Goal: Task Accomplishment & Management: Use online tool/utility

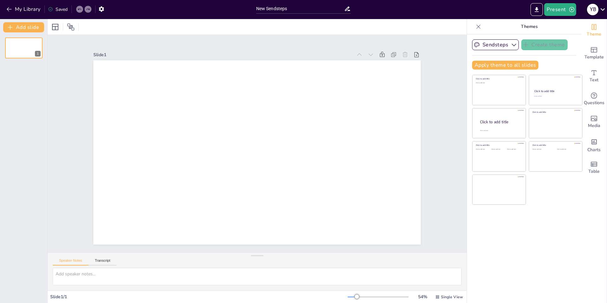
click at [603, 9] on icon at bounding box center [603, 9] width 9 height 9
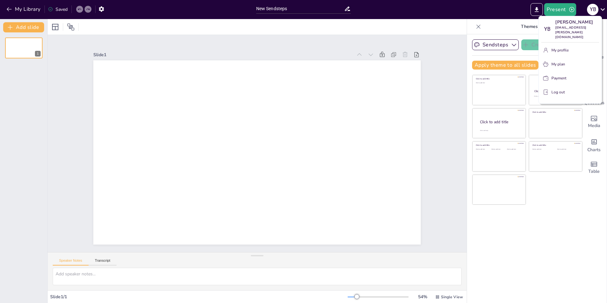
click at [7, 8] on div at bounding box center [303, 151] width 607 height 303
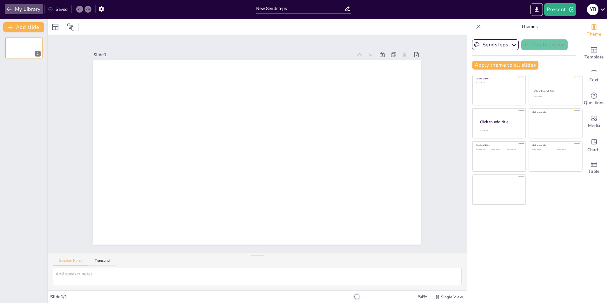
click at [7, 8] on icon "button" at bounding box center [9, 9] width 6 height 6
click at [602, 8] on icon at bounding box center [603, 9] width 9 height 9
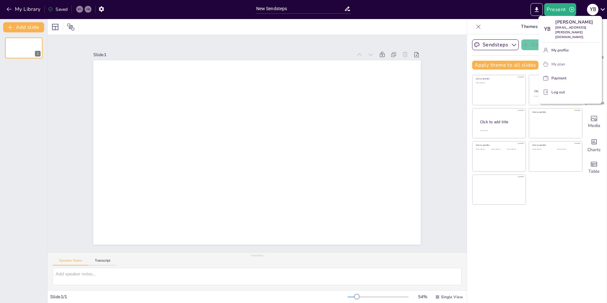
click at [559, 61] on p "My plan" at bounding box center [559, 64] width 14 height 6
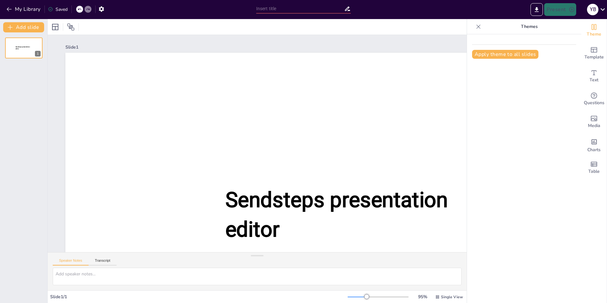
type input "New Sendsteps"
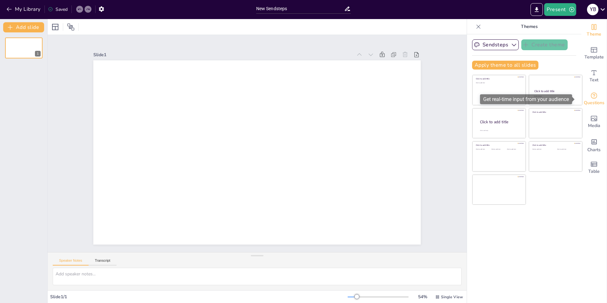
click at [591, 95] on icon "Get real-time input from your audience" at bounding box center [594, 95] width 6 height 6
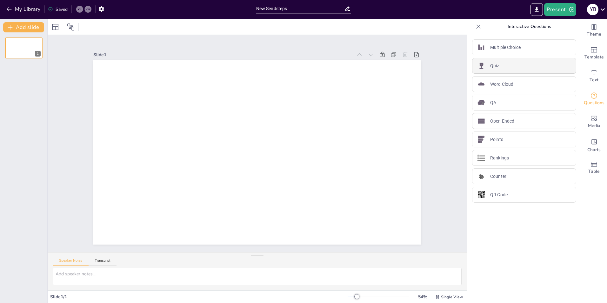
click at [510, 65] on div "Quiz" at bounding box center [524, 66] width 104 height 16
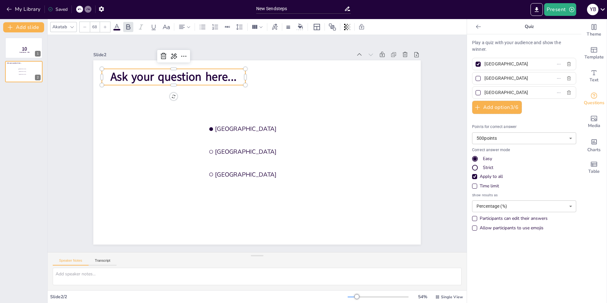
click at [181, 72] on span "Ask your question here..." at bounding box center [174, 77] width 126 height 16
click at [227, 74] on span "Ask your question here..." at bounding box center [174, 77] width 126 height 16
click at [116, 73] on span "Ask your question here..." at bounding box center [173, 77] width 126 height 16
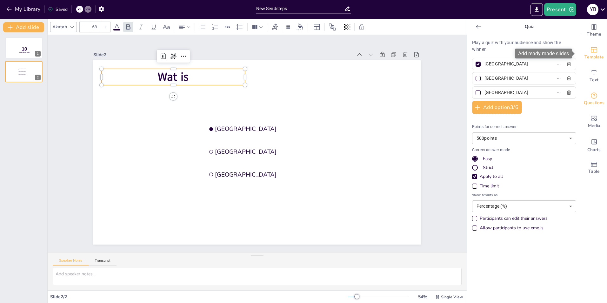
click at [591, 52] on icon "Add ready made slides" at bounding box center [594, 49] width 6 height 5
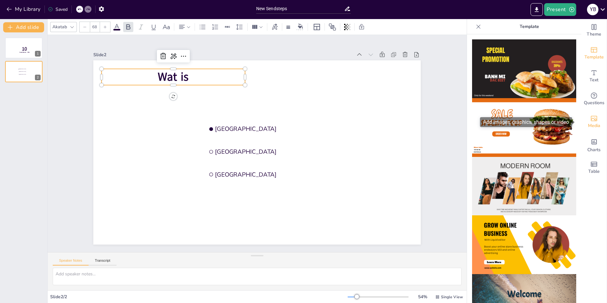
click at [591, 119] on icon "Add images, graphics, shapes or video" at bounding box center [594, 118] width 6 height 5
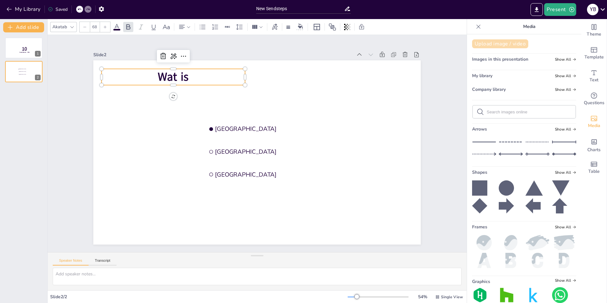
click at [497, 43] on button "Upload image / video" at bounding box center [500, 43] width 56 height 9
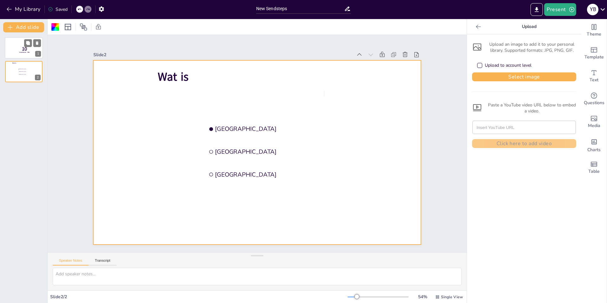
click at [20, 47] on p "10" at bounding box center [24, 48] width 17 height 7
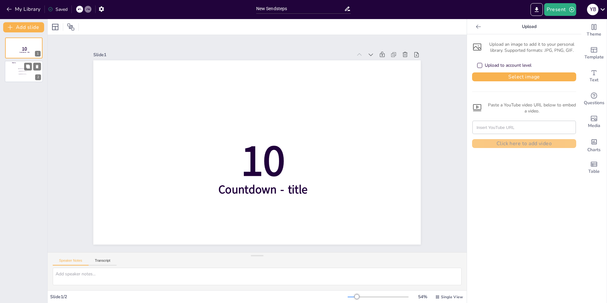
click at [18, 71] on input "checkbox" at bounding box center [18, 71] width 0 height 0
checkbox input "false"
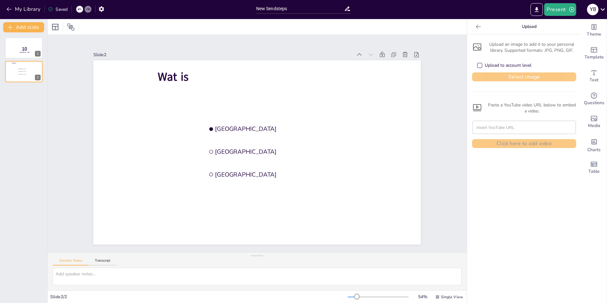
click at [521, 77] on button "Select image" at bounding box center [524, 76] width 104 height 9
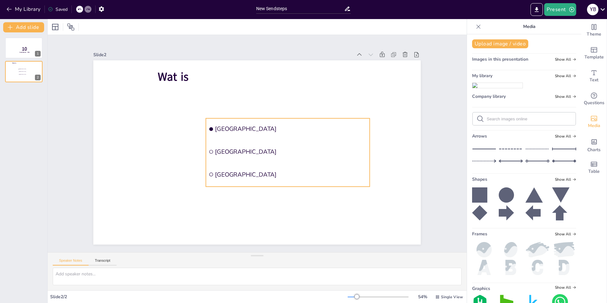
drag, startPoint x: 493, startPoint y: 98, endPoint x: 334, endPoint y: 126, distance: 161.9
click at [334, 126] on div "Document fonts Akatab Popular fonts Lato Montserrat Open Sans Oswald Poppins Ra…" at bounding box center [303, 161] width 607 height 284
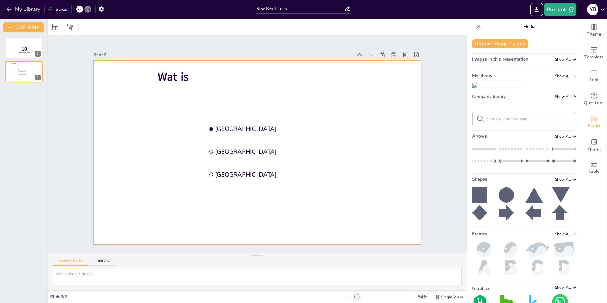
click at [336, 92] on div at bounding box center [257, 152] width 328 height 184
click at [494, 88] on img at bounding box center [498, 85] width 50 height 5
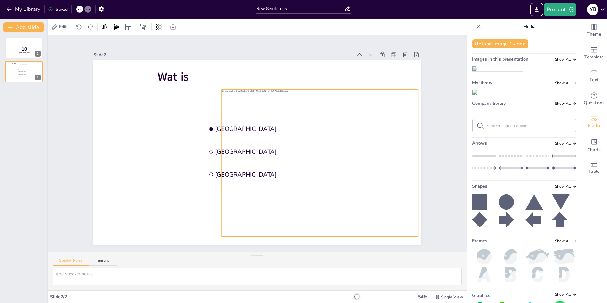
drag, startPoint x: 268, startPoint y: 99, endPoint x: 331, endPoint y: 110, distance: 63.8
click at [331, 110] on div at bounding box center [320, 162] width 197 height 147
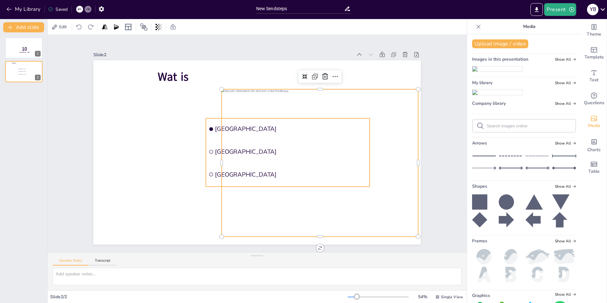
click at [210, 136] on ul "Amsterdam Rotterdam The Hague" at bounding box center [288, 153] width 164 height 68
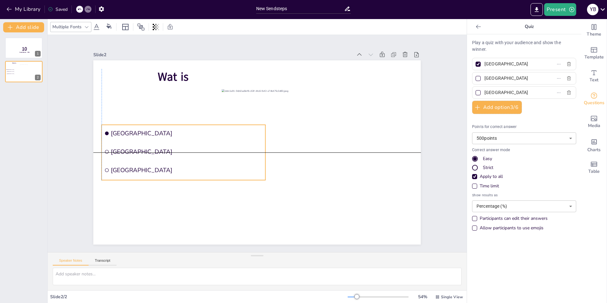
drag, startPoint x: 201, startPoint y: 137, endPoint x: 112, endPoint y: 125, distance: 90.4
click at [95, 60] on div "Wat is Amsterdam Rotterdam The Hague" at bounding box center [257, 60] width 328 height 0
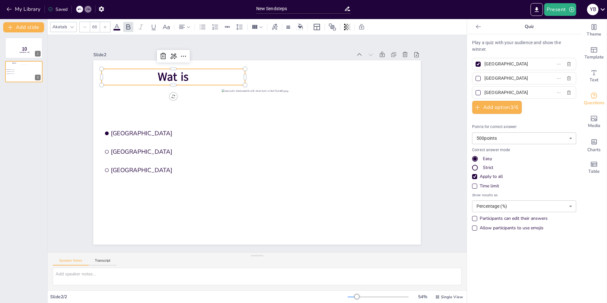
click at [181, 78] on span "Wat is" at bounding box center [173, 77] width 31 height 16
click at [181, 75] on span "Wat is" at bounding box center [173, 77] width 31 height 16
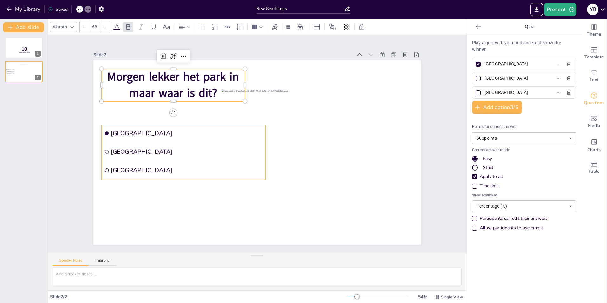
click at [138, 151] on span "Rotterdam" at bounding box center [187, 152] width 152 height 8
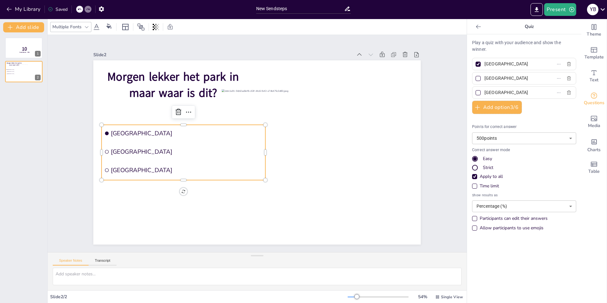
click at [511, 77] on input "Rotterdam" at bounding box center [514, 78] width 59 height 9
type input "R"
type input "Veluwe"
click at [504, 94] on input "The Hague" at bounding box center [514, 92] width 59 height 9
type input "T"
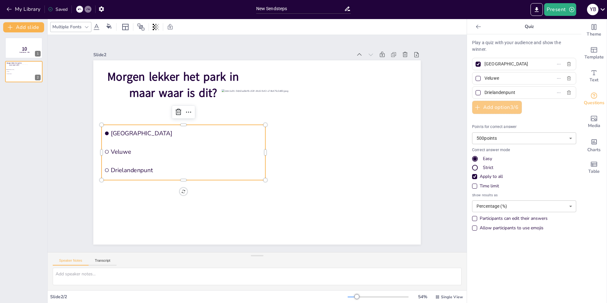
type input "Drielandenpunt"
click at [493, 106] on button "Add option 3 / 6" at bounding box center [497, 107] width 50 height 13
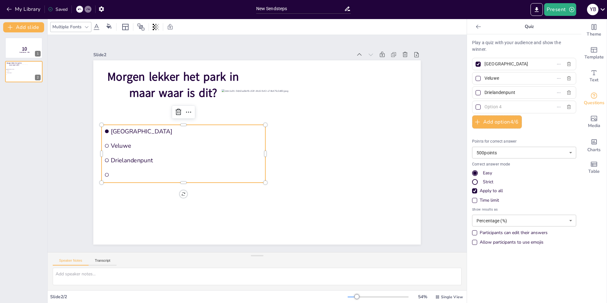
click at [503, 106] on input "text" at bounding box center [514, 106] width 59 height 9
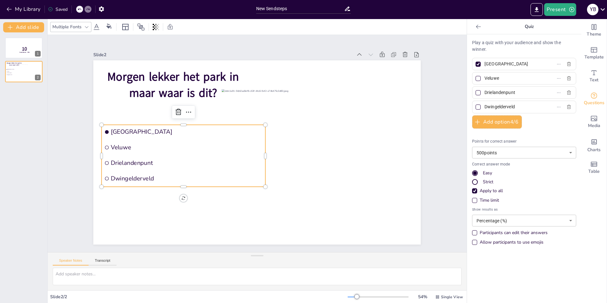
type input "Dwingelderveld"
drag, startPoint x: 522, startPoint y: 74, endPoint x: 523, endPoint y: 81, distance: 7.3
click at [523, 81] on input "Veluwe" at bounding box center [514, 78] width 59 height 9
click at [567, 77] on icon "button" at bounding box center [569, 78] width 5 height 5
type input "Drielandenpunt"
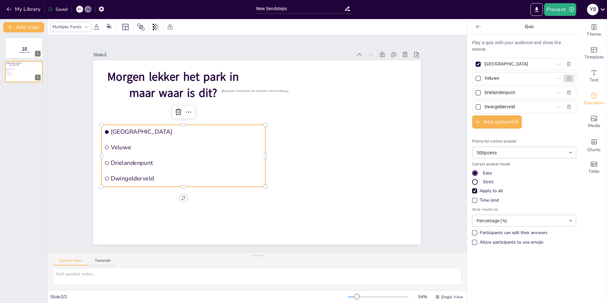
type input "Dwingelderveld"
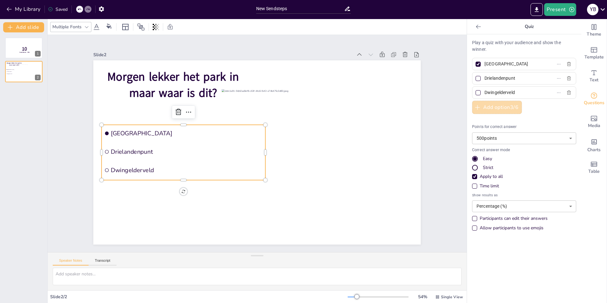
click at [505, 107] on button "Add option 3 / 6" at bounding box center [497, 107] width 50 height 13
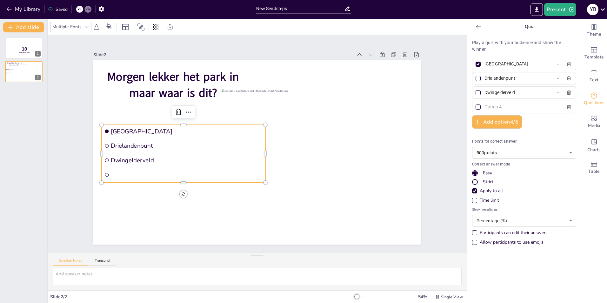
click at [491, 108] on input "text" at bounding box center [514, 106] width 59 height 9
type input "Veluwe"
click at [476, 77] on div at bounding box center [478, 78] width 5 height 5
click at [485, 77] on input "Drielandenpunt" at bounding box center [514, 78] width 59 height 9
checkbox input "true"
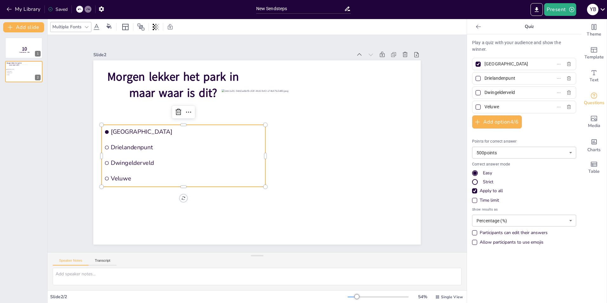
checkbox input "true"
click at [477, 64] on div at bounding box center [478, 64] width 3 height 3
click at [485, 64] on input "Amsterdam" at bounding box center [514, 63] width 59 height 9
checkbox input "false"
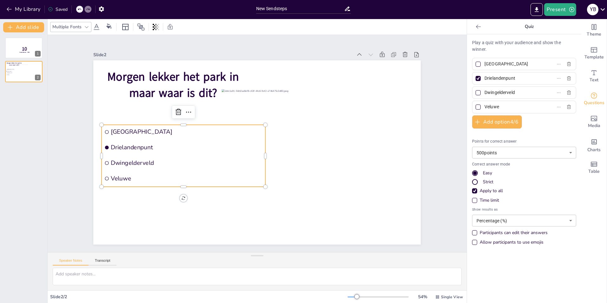
click at [567, 154] on body "My Library Saved New Sendsteps Present Y B Document fonts Akatab Popular fonts …" at bounding box center [303, 151] width 607 height 303
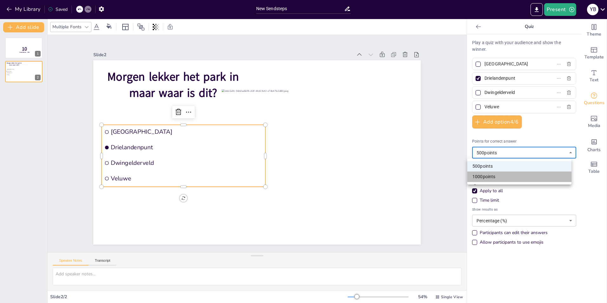
click at [501, 175] on li "1000 points" at bounding box center [520, 177] width 104 height 10
type input "1000"
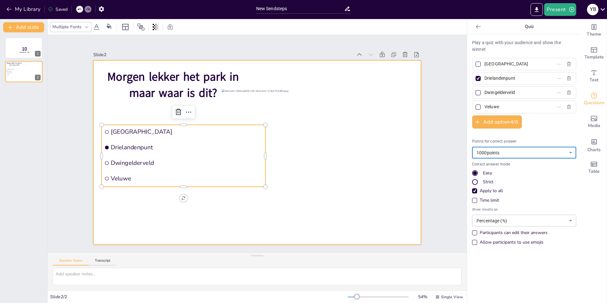
click at [147, 216] on div at bounding box center [257, 152] width 328 height 184
click at [105, 131] on input "checkbox" at bounding box center [107, 132] width 4 height 4
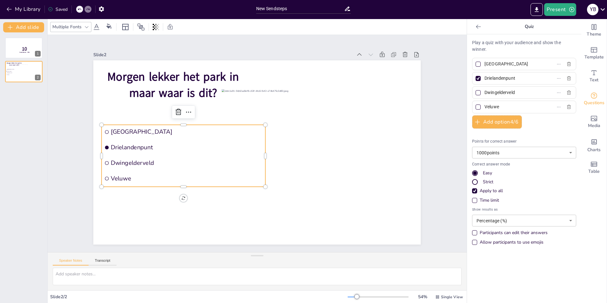
click at [105, 130] on input "checkbox" at bounding box center [107, 132] width 4 height 4
checkbox input "false"
click at [103, 158] on li "Dwingelderveld" at bounding box center [184, 163] width 164 height 14
click at [26, 26] on button "Add slide" at bounding box center [23, 27] width 41 height 10
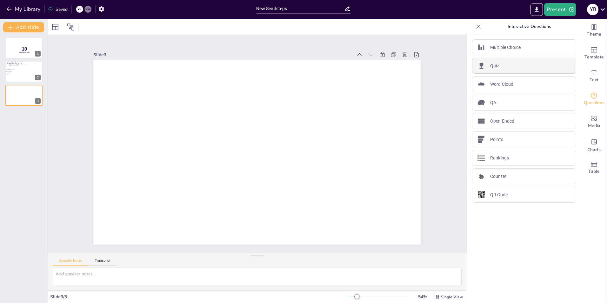
click at [507, 65] on div "Quiz" at bounding box center [524, 66] width 104 height 16
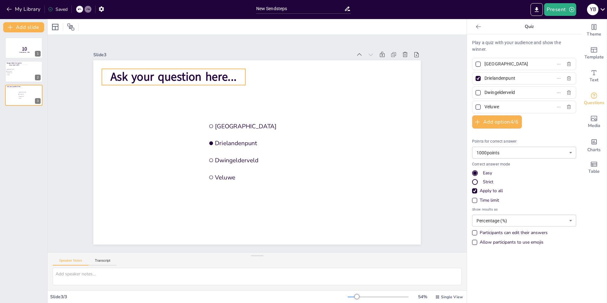
click at [184, 76] on span "Ask your question here..." at bounding box center [174, 77] width 126 height 16
click at [203, 72] on span "Ask your question here..." at bounding box center [174, 77] width 126 height 16
click at [156, 75] on span "Ask your question here..." at bounding box center [174, 77] width 126 height 16
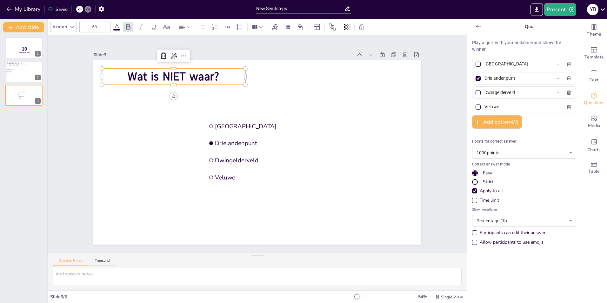
click at [490, 65] on input "Amsterdam" at bounding box center [514, 63] width 59 height 9
drag, startPoint x: 513, startPoint y: 64, endPoint x: 483, endPoint y: 66, distance: 29.9
click at [485, 66] on input "Amsterdam" at bounding box center [514, 63] width 59 height 9
click at [505, 65] on input "Amsterdam" at bounding box center [514, 63] width 59 height 9
click at [494, 65] on input "Amsterdam" at bounding box center [514, 63] width 59 height 9
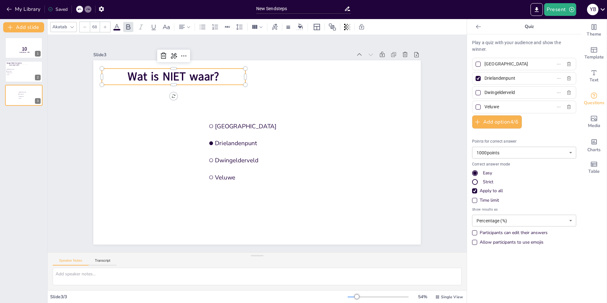
drag, startPoint x: 505, startPoint y: 65, endPoint x: 478, endPoint y: 65, distance: 27.0
click at [482, 65] on span "Amsterdam" at bounding box center [511, 63] width 59 height 9
click at [485, 65] on input "Amsterdam" at bounding box center [514, 63] width 59 height 9
paste input "Een coöperatie is een vereniging die een bedrijf uitoefent en winst mag maken e…"
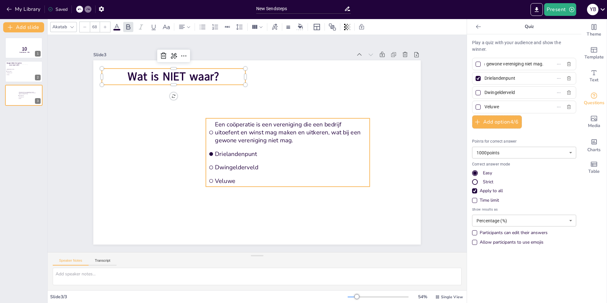
type input "Een coöperatie is een vereniging die een bedrijf uitoefent en winst mag maken e…"
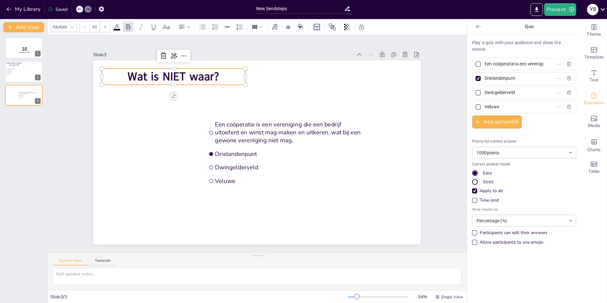
click at [514, 79] on input "Drielandenpunt" at bounding box center [514, 78] width 59 height 9
drag, startPoint x: 513, startPoint y: 79, endPoint x: 477, endPoint y: 82, distance: 36.0
click at [477, 82] on label "Drielandenpunt" at bounding box center [514, 78] width 79 height 9
click at [485, 82] on input "Drielandenpunt" at bounding box center [514, 78] width 59 height 9
paste input "Een coöperatie is meer gericht op samenwerking tussen leden, terwijl een BV zic…"
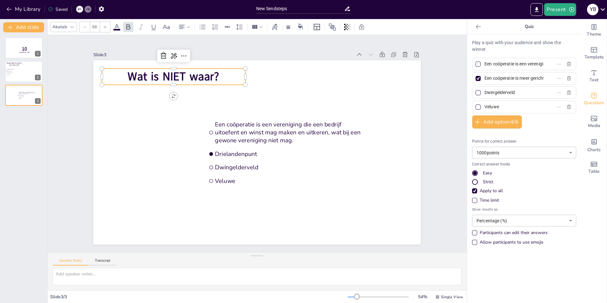
scroll to position [0, 307]
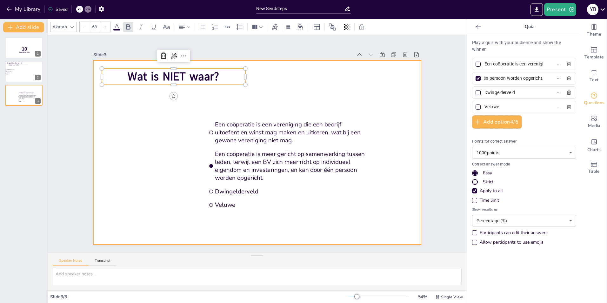
type input "Een coöperatie is meer gericht op samenwerking tussen leden, terwijl een BV zic…"
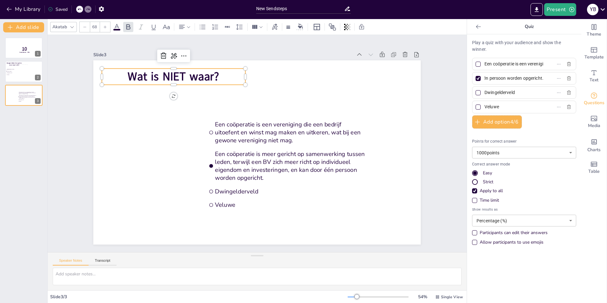
scroll to position [0, 0]
drag, startPoint x: 514, startPoint y: 93, endPoint x: 480, endPoint y: 93, distance: 33.7
click at [485, 93] on input "Dwingelderveld" at bounding box center [514, 92] width 59 height 9
paste input "e coöperatie is een rechtspersoon, wat betekent dat zij zelf aansprakelijk is v…"
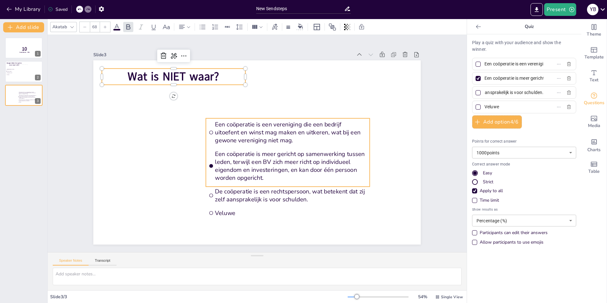
click at [275, 187] on ul "Een coöperatie is een vereniging die een bedrijf uitoefent en winst mag maken e…" at bounding box center [288, 153] width 164 height 68
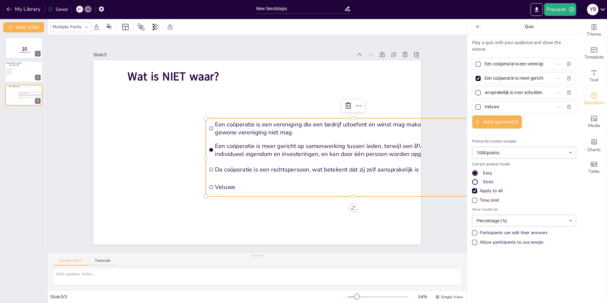
scroll to position [0, 0]
click at [517, 92] on input "De coöperatie is een rechtspersoon, wat betekent dat zij zelf aansprakelijk is …" at bounding box center [514, 92] width 59 height 9
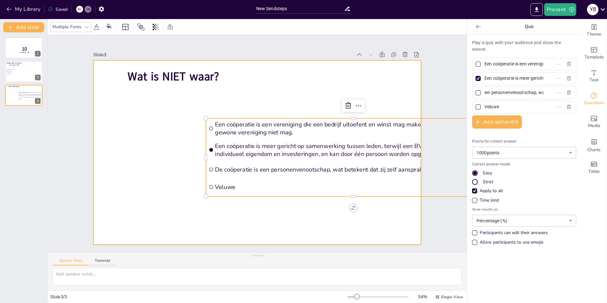
type input "De coöperatie is een personenvenootschap, wat betekent dat zij zelf aansprakeli…"
click at [269, 209] on div at bounding box center [257, 152] width 328 height 184
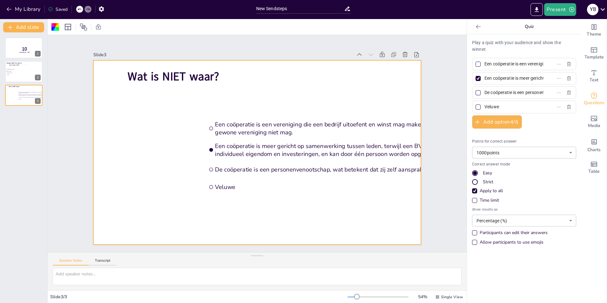
click at [511, 107] on input "Veluwe" at bounding box center [514, 106] width 59 height 9
drag, startPoint x: 489, startPoint y: 107, endPoint x: 480, endPoint y: 107, distance: 8.6
click at [485, 107] on input "Veluwe" at bounding box center [514, 106] width 59 height 9
paste input "Een coöperatie heeft leden die samenwerken voor een gemeenschappelijk economisc…"
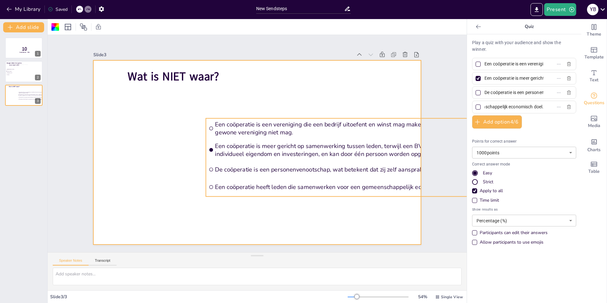
type input "Een coöperatie heeft leden die samenwerken voor een gemeenschappelijk economisc…"
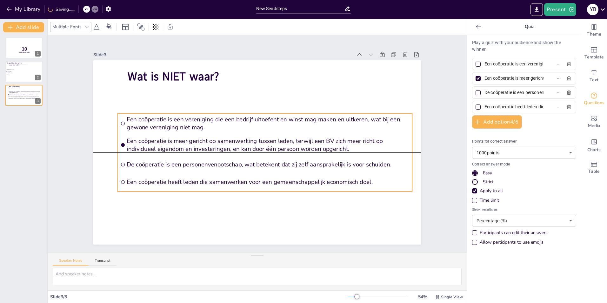
drag, startPoint x: 238, startPoint y: 116, endPoint x: 150, endPoint y: 109, distance: 88.6
click at [150, 60] on div "Wat is NIET waar? Een coöperatie is een vereniging die een bedrijf uitoefent en…" at bounding box center [257, 60] width 328 height 0
click at [477, 92] on div at bounding box center [478, 92] width 3 height 3
click at [485, 92] on input "De coöperatie is een personenvenootschap, wat betekent dat zij zelf aansprakeli…" at bounding box center [514, 92] width 59 height 9
checkbox input "true"
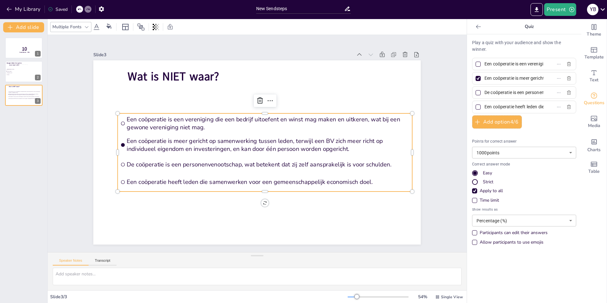
checkbox input "true"
click at [476, 77] on div at bounding box center [478, 78] width 5 height 5
click at [485, 77] on input "Een coöperatie is meer gericht op samenwerking tussen leden, terwijl een BV zic…" at bounding box center [514, 78] width 59 height 9
checkbox input "false"
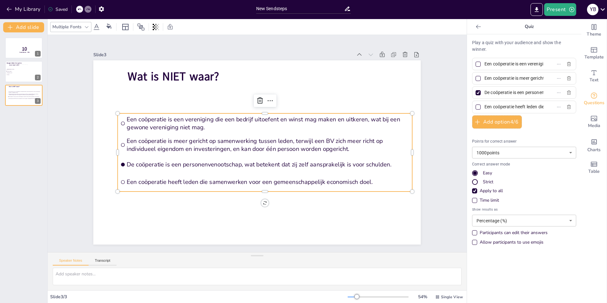
scroll to position [0, 307]
click at [28, 71] on div at bounding box center [31, 72] width 23 height 17
type input "Amsterdam"
type input "Drielandenpunt"
type input "Dwingelderveld"
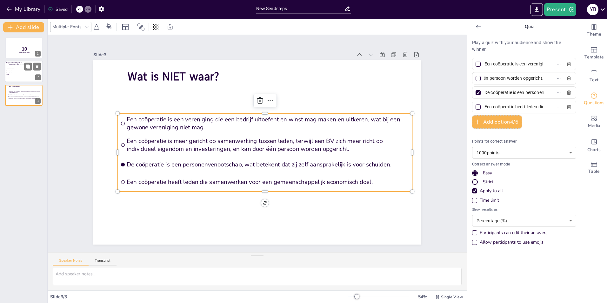
type input "Veluwe"
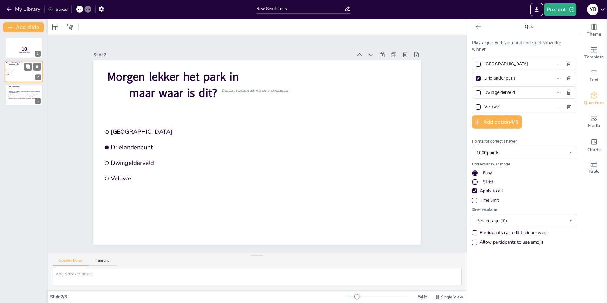
scroll to position [0, 0]
click at [23, 95] on span "Een coöperatie is meer gericht op samenwerking tussen leden, terwijl een BV zic…" at bounding box center [25, 94] width 33 height 2
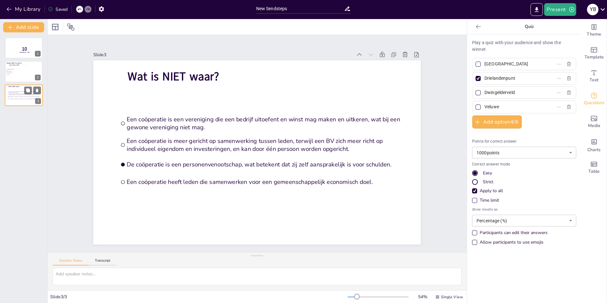
type input "Een coöperatie is een vereniging die een bedrijf uitoefent en winst mag maken e…"
type input "Een coöperatie is meer gericht op samenwerking tussen leden, terwijl een BV zic…"
type input "De coöperatie is een personenvenootschap, wat betekent dat zij zelf aansprakeli…"
type input "Een coöperatie heeft leden die samenwerken voor een gemeenschappelijk economisc…"
click at [22, 74] on div at bounding box center [31, 72] width 23 height 17
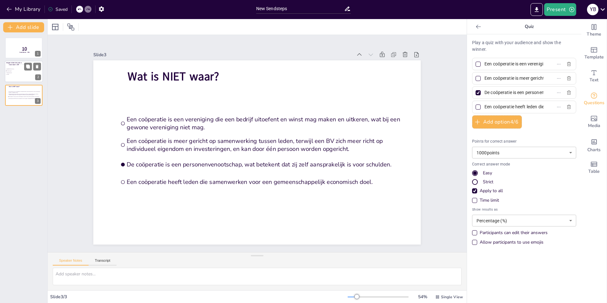
type input "Amsterdam"
type input "Drielandenpunt"
type input "Dwingelderveld"
type input "Veluwe"
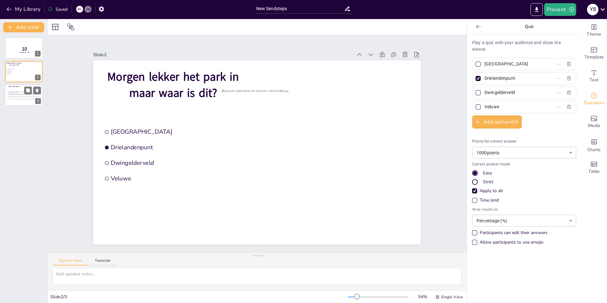
click at [17, 92] on span "Een coöperatie is een vereniging die een bedrijf uitoefent en winst mag maken e…" at bounding box center [25, 92] width 33 height 2
type input "Een coöperatie is een vereniging die een bedrijf uitoefent en winst mag maken e…"
type input "Een coöperatie is meer gericht op samenwerking tussen leden, terwijl een BV zic…"
type input "De coöperatie is een personenvenootschap, wat betekent dat zij zelf aansprakeli…"
type input "Een coöperatie heeft leden die samenwerken voor een gemeenschappelijk economisc…"
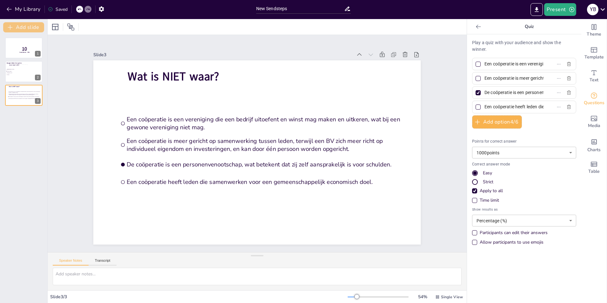
click at [22, 26] on button "Add slide" at bounding box center [23, 27] width 41 height 10
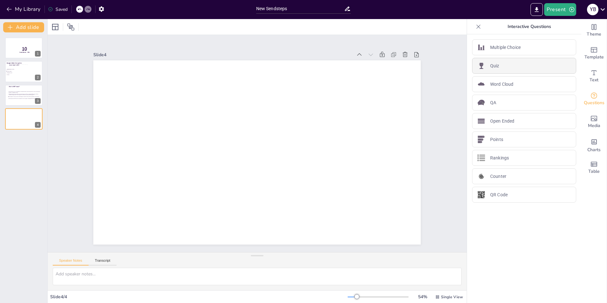
click at [522, 64] on div "Quiz" at bounding box center [524, 66] width 104 height 16
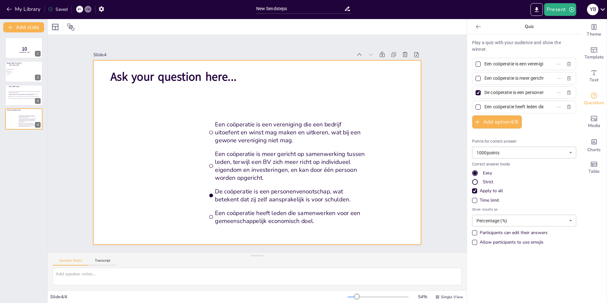
click at [148, 135] on div at bounding box center [257, 152] width 328 height 184
click at [591, 121] on icon "Add images, graphics, shapes or video" at bounding box center [594, 118] width 6 height 5
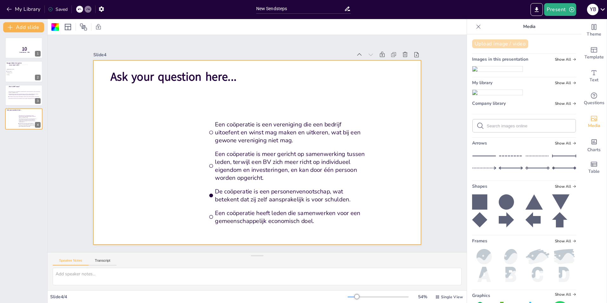
click at [495, 43] on button "Upload image / video" at bounding box center [500, 43] width 56 height 9
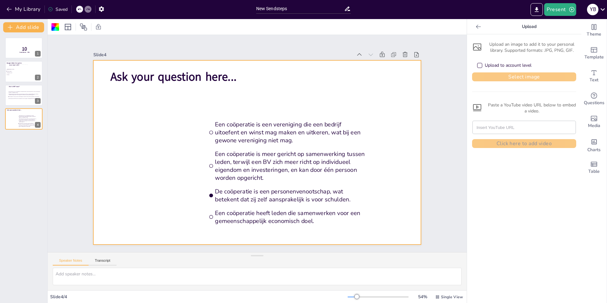
click at [513, 76] on button "Select image" at bounding box center [524, 76] width 104 height 9
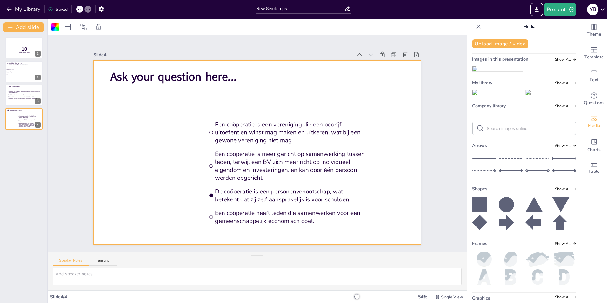
click at [492, 95] on img at bounding box center [498, 92] width 50 height 5
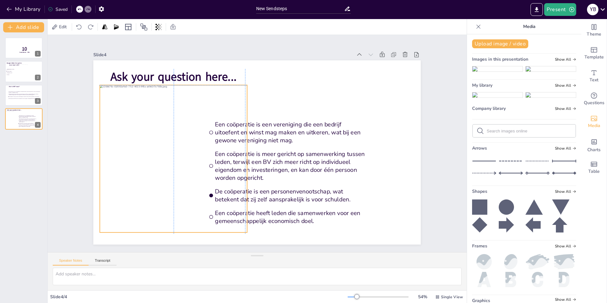
drag, startPoint x: 267, startPoint y: 148, endPoint x: 182, endPoint y: 156, distance: 84.5
click at [182, 156] on div at bounding box center [173, 158] width 147 height 147
click at [214, 73] on span "Ask your question here..." at bounding box center [174, 77] width 126 height 16
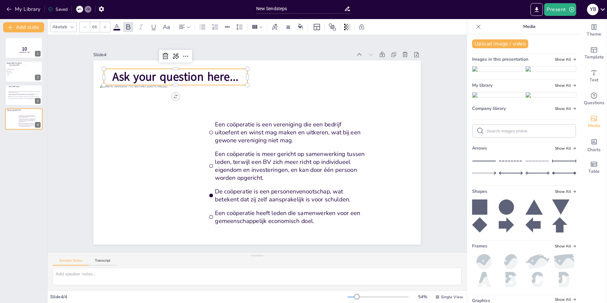
click at [217, 73] on span "Ask your question here..." at bounding box center [176, 77] width 126 height 16
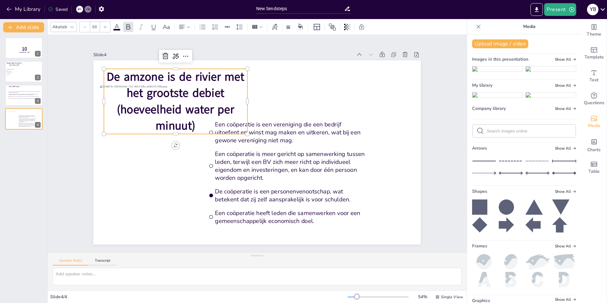
click at [187, 124] on span "De amzone is de rivier met het grootste debiet (hoeveelheid water per minuut)" at bounding box center [176, 101] width 138 height 64
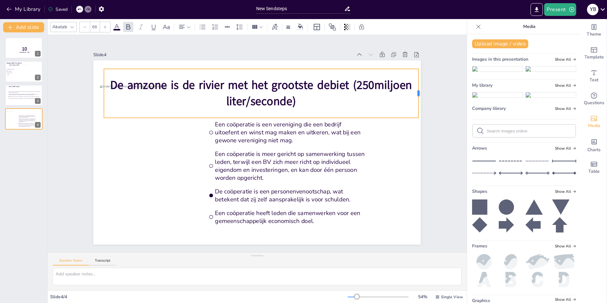
drag, startPoint x: 243, startPoint y: 93, endPoint x: 414, endPoint y: 91, distance: 170.3
click at [419, 91] on div at bounding box center [421, 93] width 5 height 49
click at [292, 102] on p "De amzone is de rivier met het grootste debiet (250miljoen liter/seconde)" at bounding box center [261, 93] width 315 height 32
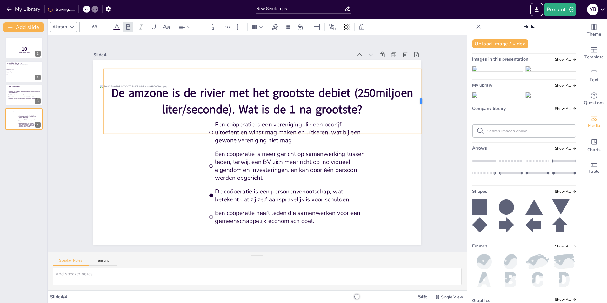
drag, startPoint x: 244, startPoint y: 98, endPoint x: 417, endPoint y: 97, distance: 173.8
click at [421, 97] on div at bounding box center [423, 101] width 5 height 65
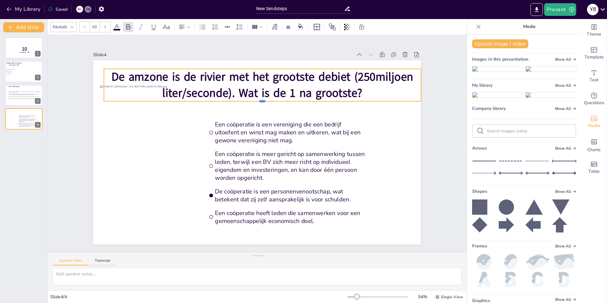
drag, startPoint x: 259, startPoint y: 132, endPoint x: 261, endPoint y: 98, distance: 33.1
click at [261, 98] on div "Een coöperatie is een vereniging die een bedrijf uitoefent en winst mag maken e…" at bounding box center [257, 152] width 328 height 184
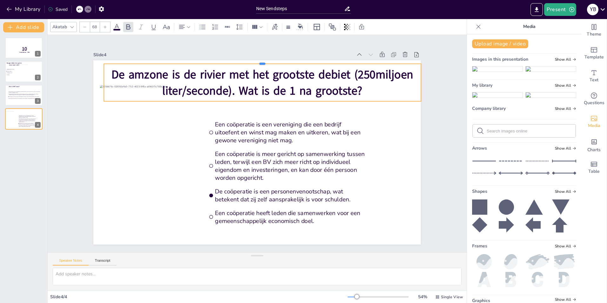
drag, startPoint x: 270, startPoint y: 66, endPoint x: 266, endPoint y: 61, distance: 6.5
click at [266, 61] on div at bounding box center [262, 61] width 317 height 5
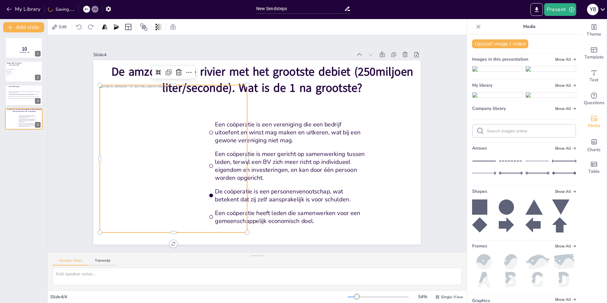
click at [201, 143] on div at bounding box center [173, 158] width 147 height 147
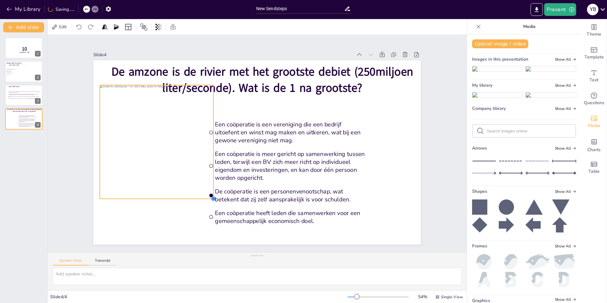
drag, startPoint x: 243, startPoint y: 232, endPoint x: 195, endPoint y: 193, distance: 61.6
click at [195, 193] on div "De amzone is de rivier met het grootste debiet (250miljoen liter/seconde). Wat …" at bounding box center [257, 152] width 328 height 184
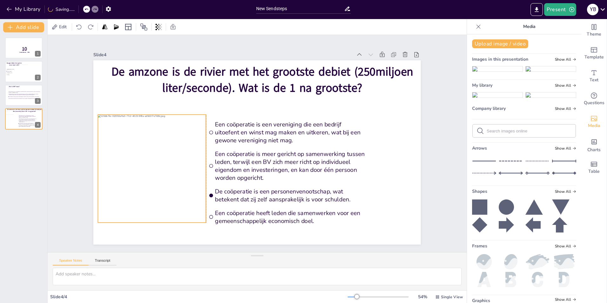
drag, startPoint x: 185, startPoint y: 163, endPoint x: 183, endPoint y: 193, distance: 29.6
click at [183, 193] on div at bounding box center [152, 169] width 108 height 108
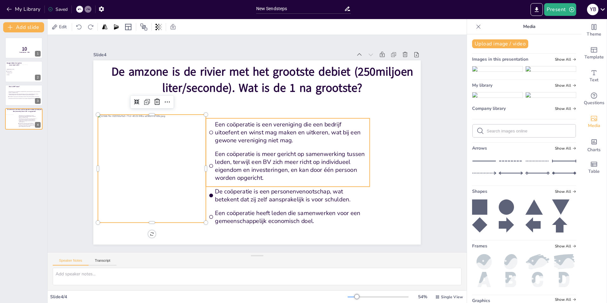
click at [262, 134] on span "Een coöperatie is een vereniging die een bedrijf uitoefent en winst mag maken e…" at bounding box center [291, 132] width 152 height 24
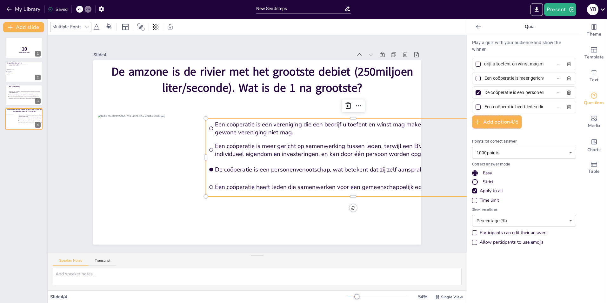
scroll to position [0, 211]
drag, startPoint x: 480, startPoint y: 63, endPoint x: 571, endPoint y: 63, distance: 90.9
click at [571, 63] on div "Een coöperatie is een vereniging die een bedrijf uitoefent en winst mag maken e…" at bounding box center [524, 64] width 104 height 12
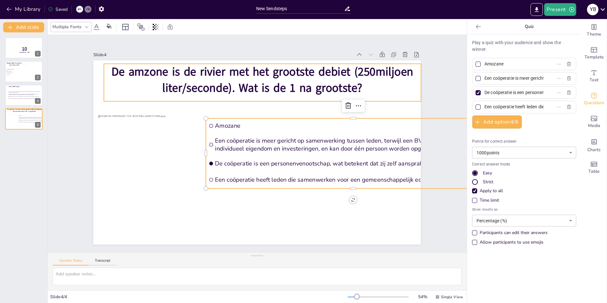
type input "Amozane"
click at [142, 70] on span "De amzone is de rivier met het grootste debiet (250miljoen liter/seconde). Wat …" at bounding box center [263, 80] width 302 height 32
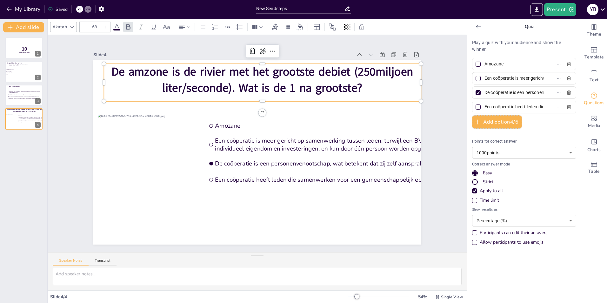
click at [142, 70] on span "De amzone is de rivier met het grootste debiet (250miljoen liter/seconde). Wat …" at bounding box center [263, 80] width 302 height 32
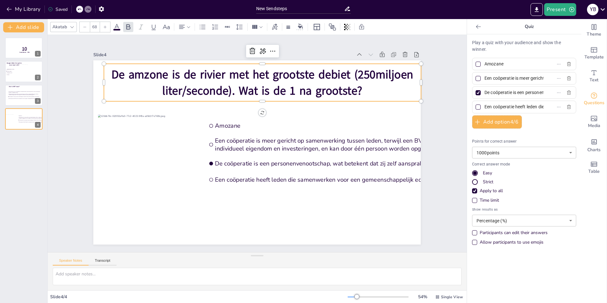
click at [140, 70] on span "De amzone is de rivier met het grootste debiet (250miljoen liter/seconde). Wat …" at bounding box center [263, 82] width 302 height 32
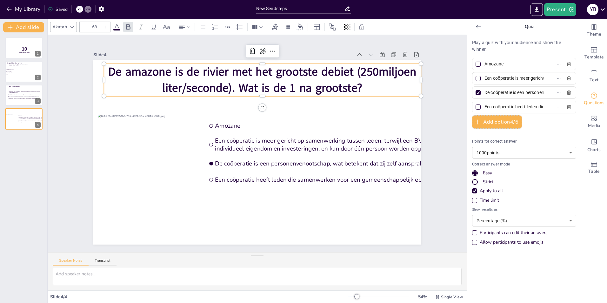
click at [486, 78] on input "Een coöperatie is meer gericht op samenwerking tussen leden, terwijl een BV zic…" at bounding box center [514, 78] width 59 height 9
click at [529, 77] on input "Een coöperatie is meer gericht op samenwerking tussen leden, terwijl een BV zic…" at bounding box center [514, 78] width 59 height 9
drag, startPoint x: 480, startPoint y: 78, endPoint x: 520, endPoint y: 79, distance: 40.4
click at [520, 79] on span "Een coöperatie is meer gericht op samenwerking tussen leden, terwijl een BV zic…" at bounding box center [511, 78] width 59 height 9
click at [520, 79] on input "Een coöperatie is meer gericht op samenwerking tussen leden, terwijl een BV zic…" at bounding box center [514, 78] width 59 height 9
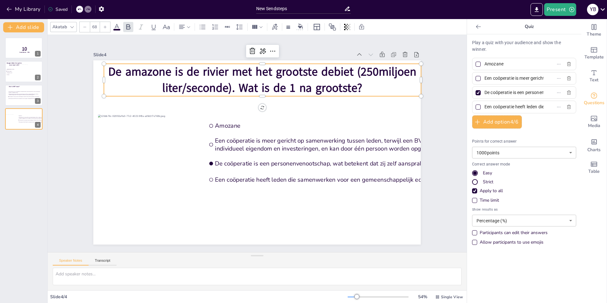
drag, startPoint x: 533, startPoint y: 78, endPoint x: 473, endPoint y: 79, distance: 59.7
click at [475, 79] on label "Een coöperatie is meer gericht op samenwerking tussen leden, terwijl een BV zic…" at bounding box center [514, 78] width 79 height 9
click at [485, 79] on input "Een coöperatie is meer gericht op samenwerking tussen leden, terwijl een BV zic…" at bounding box center [514, 78] width 59 height 9
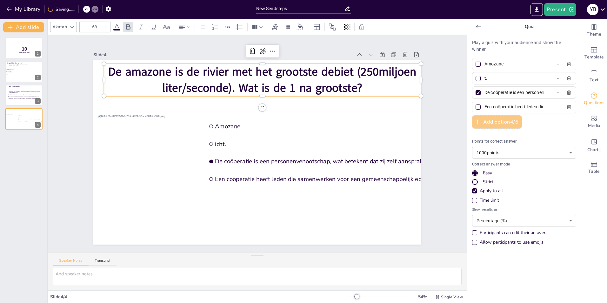
type input "."
type input "Nijl"
click at [529, 89] on input "De coöperatie is een personenvenootschap, wat betekent dat zij zelf aansprakeli…" at bounding box center [514, 92] width 59 height 9
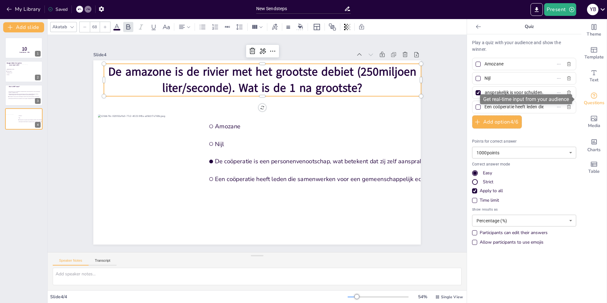
drag, startPoint x: 480, startPoint y: 92, endPoint x: 602, endPoint y: 92, distance: 121.4
click at [602, 92] on div "Theme Template Text Questions Media Charts Table Quiz Play a quiz with your aud…" at bounding box center [537, 161] width 140 height 284
type input "Y"
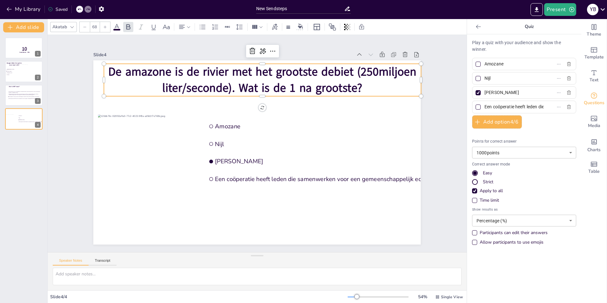
drag, startPoint x: 491, startPoint y: 92, endPoint x: 475, endPoint y: 92, distance: 16.2
click at [475, 92] on label "Lena" at bounding box center [514, 92] width 79 height 9
click at [485, 92] on input "Lena" at bounding box center [514, 92] width 59 height 9
type input "[US_STATE]"
click at [485, 106] on input "Een coöperatie heeft leden die samenwerken voor een gemeenschappelijk economisc…" at bounding box center [514, 106] width 59 height 9
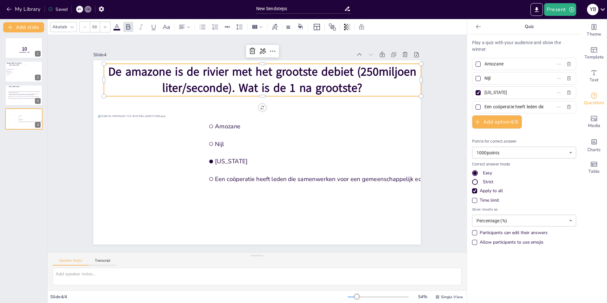
scroll to position [0, 134]
drag, startPoint x: 481, startPoint y: 106, endPoint x: 577, endPoint y: 109, distance: 96.3
click at [577, 109] on div "Theme Template Text Questions Media Charts Table Quiz Play a quiz with your aud…" at bounding box center [537, 161] width 140 height 284
type input "[GEOGRAPHIC_DATA]"
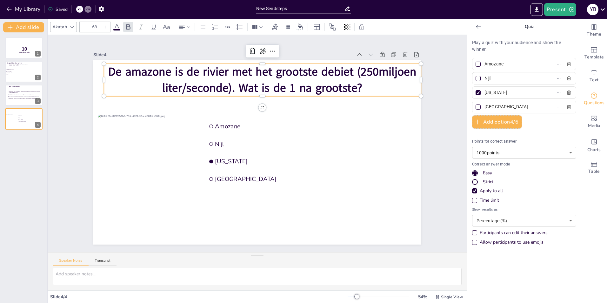
click at [476, 106] on div at bounding box center [478, 107] width 5 height 5
click at [485, 106] on input "[GEOGRAPHIC_DATA]" at bounding box center [514, 106] width 59 height 9
checkbox input "true"
click at [476, 91] on div at bounding box center [478, 92] width 5 height 5
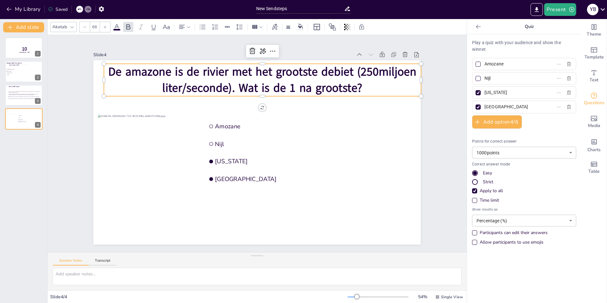
click at [485, 91] on input "[US_STATE]" at bounding box center [514, 92] width 59 height 9
checkbox input "false"
click at [26, 25] on button "Add slide" at bounding box center [23, 27] width 41 height 10
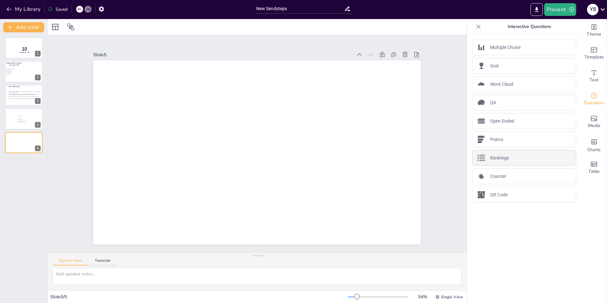
click at [512, 158] on div "Rankings" at bounding box center [524, 158] width 104 height 16
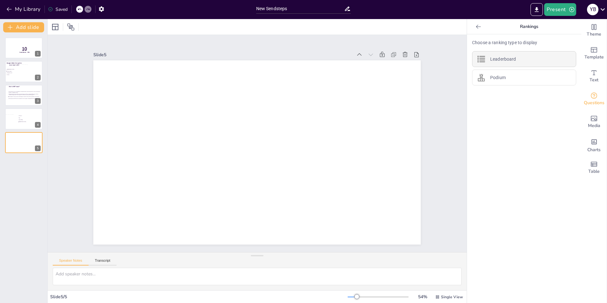
click at [514, 59] on div "Leaderboard" at bounding box center [524, 59] width 104 height 16
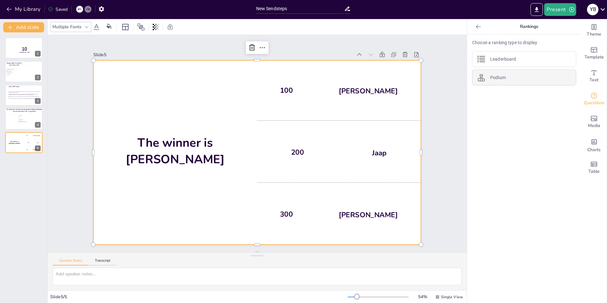
click at [505, 76] on div "Podium" at bounding box center [524, 78] width 104 height 16
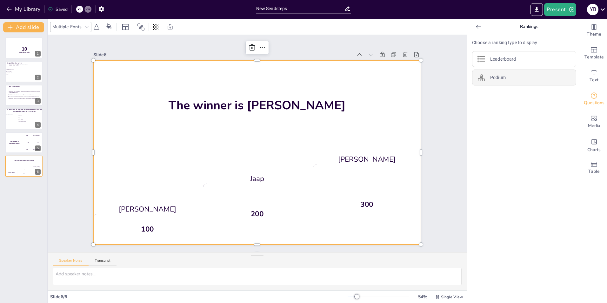
scroll to position [7, 0]
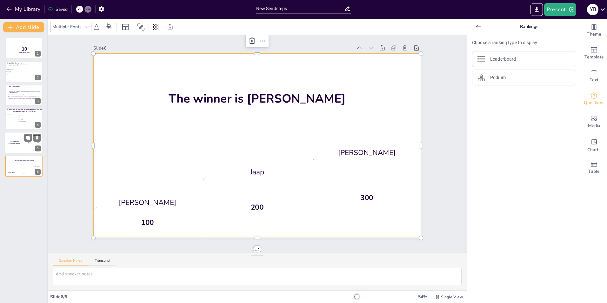
click at [23, 142] on h4 "The winner is Niels 🏆" at bounding box center [14, 142] width 19 height 4
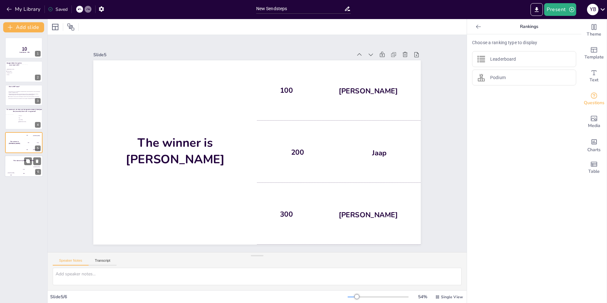
click at [6, 167] on div "Hasan 100" at bounding box center [11, 171] width 13 height 11
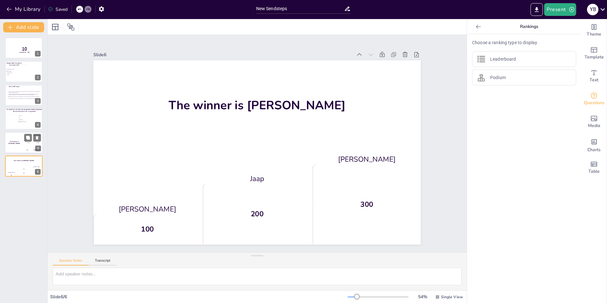
click at [20, 139] on div "The winner is Niels 🏆" at bounding box center [14, 143] width 19 height 22
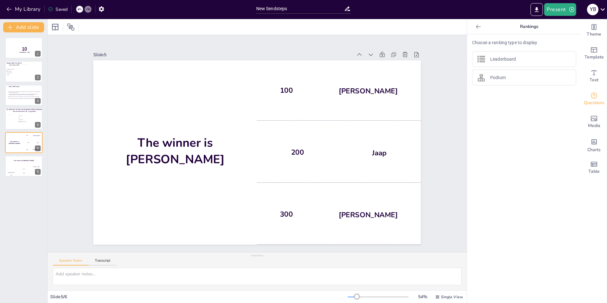
click at [476, 27] on icon at bounding box center [478, 26] width 5 height 4
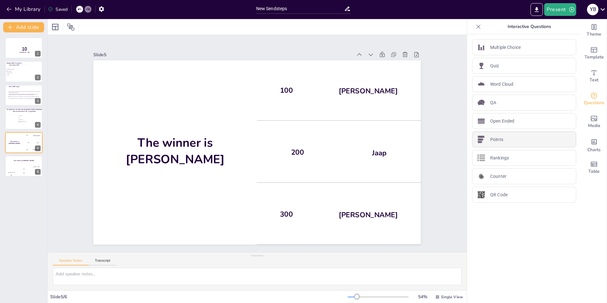
click at [502, 139] on div "Points" at bounding box center [524, 140] width 104 height 16
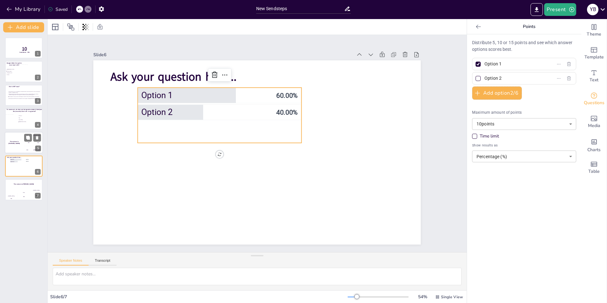
click at [10, 145] on div "The winner is Niels 🏆" at bounding box center [14, 143] width 19 height 22
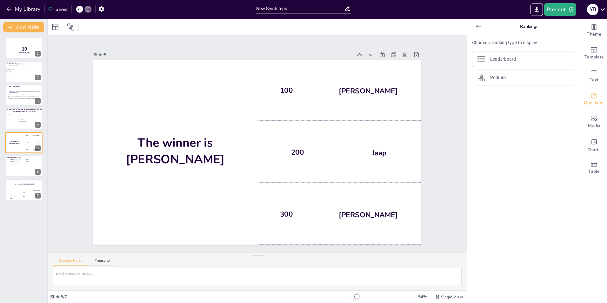
click at [476, 27] on icon at bounding box center [479, 27] width 6 height 6
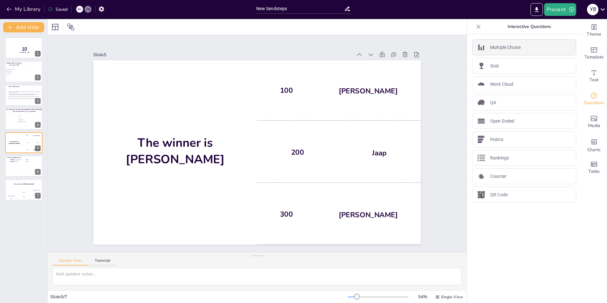
click at [506, 47] on p "Multiple Choice" at bounding box center [506, 47] width 31 height 7
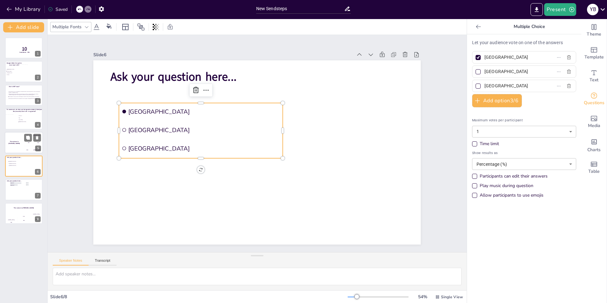
click at [14, 143] on h4 "The winner is Niels 🏆" at bounding box center [14, 142] width 19 height 4
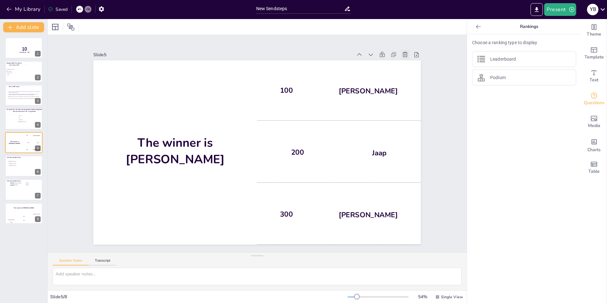
click at [402, 51] on icon at bounding box center [405, 54] width 6 height 6
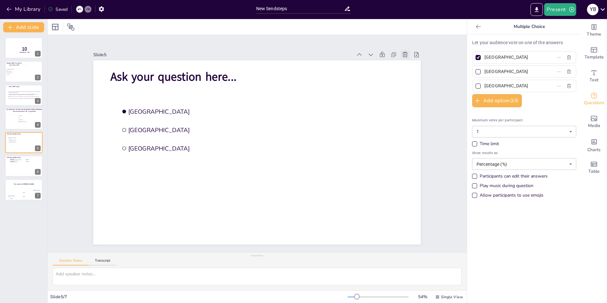
click at [402, 51] on icon at bounding box center [405, 54] width 6 height 6
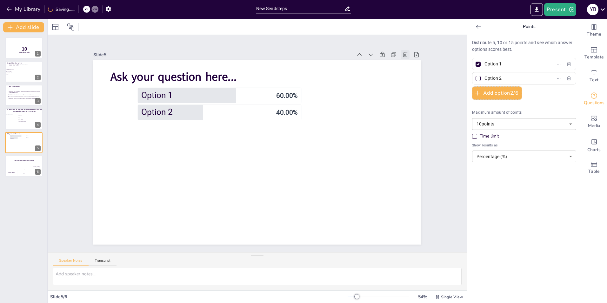
click at [402, 51] on icon at bounding box center [405, 54] width 6 height 6
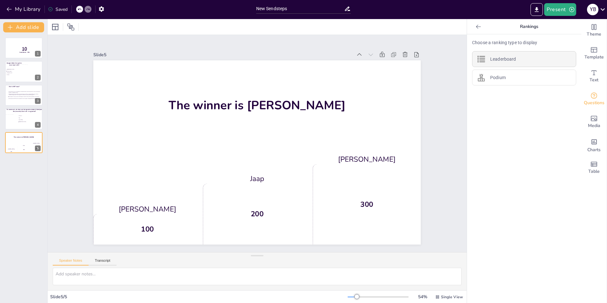
click at [496, 58] on p "Leaderboard" at bounding box center [504, 59] width 26 height 7
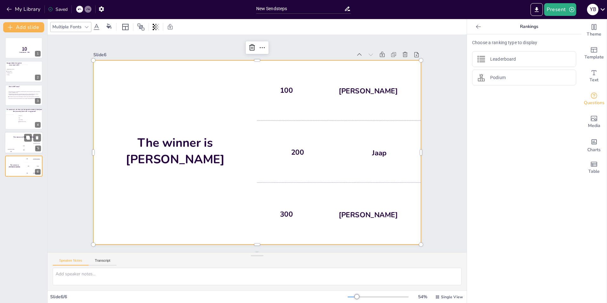
click at [23, 145] on div "Jaap 200" at bounding box center [23, 148] width 13 height 11
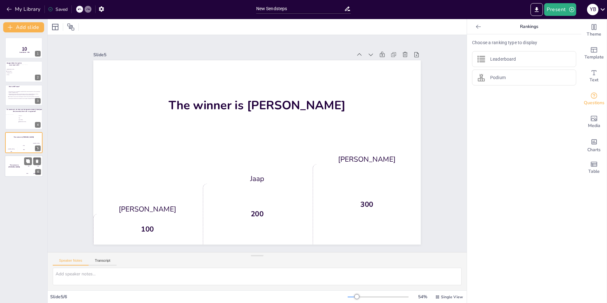
click at [26, 165] on div "200 Jaap" at bounding box center [33, 166] width 19 height 7
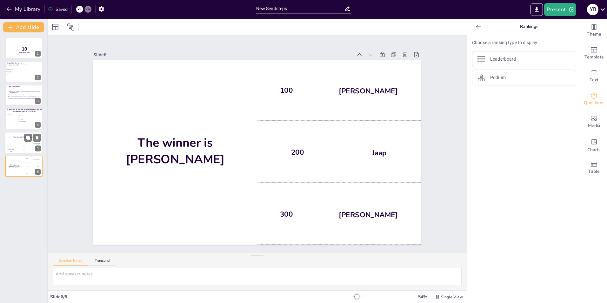
click at [27, 143] on div "Jaap 200" at bounding box center [23, 148] width 13 height 11
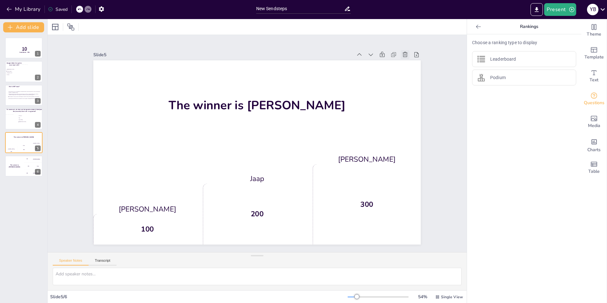
click at [403, 52] on icon at bounding box center [405, 54] width 5 height 5
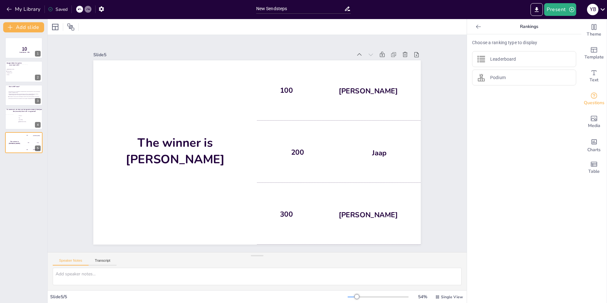
click at [14, 170] on div "10 Countdown - title 1 Morgen lekker het park in maar waar is dit? Amsterdam Dr…" at bounding box center [23, 167] width 47 height 271
click at [30, 26] on button "Add slide" at bounding box center [23, 27] width 41 height 10
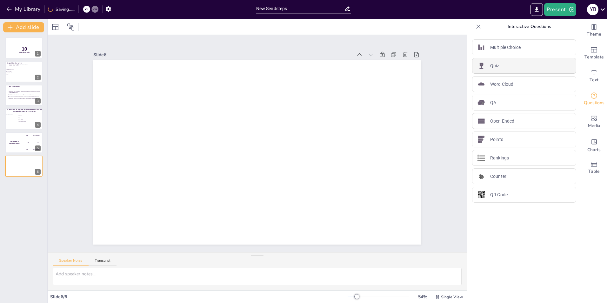
click at [511, 65] on div "Quiz" at bounding box center [524, 66] width 104 height 16
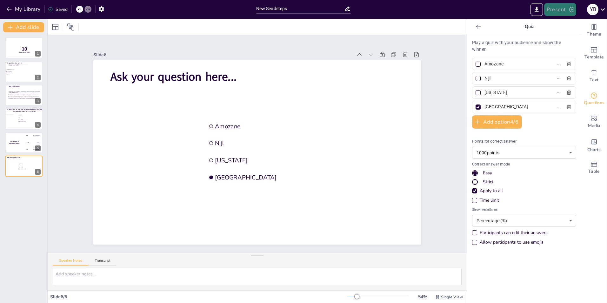
click at [558, 8] on button "Present" at bounding box center [561, 9] width 32 height 13
click at [563, 25] on li "Preview presentation" at bounding box center [570, 23] width 50 height 10
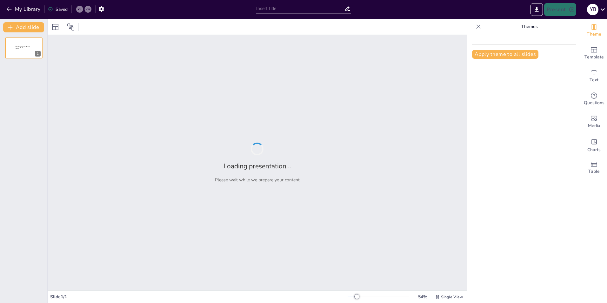
type input "New Sendsteps"
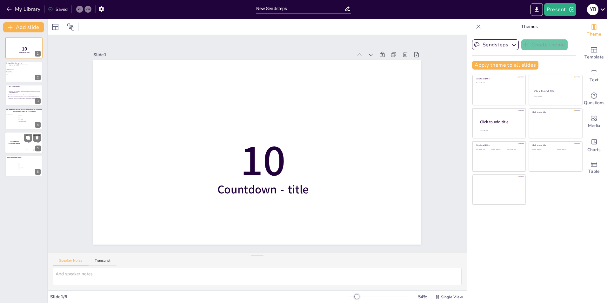
click at [20, 146] on div "The winner is [PERSON_NAME]" at bounding box center [14, 143] width 19 height 22
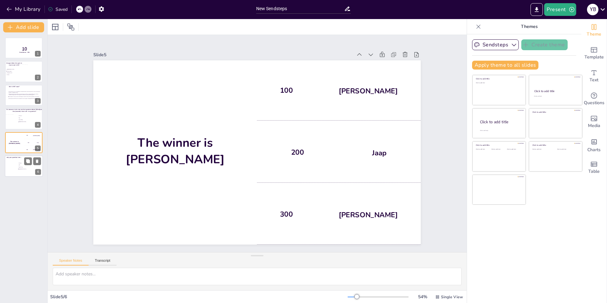
click at [26, 169] on span "[GEOGRAPHIC_DATA]" at bounding box center [28, 169] width 18 height 1
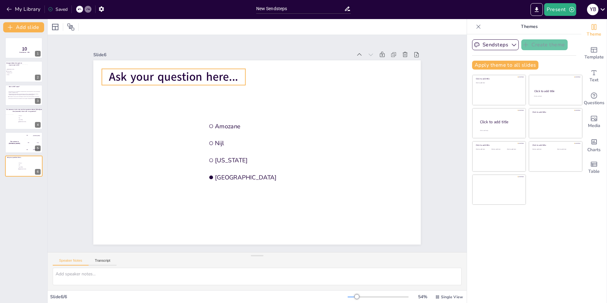
click at [184, 75] on span "Ask your question here..." at bounding box center [218, 44] width 120 height 78
click at [173, 74] on span "Ask your question here..." at bounding box center [173, 77] width 129 height 16
click at [173, 74] on span "Ask your question here..." at bounding box center [229, 40] width 114 height 89
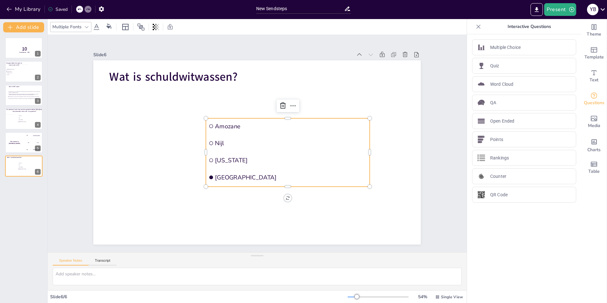
click at [218, 169] on li "[GEOGRAPHIC_DATA]" at bounding box center [263, 188] width 142 height 109
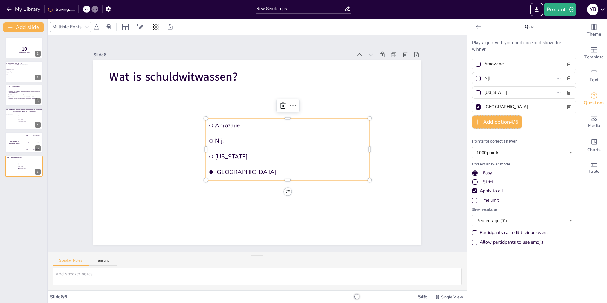
drag, startPoint x: 505, startPoint y: 64, endPoint x: 480, endPoint y: 68, distance: 25.4
click at [485, 65] on input "Amozane" at bounding box center [514, 63] width 59 height 9
click at [495, 79] on input "Nijl" at bounding box center [514, 78] width 59 height 9
drag, startPoint x: 493, startPoint y: 79, endPoint x: 474, endPoint y: 81, distance: 18.8
click at [475, 81] on label "Nijl" at bounding box center [514, 78] width 79 height 9
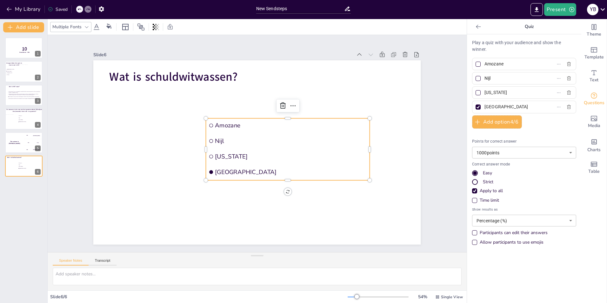
click at [485, 81] on input "Nijl" at bounding box center [514, 78] width 59 height 9
paste input "Dit betreft de situatie waarin de persoon niet direct wist dat het om criminele…"
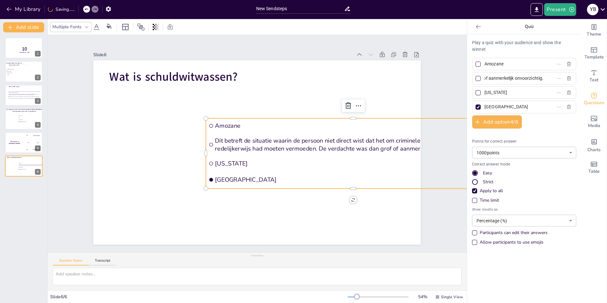
type input "Dit betreft de situatie waarin de persoon niet direct wist dat het om criminele…"
click at [506, 92] on input "[US_STATE]" at bounding box center [514, 92] width 59 height 9
drag, startPoint x: 490, startPoint y: 93, endPoint x: 481, endPoint y: 94, distance: 8.9
click at [485, 94] on input "[US_STATE]" at bounding box center [514, 92] width 59 height 9
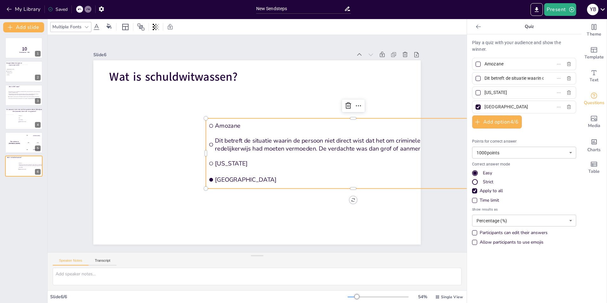
paste input "Hierbij is er sprake van bewuste intentie om de herkomst van crimineel geld of …"
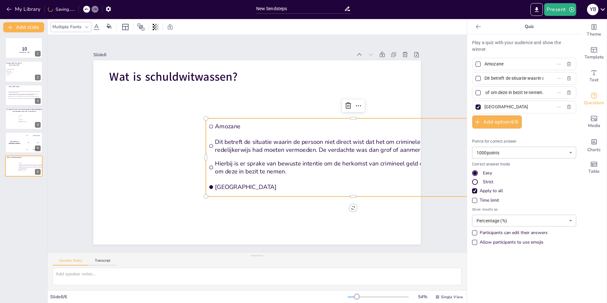
type input "Hierbij is er sprake van bewuste intentie om de herkomst van crimineel geld of …"
drag, startPoint x: 505, startPoint y: 63, endPoint x: 477, endPoint y: 65, distance: 28.0
click at [477, 65] on label "Amozane" at bounding box center [514, 63] width 79 height 9
click at [485, 65] on input "Amozane" at bounding box center [514, 63] width 59 height 9
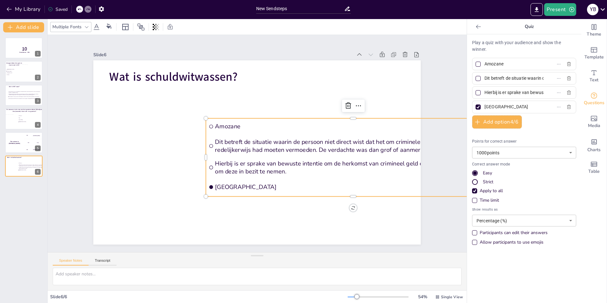
paste input "Hierbij maakt de verdachte van het plegen van witwassen een gewoonte. Dit wordt…"
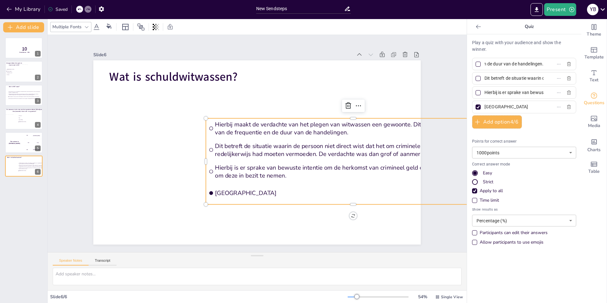
type input "Hierbij maakt de verdachte van het plegen van witwassen een gewoonte. Dit wordt…"
click at [218, 122] on span "Hierbij maakt de verdachte van het plegen van witwassen een gewoonte. Dit wordt…" at bounding box center [193, 221] width 221 height 201
click at [223, 144] on span "Dit betreft de situatie waarin de persoon niet direct wist dat het om criminele…" at bounding box center [345, 190] width 265 height 130
click at [224, 143] on span "Dit betreft de situatie waarin de persoon niet direct wist dat het om criminele…" at bounding box center [220, 236] width 103 height 274
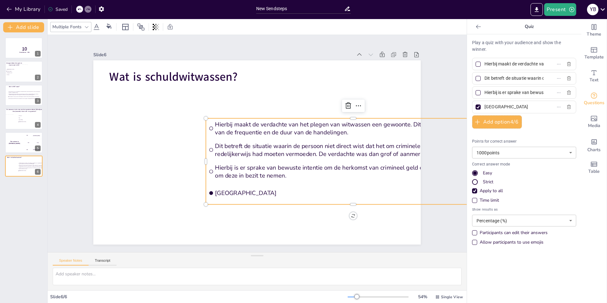
click at [224, 143] on span "Dit betreft de situatie waarin de persoon niet direct wist dat het om criminele…" at bounding box center [326, 214] width 221 height 201
click at [224, 143] on span "Dit betreft de situatie waarin de persoon niet direct wist dat het om criminele…" at bounding box center [353, 170] width 280 height 74
click at [482, 79] on span "Dit betreft de situatie waarin de persoon niet direct wist dat het om criminele…" at bounding box center [511, 78] width 59 height 9
click at [485, 79] on input "Dit betreft de situatie waarin de persoon niet direct wist dat het om criminele…" at bounding box center [514, 78] width 59 height 9
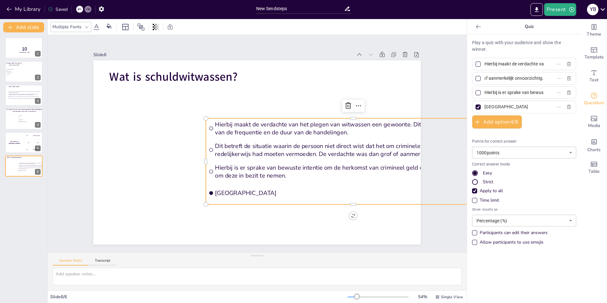
click at [485, 79] on input "Dit betreft de situatie waarin de persoon niet direct wist dat het om criminele…" at bounding box center [514, 78] width 59 height 9
type input "Hierbij is de persoon niet op de hoogte dat het om criminele middelen ging, maa…"
click at [567, 106] on icon "button" at bounding box center [569, 107] width 5 height 5
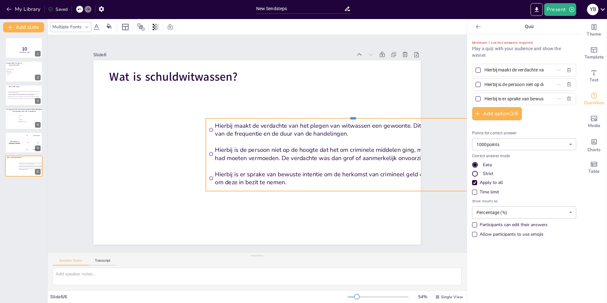
drag, startPoint x: 271, startPoint y: 116, endPoint x: 193, endPoint y: 116, distance: 78.2
click at [193, 116] on div "Wat is schuldwitwassen? Hierbij maakt de verdachte van het plegen van witwassen…" at bounding box center [255, 152] width 359 height 248
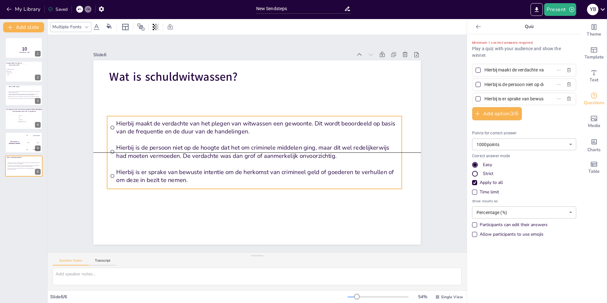
drag, startPoint x: 251, startPoint y: 116, endPoint x: 152, endPoint y: 114, distance: 98.8
click at [192, 114] on li "Hierbij maakt de verdachte van het plegen van witwassen een gewoonte. Dit wordt…" at bounding box center [273, 148] width 162 height 269
click at [476, 84] on div at bounding box center [478, 84] width 5 height 5
click at [485, 84] on input "Hierbij is de persoon niet op de hoogte dat het om criminele middelen ging, maa…" at bounding box center [514, 84] width 59 height 9
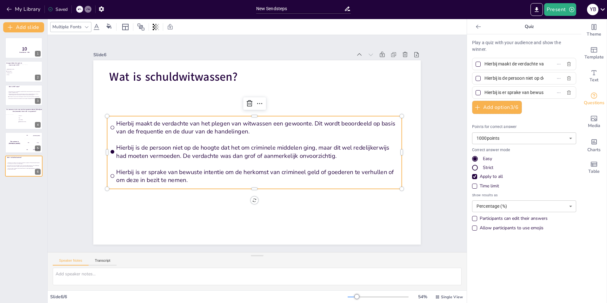
checkbox input "true"
click at [28, 200] on div "10 Countdown - title 1 Morgen lekker het park in maar waar is dit? Amsterdam Dr…" at bounding box center [23, 167] width 47 height 271
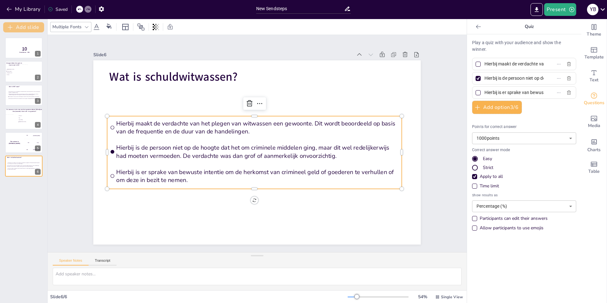
click at [27, 26] on button "Add slide" at bounding box center [23, 27] width 41 height 10
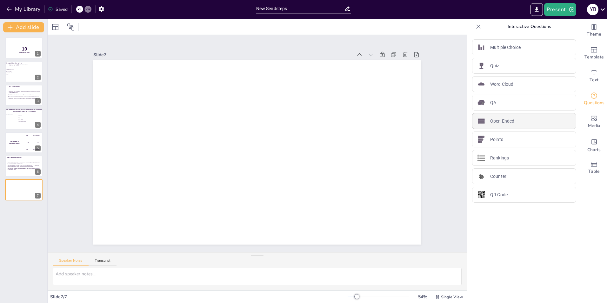
click at [507, 121] on p "Open Ended" at bounding box center [503, 121] width 24 height 7
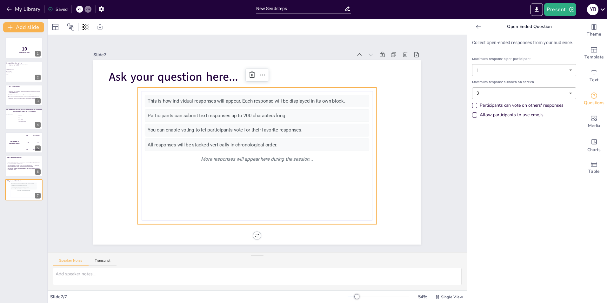
click at [473, 105] on div "Participants can vote on others' responses" at bounding box center [474, 105] width 3 height 3
click at [472, 105] on div "Participants can vote on others' responses" at bounding box center [474, 105] width 5 height 5
click at [426, 136] on icon at bounding box center [430, 140] width 9 height 9
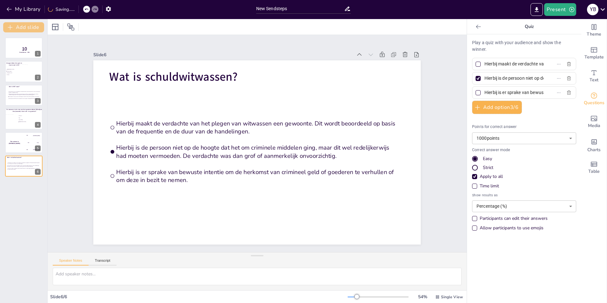
click at [29, 27] on button "Add slide" at bounding box center [23, 27] width 41 height 10
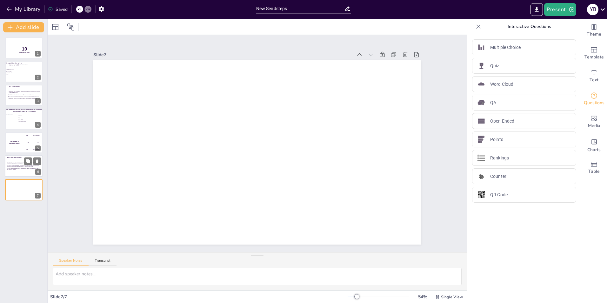
click at [24, 168] on span "Hierbij is er sprake van bewuste intentie om de herkomst van crimineel geld of …" at bounding box center [23, 169] width 33 height 2
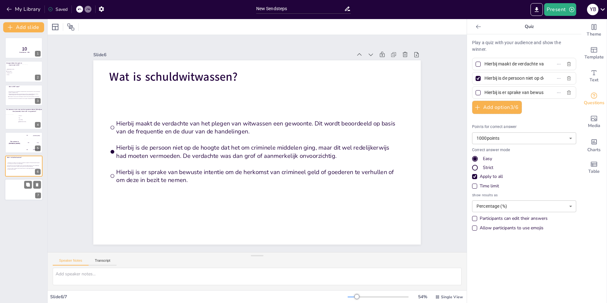
click at [18, 191] on div at bounding box center [24, 190] width 38 height 22
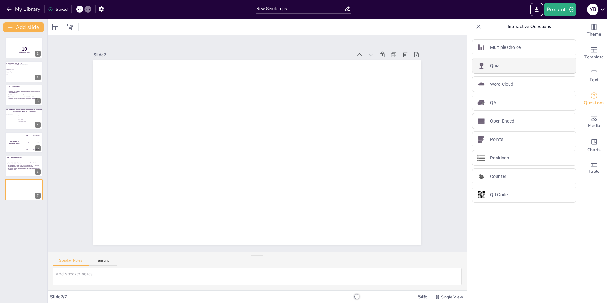
click at [508, 65] on div "Quiz" at bounding box center [524, 66] width 104 height 16
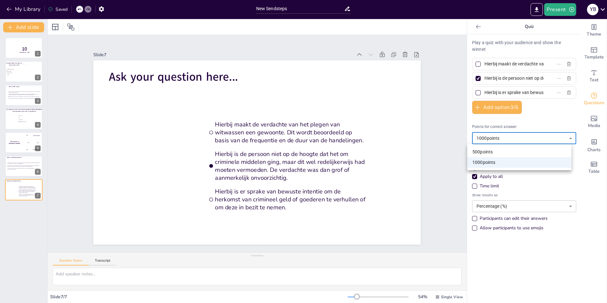
click at [566, 138] on body "My Library Saved New Sendsteps Present Y B Document fonts Akatab Recently used …" at bounding box center [303, 151] width 607 height 303
click at [524, 163] on li "1000 points" at bounding box center [520, 162] width 104 height 10
click at [28, 172] on div at bounding box center [24, 166] width 38 height 22
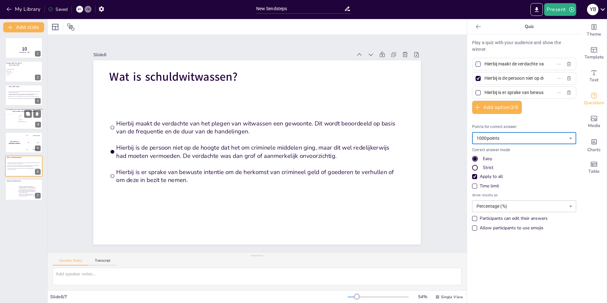
click at [17, 119] on div at bounding box center [11, 120] width 13 height 13
type input "Amozane"
type input "Nijl"
type input "[US_STATE]"
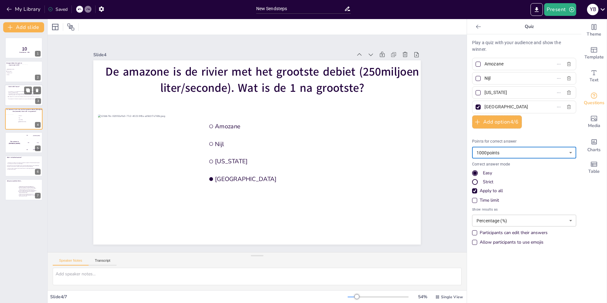
click at [19, 96] on span "De coöperatie is een personenvenootschap, wat betekent dat zij zelf aansprakeli…" at bounding box center [25, 96] width 33 height 1
type input "Een coöperatie is een vereniging die een bedrijf uitoefent en winst mag maken e…"
type input "Een coöperatie is meer gericht op samenwerking tussen leden, terwijl een BV zic…"
type input "De coöperatie is een personenvenootschap, wat betekent dat zij zelf aansprakeli…"
type input "Een coöperatie heeft leden die samenwerken voor een gemeenschappelijk economisc…"
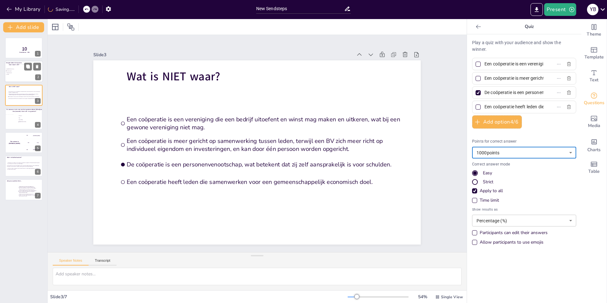
click at [22, 71] on div at bounding box center [31, 72] width 23 height 17
type input "Amsterdam"
type input "Drielandenpunt"
type input "Dwingelderveld"
type input "Veluwe"
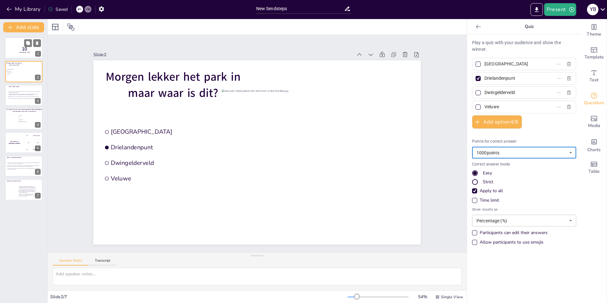
click at [16, 46] on p "10" at bounding box center [24, 48] width 17 height 7
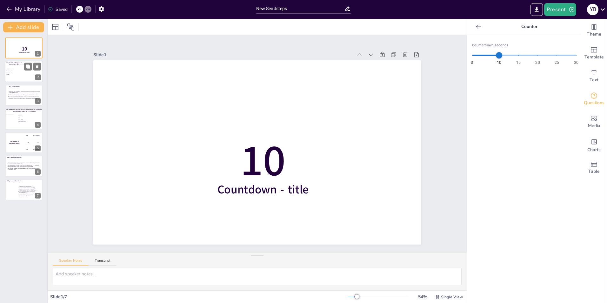
click at [17, 74] on span "Veluwe" at bounding box center [16, 74] width 18 height 1
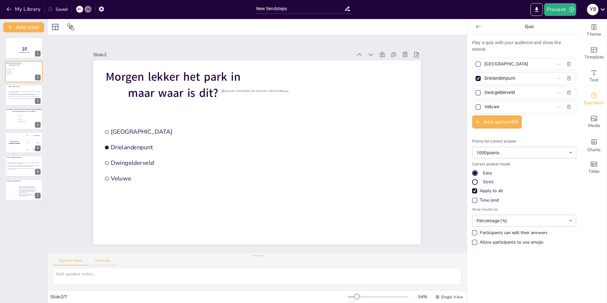
click at [100, 261] on button "Transcript" at bounding box center [103, 262] width 28 height 7
click at [67, 260] on button "Speaker Notes" at bounding box center [71, 262] width 36 height 7
click at [23, 187] on span "Hierbij maakt de verdachte van het plegen van witwassen een gewoonte. Dit wordt…" at bounding box center [28, 187] width 18 height 3
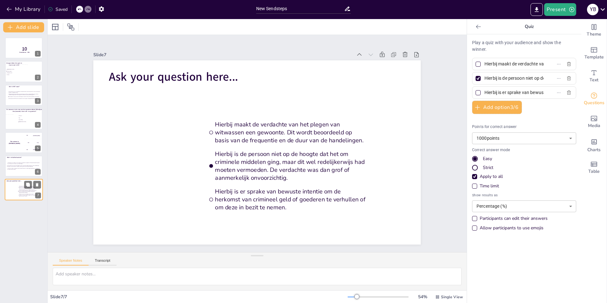
type input "Hierbij maakt de verdachte van het plegen van witwassen een gewoonte. Dit wordt…"
type input "Hierbij is de persoon niet op de hoogte dat het om criminele middelen ging, maa…"
type input "Hierbij is er sprake van bewuste intentie om de herkomst van crimineel geld of …"
click at [476, 27] on icon at bounding box center [478, 26] width 5 height 4
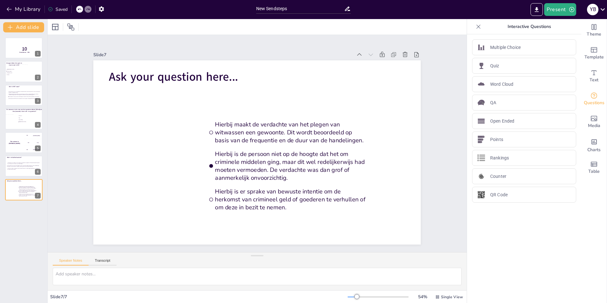
click at [477, 26] on icon at bounding box center [479, 26] width 4 height 4
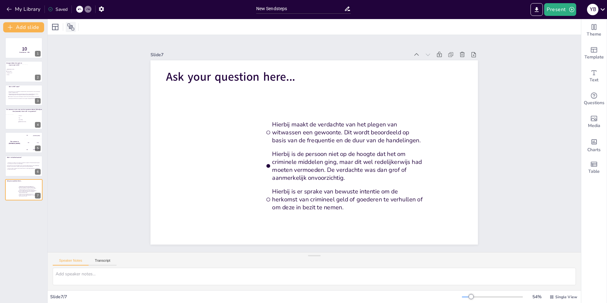
click at [70, 27] on icon at bounding box center [70, 27] width 7 height 7
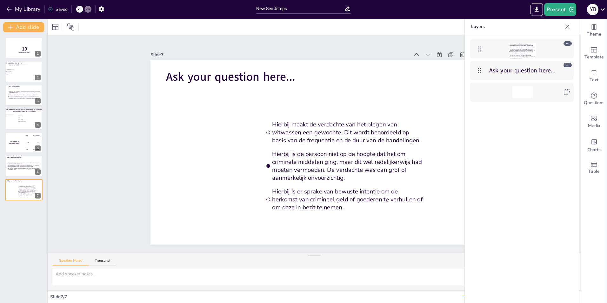
click at [568, 26] on icon at bounding box center [568, 26] width 4 height 4
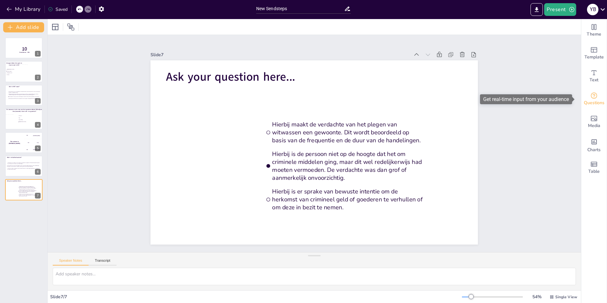
click at [591, 95] on icon "Get real-time input from your audience" at bounding box center [595, 96] width 8 height 8
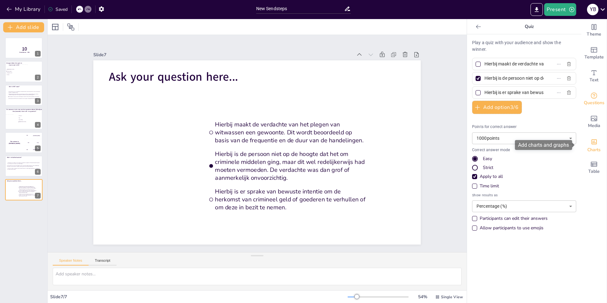
click at [592, 143] on icon "Add charts and graphs" at bounding box center [594, 141] width 5 height 5
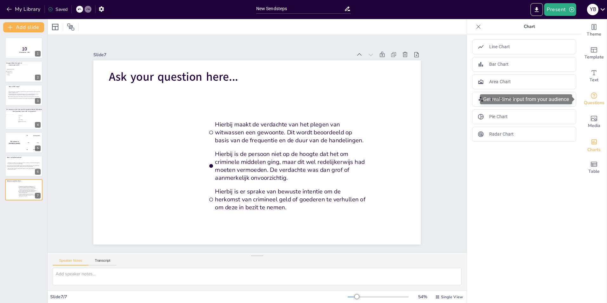
click at [591, 96] on icon "Get real-time input from your audience" at bounding box center [595, 96] width 8 height 8
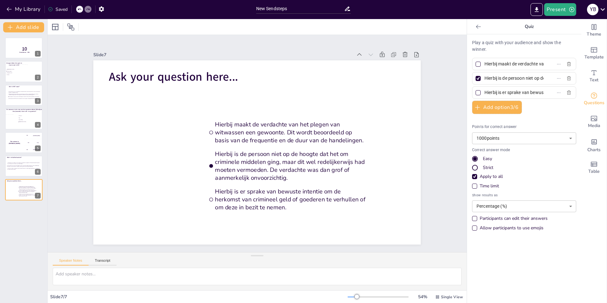
click at [472, 185] on div "Time limit" at bounding box center [474, 186] width 5 height 5
click at [567, 198] on body "My Library Saving...... New Sendsteps Present Y B Document fonts Akatab Recentl…" at bounding box center [303, 151] width 607 height 303
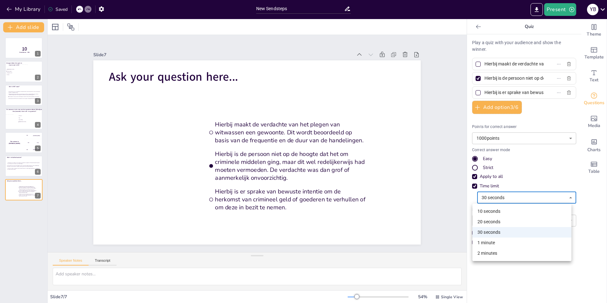
click at [512, 211] on li "10 seconds" at bounding box center [522, 211] width 99 height 10
type input "10"
click at [18, 51] on p "Countdown - title" at bounding box center [24, 52] width 17 height 2
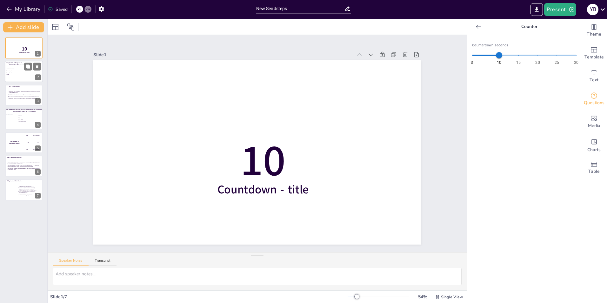
click at [15, 71] on span "Drielandenpunt" at bounding box center [16, 71] width 18 height 1
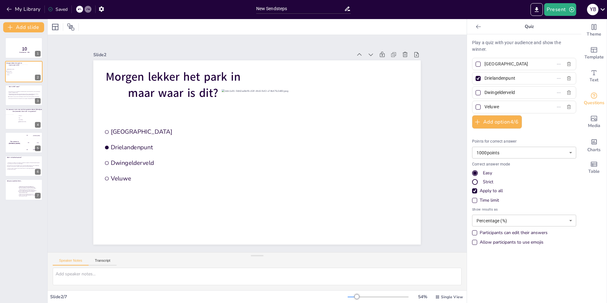
click at [473, 200] on div "Time limit" at bounding box center [474, 200] width 3 height 3
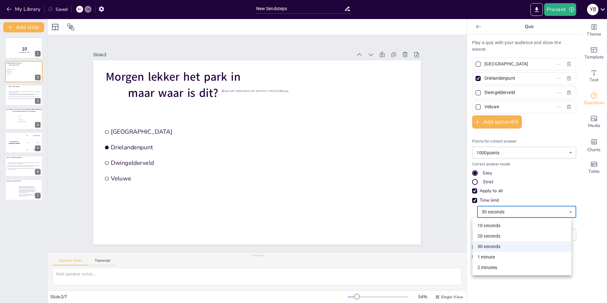
click at [568, 212] on body "My Library Saved New Sendsteps Present Y B Document fonts Akatab Recently used …" at bounding box center [303, 151] width 607 height 303
click at [523, 226] on li "10 seconds" at bounding box center [522, 225] width 99 height 10
type input "10"
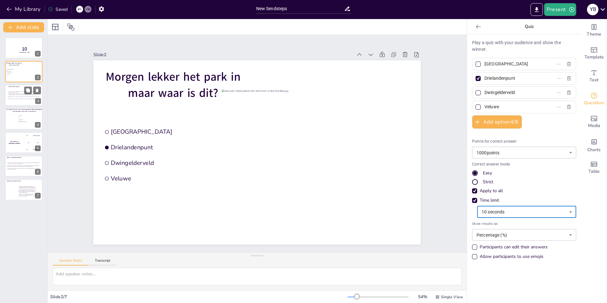
click at [22, 96] on li "De coöperatie is een personenvenootschap, wat betekent dat zij zelf aansprakeli…" at bounding box center [25, 97] width 34 height 2
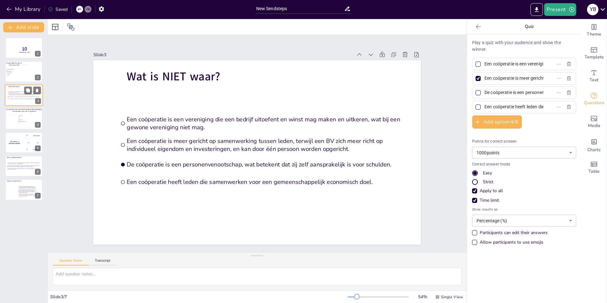
type input "Een coöperatie is een vereniging die een bedrijf uitoefent en winst mag maken e…"
type input "Een coöperatie is meer gericht op samenwerking tussen leden, terwijl een BV zic…"
type input "De coöperatie is een personenvenootschap, wat betekent dat zij zelf aansprakeli…"
type input "Een coöperatie heeft leden die samenwerken voor een gemeenschappelijk economisc…"
click at [472, 200] on div "Time limit" at bounding box center [474, 200] width 5 height 5
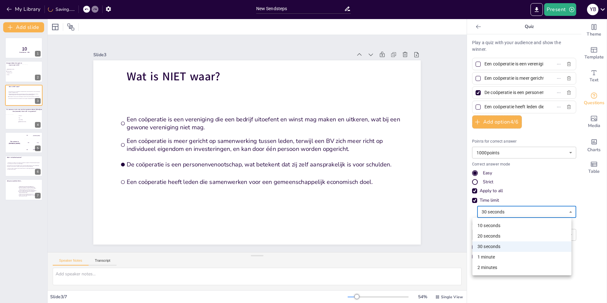
click at [565, 213] on body "My Library Saving...... New Sendsteps Present Y B Document fonts Akatab Recentl…" at bounding box center [303, 151] width 607 height 303
click at [500, 227] on li "10 seconds" at bounding box center [522, 225] width 99 height 10
type input "10"
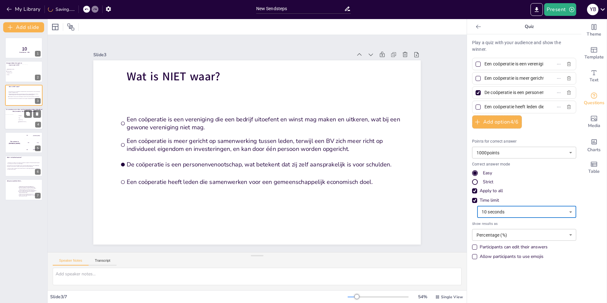
click at [20, 120] on li "[US_STATE]" at bounding box center [35, 120] width 34 height 2
type input "Amozane"
type input "Nijl"
type input "[US_STATE]"
type input "[GEOGRAPHIC_DATA]"
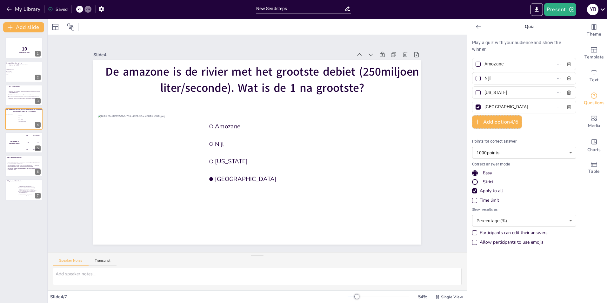
click at [473, 200] on div "Time limit" at bounding box center [474, 200] width 3 height 3
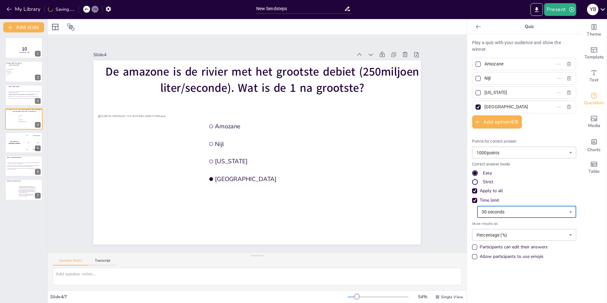
click at [564, 212] on body "My Library Saving...... New Sendsteps Present Y B Document fonts Akatab Recentl…" at bounding box center [303, 151] width 607 height 303
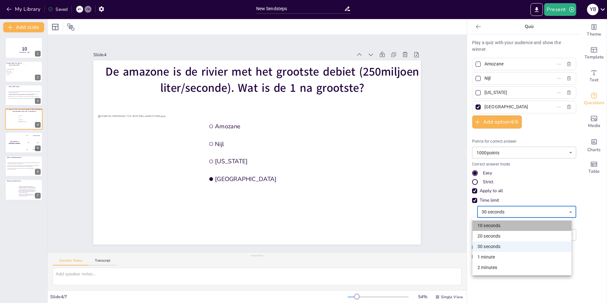
click at [507, 226] on li "10 seconds" at bounding box center [522, 225] width 99 height 10
type input "10"
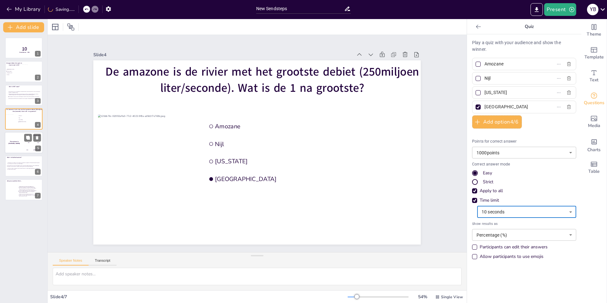
click at [18, 145] on div "The winner is [PERSON_NAME]" at bounding box center [14, 143] width 19 height 22
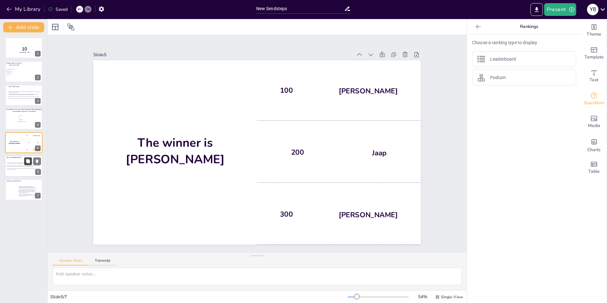
click at [25, 164] on button at bounding box center [28, 161] width 8 height 8
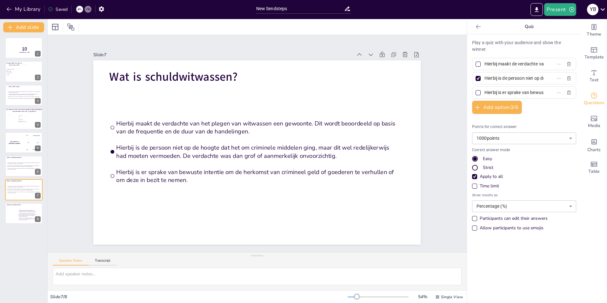
drag, startPoint x: 470, startPoint y: 186, endPoint x: 478, endPoint y: 187, distance: 7.8
click at [472, 186] on div "Time limit" at bounding box center [474, 186] width 5 height 5
click at [565, 198] on body "My Library Saving...... New Sendsteps Present Y B Document fonts Akatab Recentl…" at bounding box center [303, 151] width 607 height 303
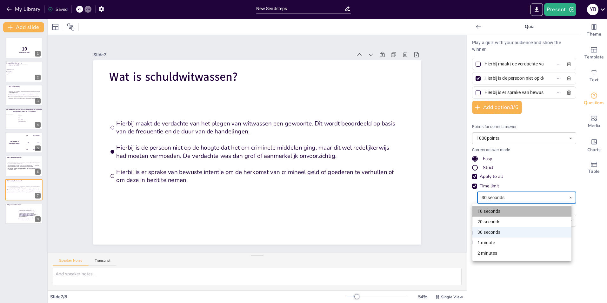
click at [506, 212] on li "10 seconds" at bounding box center [522, 211] width 99 height 10
type input "10"
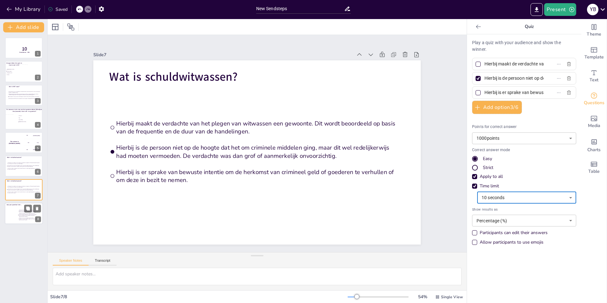
click at [17, 211] on div at bounding box center [24, 214] width 38 height 22
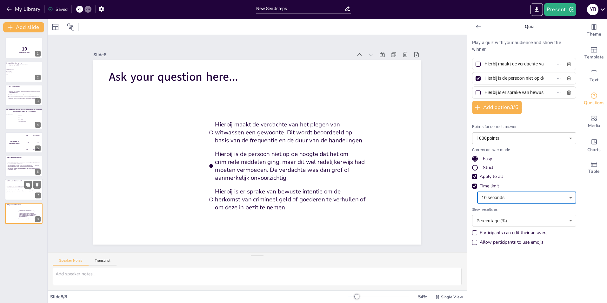
click at [15, 189] on span "Hierbij is de persoon niet op de hoogte dat het om criminele middelen ging, maa…" at bounding box center [23, 190] width 33 height 2
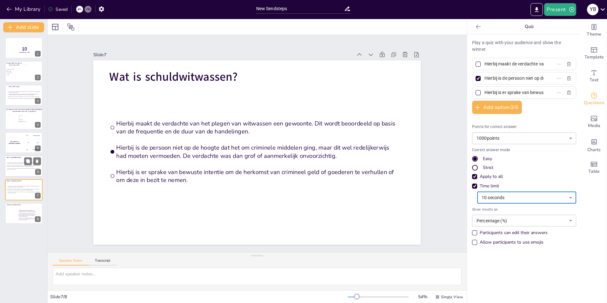
click at [17, 168] on span "Hierbij is er sprake van bewuste intentie om de herkomst van crimineel geld of …" at bounding box center [23, 169] width 33 height 2
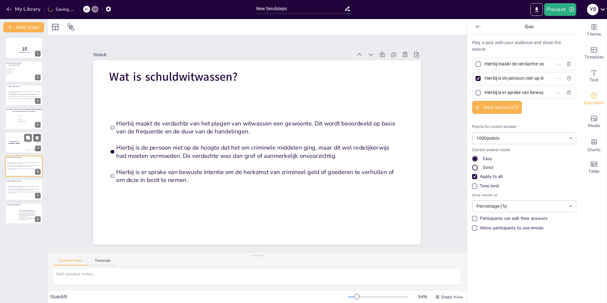
click at [18, 139] on div "The winner is [PERSON_NAME]" at bounding box center [14, 143] width 19 height 22
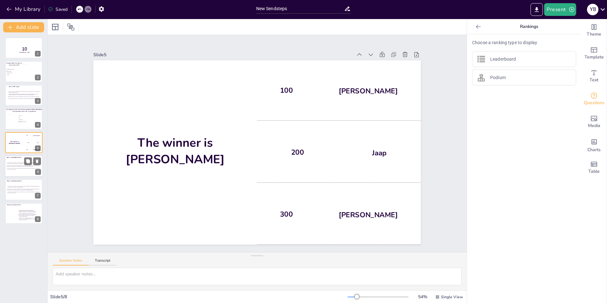
click at [20, 164] on span "Hierbij maakt de verdachte van het plegen van witwassen een gewoonte. Dit wordt…" at bounding box center [23, 163] width 33 height 2
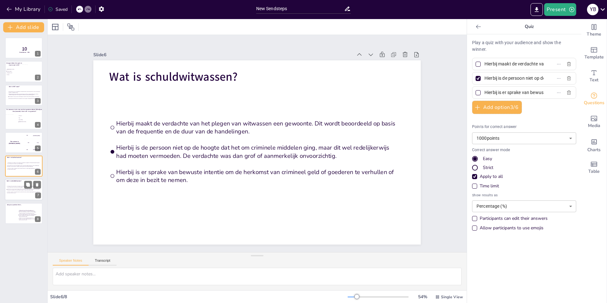
click at [20, 190] on span "Hierbij is de persoon niet op de hoogte dat het om criminele middelen ging, maa…" at bounding box center [23, 190] width 33 height 2
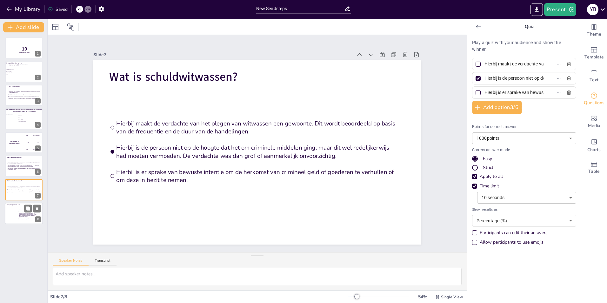
click at [16, 214] on div at bounding box center [24, 214] width 38 height 22
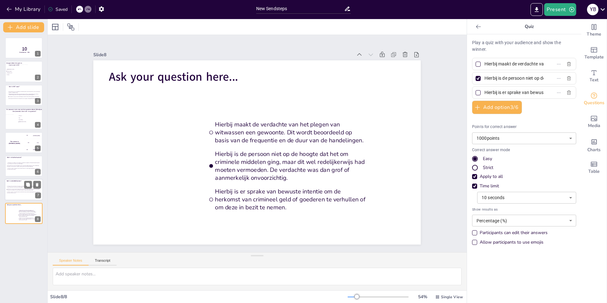
click at [19, 190] on span "Hierbij is de persoon niet op de hoogte dat het om criminele middelen ging, maa…" at bounding box center [23, 190] width 33 height 2
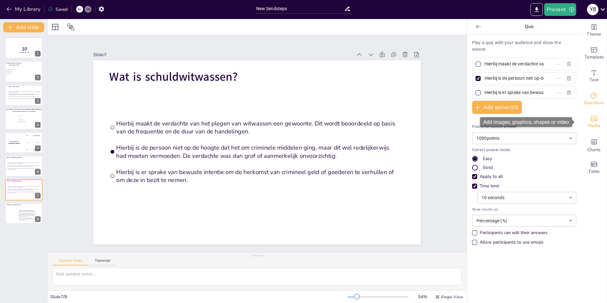
click at [591, 119] on icon "Add images, graphics, shapes or video" at bounding box center [595, 119] width 8 height 8
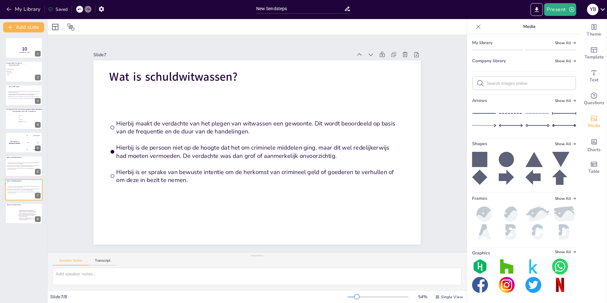
scroll to position [32, 0]
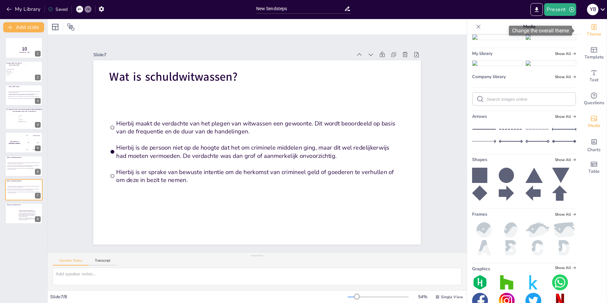
click at [592, 29] on icon "Change the overall theme" at bounding box center [594, 27] width 5 height 6
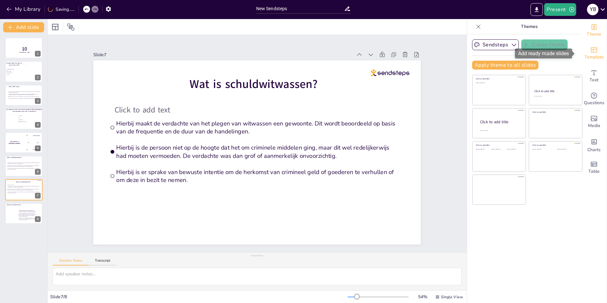
click at [590, 54] on span "Template" at bounding box center [594, 57] width 19 height 7
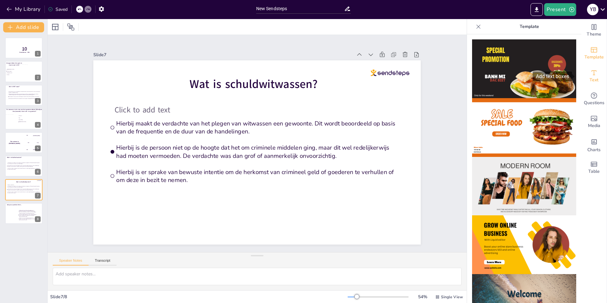
click at [592, 72] on icon "Add text boxes" at bounding box center [595, 73] width 8 height 8
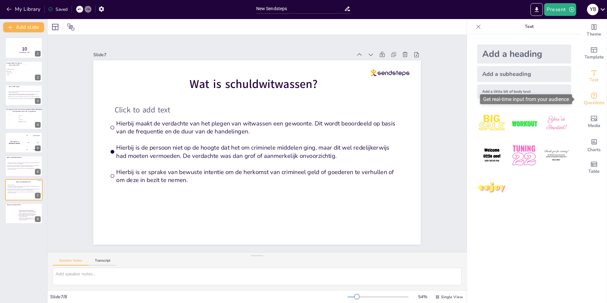
click at [590, 99] on span "Questions" at bounding box center [594, 102] width 21 height 7
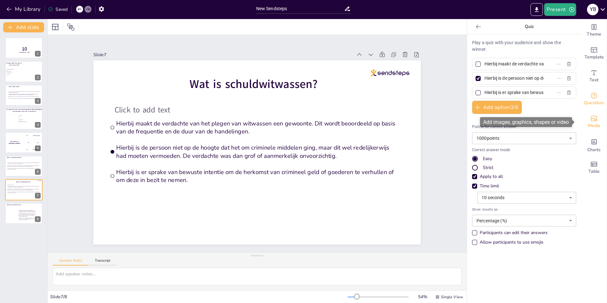
click at [591, 120] on icon "Add images, graphics, shapes or video" at bounding box center [594, 118] width 6 height 5
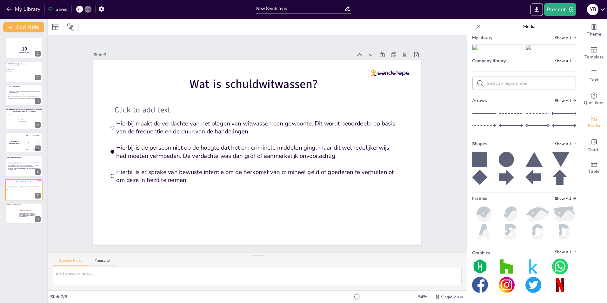
scroll to position [0, 0]
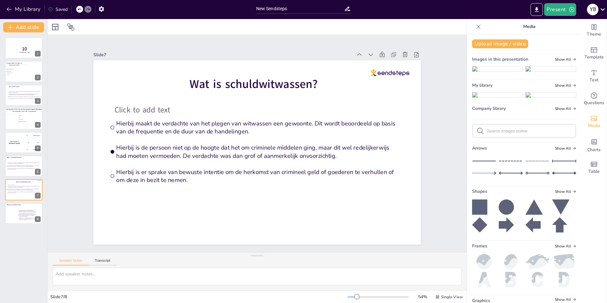
click at [509, 133] on input "text" at bounding box center [529, 131] width 85 height 5
click at [495, 41] on button "Upload image / video" at bounding box center [500, 43] width 56 height 9
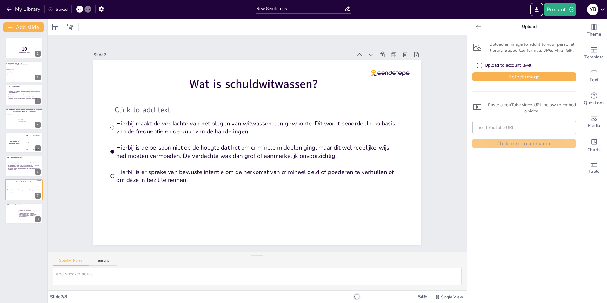
click at [480, 127] on input "text" at bounding box center [524, 127] width 95 height 13
paste input "https://www.youtube.com/watch?v=WBJmNcZRGBk"
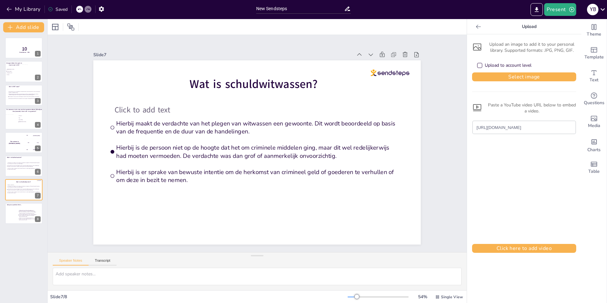
scroll to position [0, 2]
type input "https://www.youtube.com/watch?v=WBJmNcZRGBk"
click at [522, 248] on button "Click here to add video" at bounding box center [524, 248] width 104 height 9
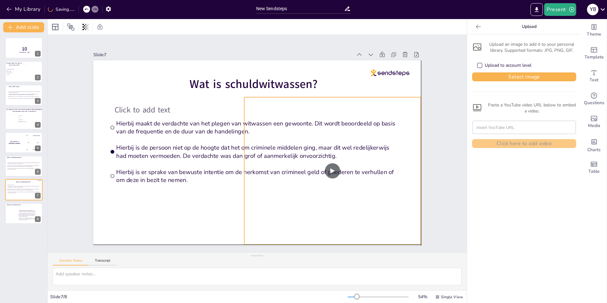
drag, startPoint x: 244, startPoint y: 78, endPoint x: 318, endPoint y: 97, distance: 76.3
click at [305, 120] on div at bounding box center [222, 215] width 165 height 191
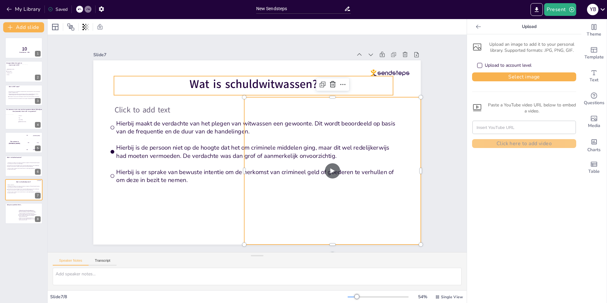
click at [204, 80] on span "Wat is schuldwitwassen?" at bounding box center [254, 84] width 128 height 16
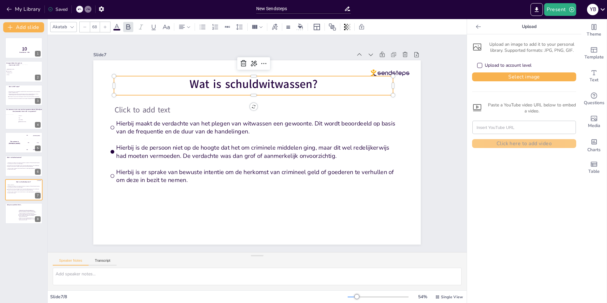
click at [310, 80] on span "Wat is schuldwitwassen?" at bounding box center [310, 116] width 67 height 124
click at [310, 180] on span "Wat is schuldwitwassen?" at bounding box center [273, 201] width 129 height 42
drag, startPoint x: 312, startPoint y: 81, endPoint x: 189, endPoint y: 89, distance: 123.2
click at [267, 89] on span "Wat is schuldwitwassen?" at bounding box center [306, 111] width 78 height 119
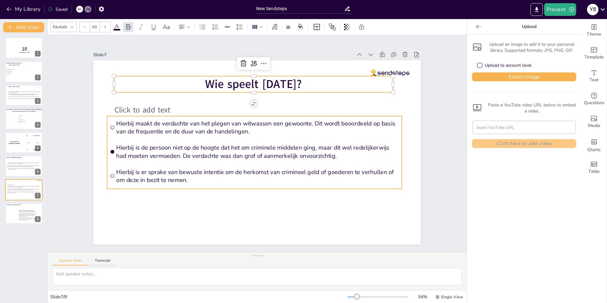
click at [180, 121] on span "Hierbij maakt de verdachte van het plegen van witwassen een gewoonte. Dit wordt…" at bounding box center [269, 153] width 179 height 238
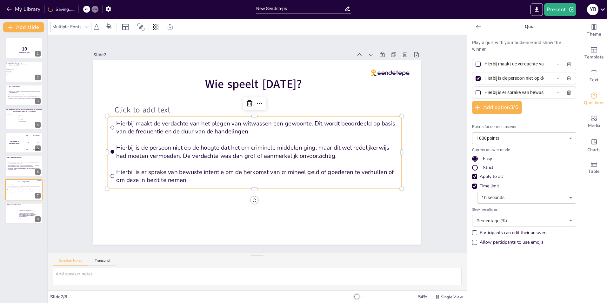
click at [521, 64] on input "Hierbij maakt de verdachte van het plegen van witwassen een gewoonte. Dit wordt…" at bounding box center [514, 63] width 59 height 9
drag, startPoint x: 481, startPoint y: 64, endPoint x: 574, endPoint y: 65, distance: 93.7
click at [574, 65] on div "Play a quiz with your audience and show the winner. Hierbij maakt de verdachte …" at bounding box center [524, 168] width 114 height 269
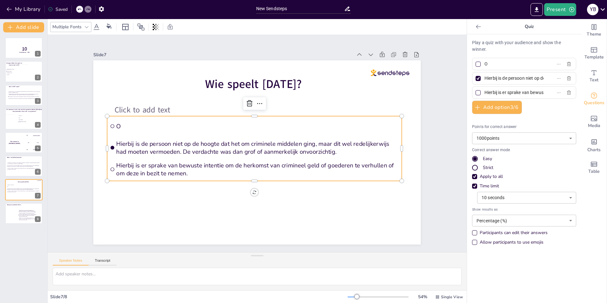
scroll to position [0, 0]
type input "[PERSON_NAME]"
click at [487, 78] on input "Hierbij is de persoon niet op de hoogte dat het om criminele middelen ging, maa…" at bounding box center [514, 78] width 59 height 9
click at [553, 78] on div "Hierbij is de persoon niet op de hoogte dat het om criminele middelen ging, maa…" at bounding box center [524, 78] width 104 height 12
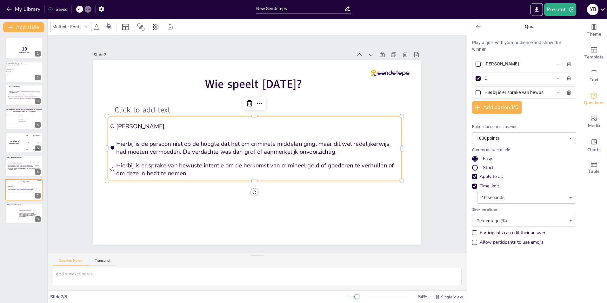
scroll to position [0, 0]
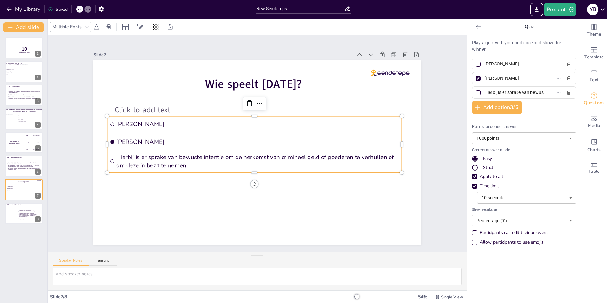
type input "[PERSON_NAME]"
drag, startPoint x: 480, startPoint y: 92, endPoint x: 569, endPoint y: 94, distance: 88.7
click at [569, 94] on div "Hierbij is er sprake van bewuste intentie om de herkomst van crimineel geld of …" at bounding box center [524, 92] width 104 height 12
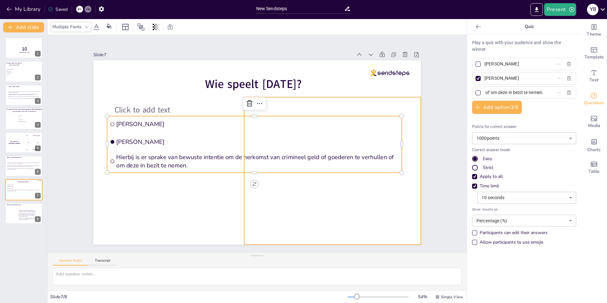
scroll to position [0, 0]
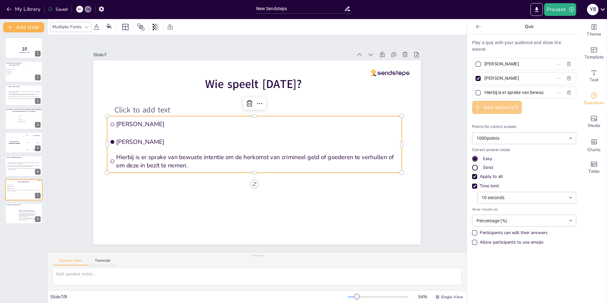
click at [501, 108] on button "Add option 3 / 6" at bounding box center [497, 107] width 50 height 13
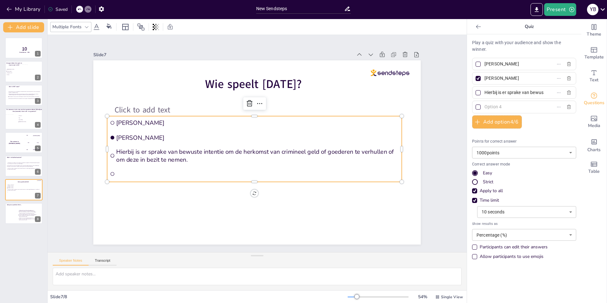
drag, startPoint x: 507, startPoint y: 105, endPoint x: 487, endPoint y: 106, distance: 20.4
click at [488, 106] on input "text" at bounding box center [514, 106] width 59 height 9
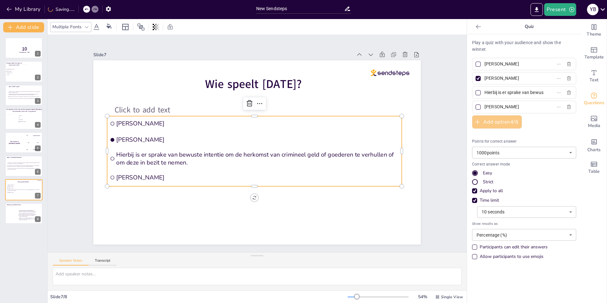
type input "[PERSON_NAME]"
click at [537, 94] on label "Hierbij is er sprake van bewuste intentie om de herkomst van crimineel geld of …" at bounding box center [514, 92] width 79 height 9
click at [537, 94] on input "Hierbij is er sprake van bewuste intentie om de herkomst van crimineel geld of …" at bounding box center [514, 92] width 59 height 9
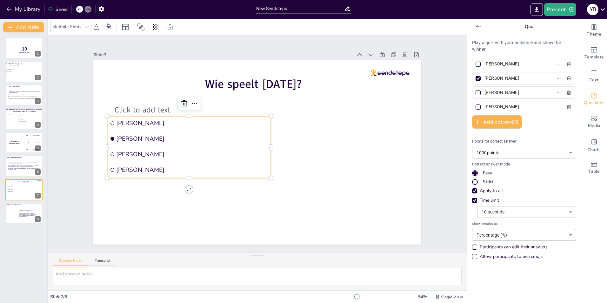
type input "[PERSON_NAME]"
click at [476, 106] on div at bounding box center [478, 107] width 5 height 5
click at [485, 106] on input "[PERSON_NAME]" at bounding box center [514, 106] width 59 height 9
checkbox input "true"
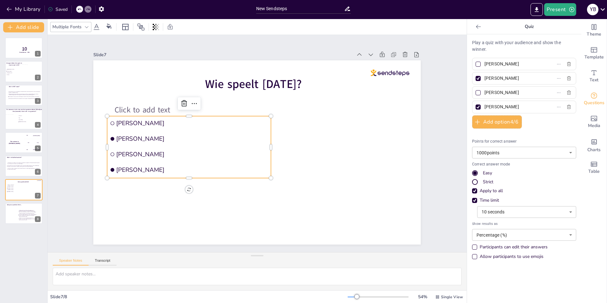
click at [476, 78] on div at bounding box center [478, 78] width 5 height 5
click at [485, 78] on input "[PERSON_NAME]" at bounding box center [514, 78] width 59 height 9
checkbox input "false"
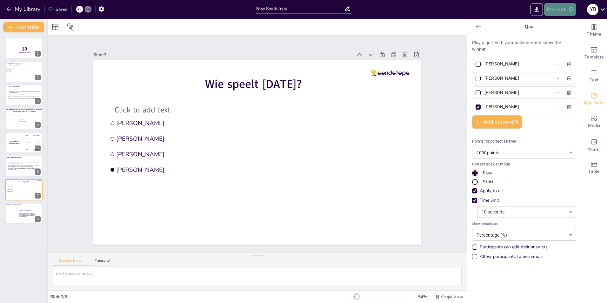
click at [560, 9] on button "Present" at bounding box center [561, 9] width 32 height 13
click at [569, 22] on li "Preview presentation" at bounding box center [570, 23] width 50 height 10
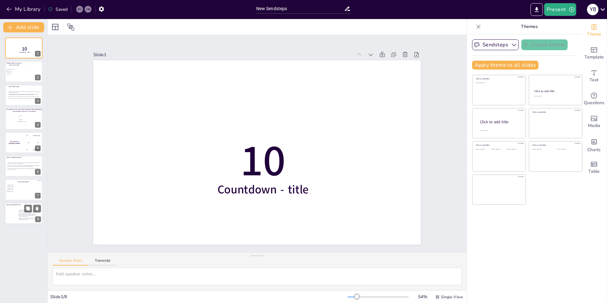
click at [11, 213] on div at bounding box center [24, 214] width 38 height 22
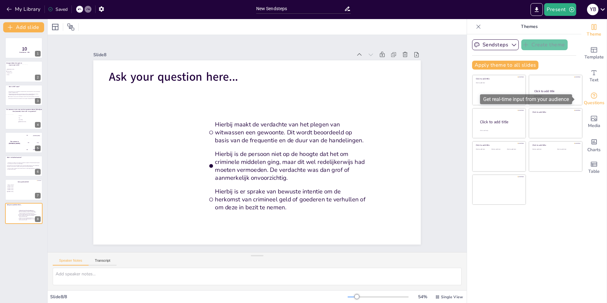
click at [591, 94] on icon "Get real-time input from your audience" at bounding box center [595, 96] width 8 height 8
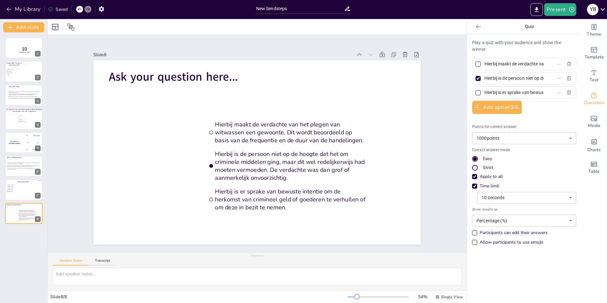
click at [432, 123] on div "Slide 1 10 Countdown - title Slide 2 Morgen lekker het park in maar waar is dit…" at bounding box center [257, 143] width 382 height 239
click at [591, 118] on icon "Add images, graphics, shapes or video" at bounding box center [595, 119] width 8 height 8
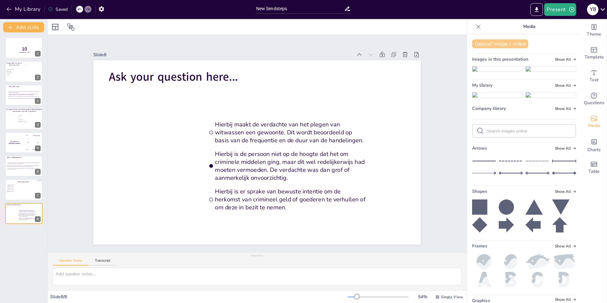
click at [496, 42] on button "Upload image / video" at bounding box center [500, 43] width 56 height 9
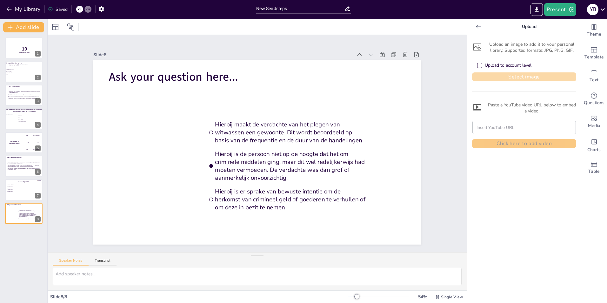
click at [519, 75] on button "Select image" at bounding box center [524, 76] width 104 height 9
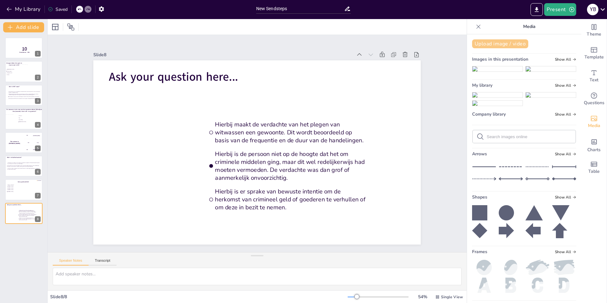
click at [494, 44] on button "Upload image / video" at bounding box center [500, 43] width 56 height 9
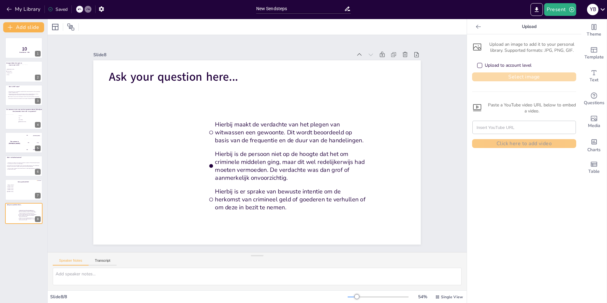
click at [500, 78] on button "Select image" at bounding box center [524, 76] width 104 height 9
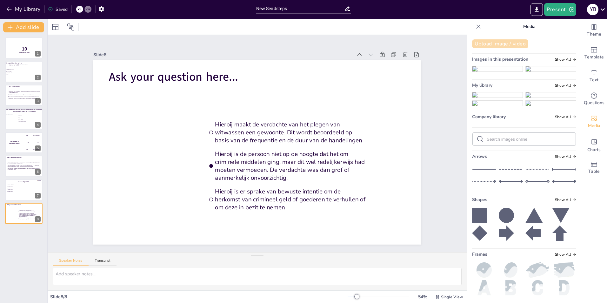
click at [500, 43] on button "Upload image / video" at bounding box center [500, 43] width 56 height 9
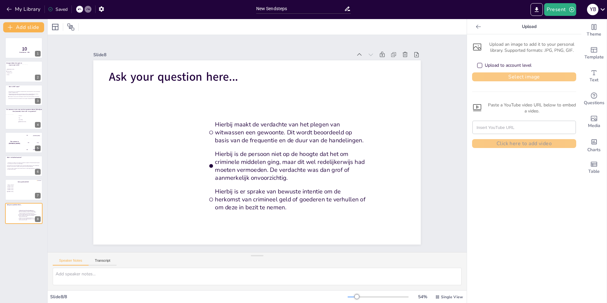
click at [512, 75] on button "Select image" at bounding box center [524, 76] width 104 height 9
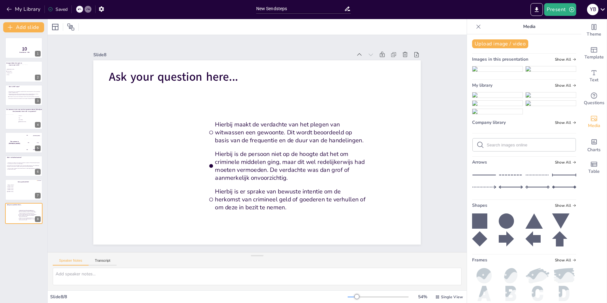
click at [491, 98] on img at bounding box center [498, 94] width 50 height 5
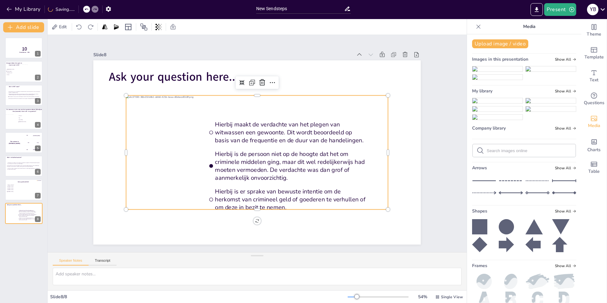
click at [491, 112] on img at bounding box center [498, 108] width 50 height 5
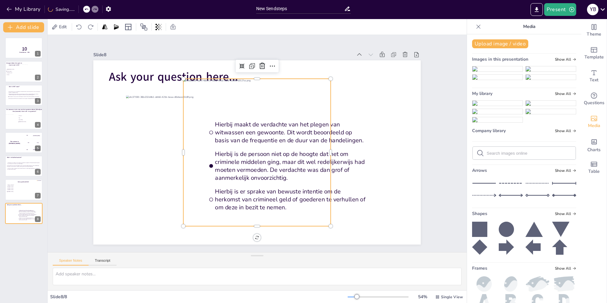
click at [493, 122] on img at bounding box center [498, 119] width 50 height 5
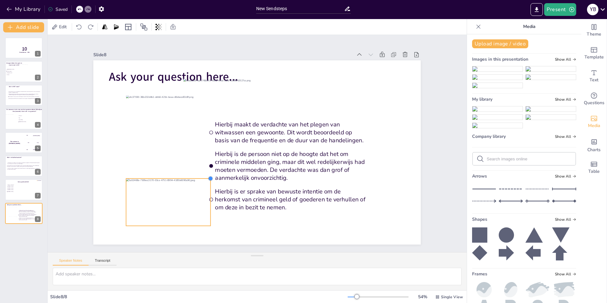
drag, startPoint x: 384, startPoint y: 76, endPoint x: 205, endPoint y: 183, distance: 208.5
click at [205, 183] on div "Ask your question here... Hierbij maakt de verdachte van het plegen van witwass…" at bounding box center [256, 152] width 345 height 217
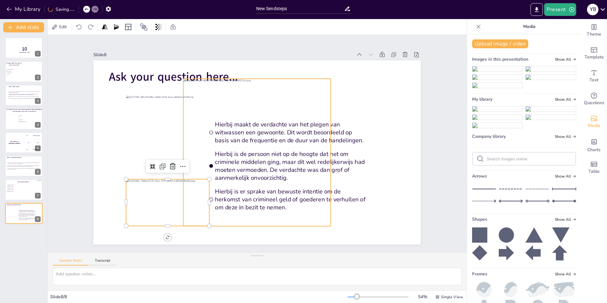
click at [231, 131] on div at bounding box center [256, 152] width 162 height 162
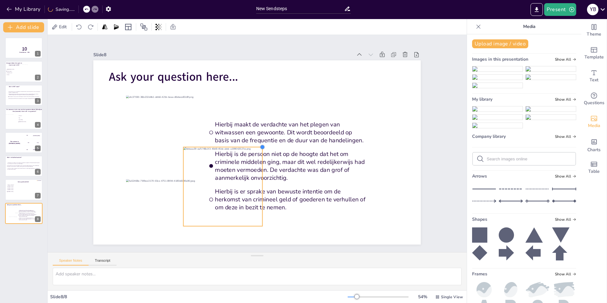
drag, startPoint x: 327, startPoint y: 77, endPoint x: 228, endPoint y: 148, distance: 122.1
click at [229, 147] on div "Ask your question here... Hierbij maakt de verdachte van het plegen van witwass…" at bounding box center [256, 153] width 345 height 218
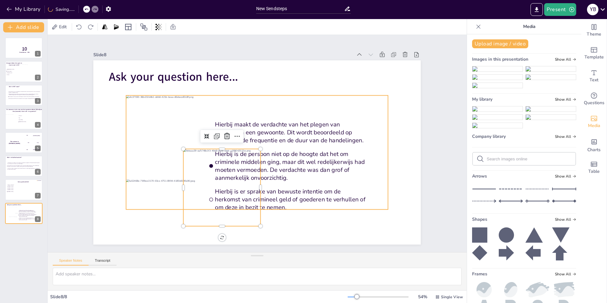
click at [342, 98] on div at bounding box center [256, 152] width 273 height 141
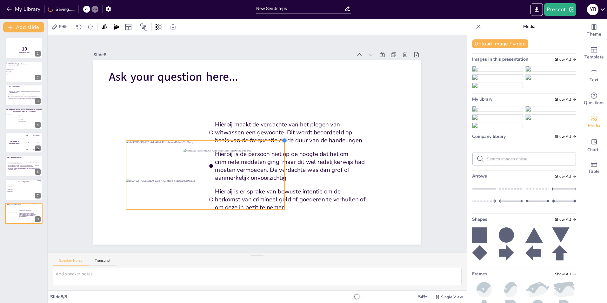
drag, startPoint x: 384, startPoint y: 92, endPoint x: 278, endPoint y: 139, distance: 115.2
click at [280, 149] on div at bounding box center [283, 152] width 7 height 7
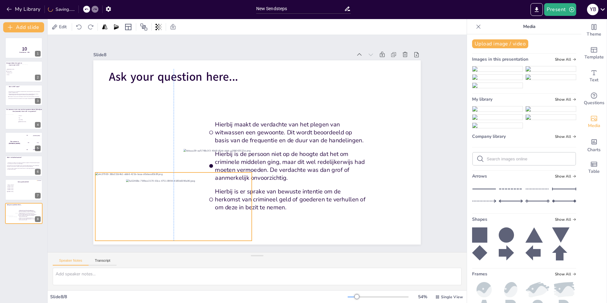
drag, startPoint x: 157, startPoint y: 160, endPoint x: 137, endPoint y: 184, distance: 30.7
click at [137, 60] on div "Ask your question here... Hierbij maakt de verdachte van het plegen van witwass…" at bounding box center [257, 60] width 328 height 0
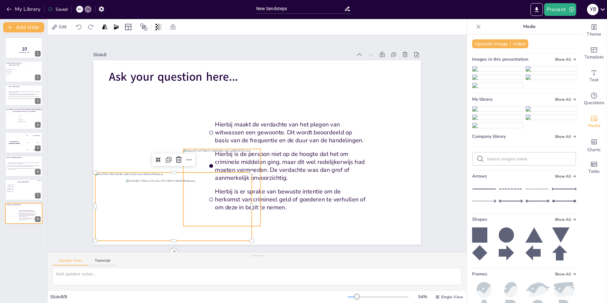
click at [231, 163] on div at bounding box center [217, 183] width 85 height 85
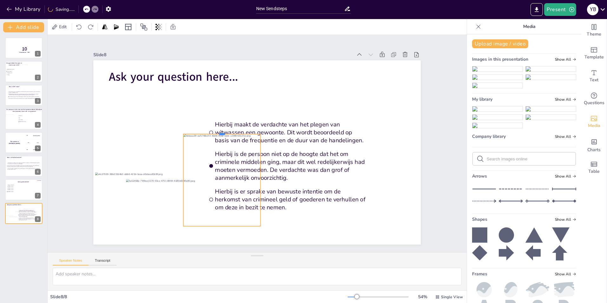
drag, startPoint x: 247, startPoint y: 146, endPoint x: 250, endPoint y: 131, distance: 15.2
click at [250, 131] on div at bounding box center [225, 124] width 77 height 21
drag, startPoint x: 267, startPoint y: 130, endPoint x: 254, endPoint y: 134, distance: 12.6
click at [257, 134] on div at bounding box center [260, 136] width 6 height 6
drag, startPoint x: 254, startPoint y: 177, endPoint x: 272, endPoint y: 178, distance: 18.1
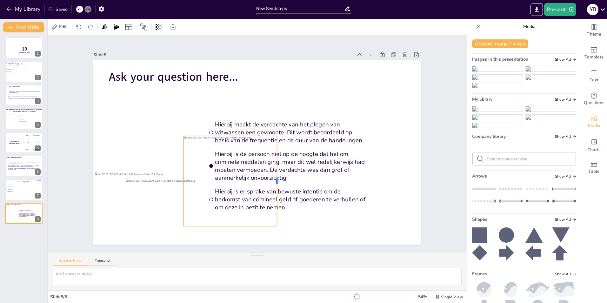
click at [277, 178] on div at bounding box center [279, 181] width 5 height 90
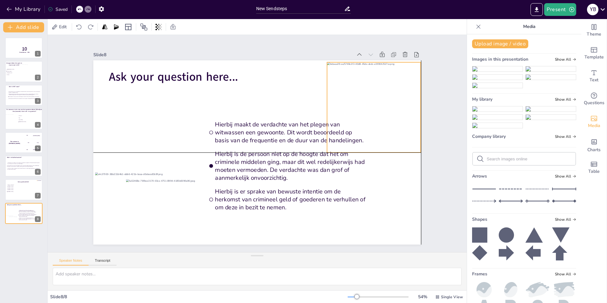
drag, startPoint x: 241, startPoint y: 134, endPoint x: 383, endPoint y: 60, distance: 160.3
click at [383, 98] on div at bounding box center [378, 160] width 124 height 124
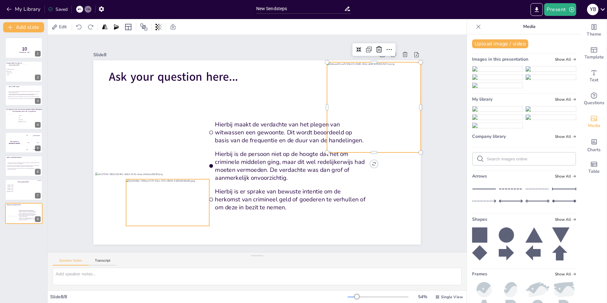
click at [199, 199] on div at bounding box center [157, 182] width 91 height 63
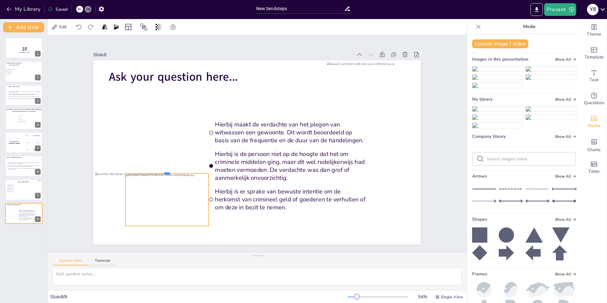
drag, startPoint x: 186, startPoint y: 176, endPoint x: 169, endPoint y: 171, distance: 18.1
click at [169, 168] on div at bounding box center [164, 162] width 83 height 14
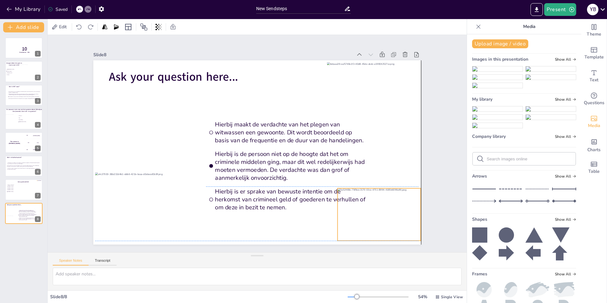
drag, startPoint x: 173, startPoint y: 172, endPoint x: 383, endPoint y: 185, distance: 210.5
click at [383, 78] on div "Ask your question here... Hierbij maakt de verdachte van het plegen van witwass…" at bounding box center [266, 61] width 326 height 34
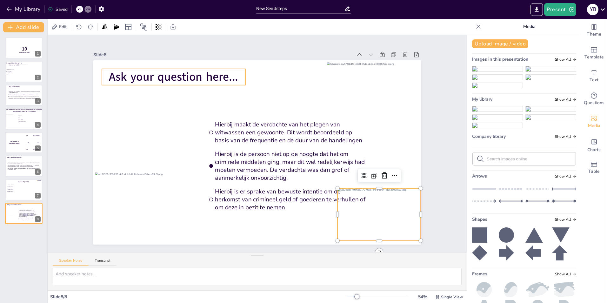
click at [162, 75] on span "Ask your question here..." at bounding box center [218, 44] width 120 height 78
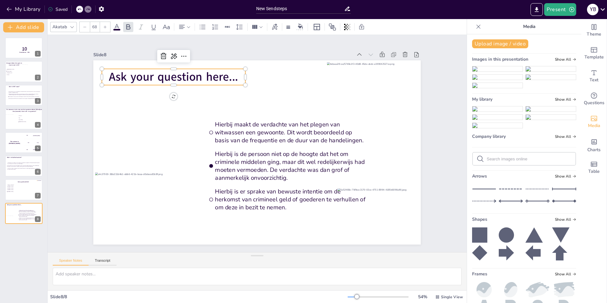
click at [268, 204] on span "Ask your question here..." at bounding box center [333, 218] width 130 height 29
click at [216, 74] on span "Ask your question here..." at bounding box center [181, 68] width 130 height 29
click at [216, 74] on span "Ask your question here..." at bounding box center [173, 77] width 129 height 16
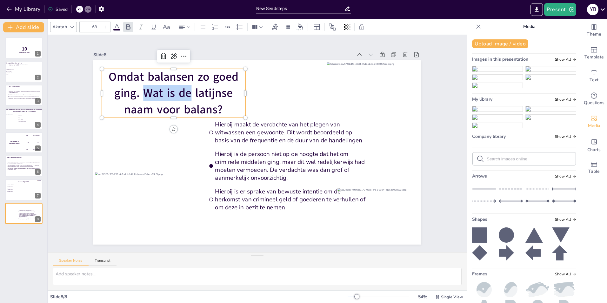
drag, startPoint x: 140, startPoint y: 90, endPoint x: 185, endPoint y: 87, distance: 44.6
click at [185, 87] on span "Omdat balansen zo goed ging. Wat is de latijnse naam voor balans?" at bounding box center [181, 84] width 131 height 60
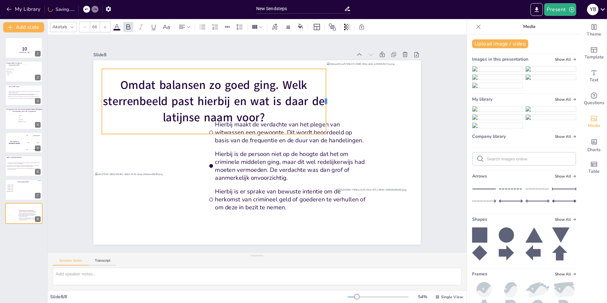
drag, startPoint x: 242, startPoint y: 101, endPoint x: 322, endPoint y: 100, distance: 80.7
click at [326, 100] on div at bounding box center [328, 101] width 5 height 65
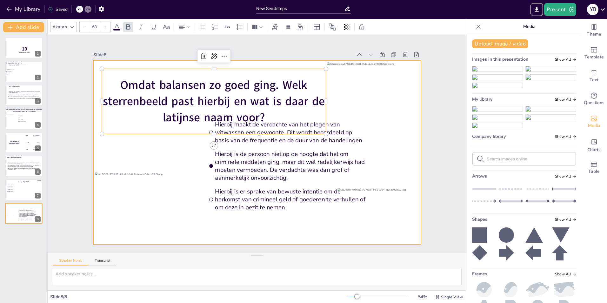
drag, startPoint x: 242, startPoint y: 69, endPoint x: 236, endPoint y: 61, distance: 10.2
click at [236, 61] on div "Hierbij maakt de verdachte van het plegen van witwassen een gewoonte. Dit wordt…" at bounding box center [251, 150] width 367 height 356
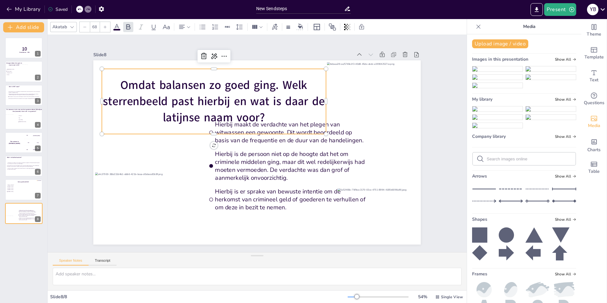
drag, startPoint x: 239, startPoint y: 70, endPoint x: 224, endPoint y: 64, distance: 15.8
click at [225, 64] on div "Hierbij maakt de verdachte van het plegen van witwassen een gewoonte. Dit wordt…" at bounding box center [257, 152] width 328 height 184
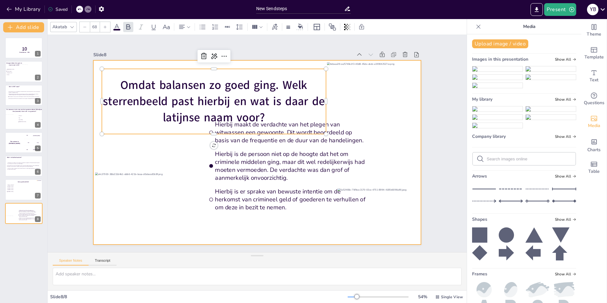
drag, startPoint x: 179, startPoint y: 67, endPoint x: 169, endPoint y: 63, distance: 10.7
click at [169, 63] on div "Hierbij maakt de verdachte van het plegen van witwassen een gewoonte. Dit wordt…" at bounding box center [251, 149] width 356 height 367
drag, startPoint x: 171, startPoint y: 67, endPoint x: 163, endPoint y: 63, distance: 8.6
click at [163, 63] on div "Hierbij maakt de verdachte van het plegen van witwassen een gewoonte. Dit wordt…" at bounding box center [255, 152] width 359 height 248
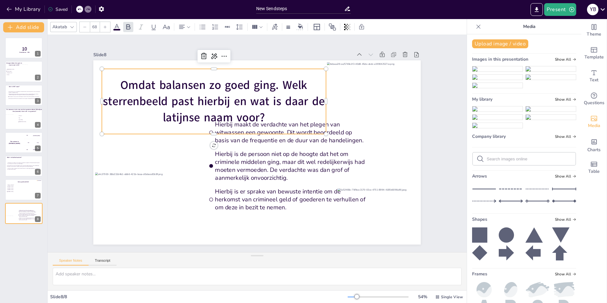
drag, startPoint x: 115, startPoint y: 67, endPoint x: 116, endPoint y: 85, distance: 18.1
click at [119, 85] on div "Omdat balansen zo goed ging. Welk sterrenbeeld past hierbij en wat is daar de l…" at bounding box center [234, 87] width 231 height 151
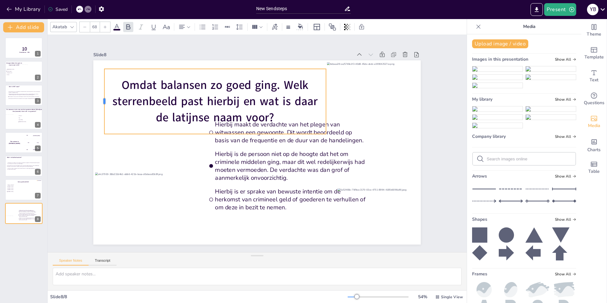
click at [101, 89] on div at bounding box center [107, 85] width 12 height 65
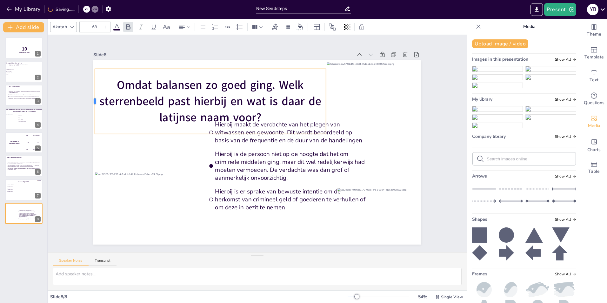
drag, startPoint x: 99, startPoint y: 84, endPoint x: 89, endPoint y: 85, distance: 9.9
click at [96, 85] on div at bounding box center [105, 68] width 18 height 64
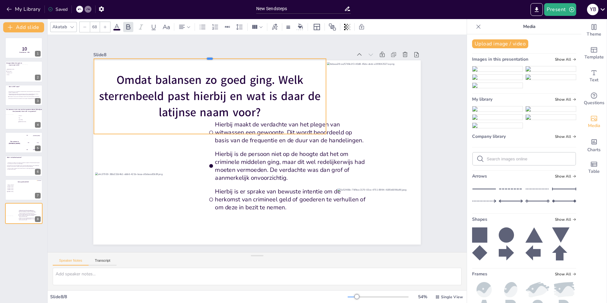
drag, startPoint x: 137, startPoint y: 66, endPoint x: 136, endPoint y: 56, distance: 10.2
click at [211, 56] on div at bounding box center [290, 50] width 159 height 176
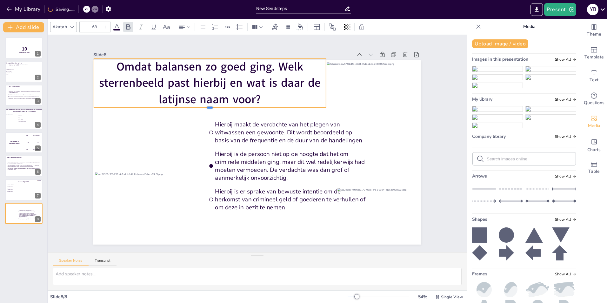
drag, startPoint x: 186, startPoint y: 132, endPoint x: 183, endPoint y: 105, distance: 26.5
click at [183, 105] on div at bounding box center [223, 97] width 222 height 77
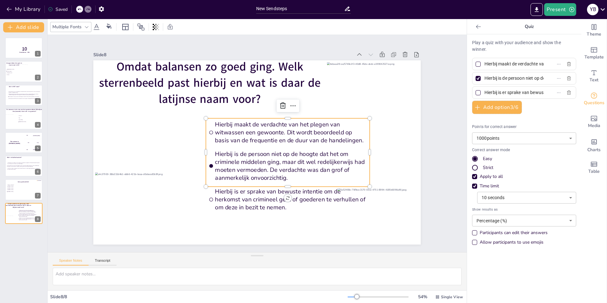
click at [225, 130] on span "Hierbij maakt de verdachte van het plegen van witwassen een gewoonte. Dit wordt…" at bounding box center [293, 144] width 152 height 70
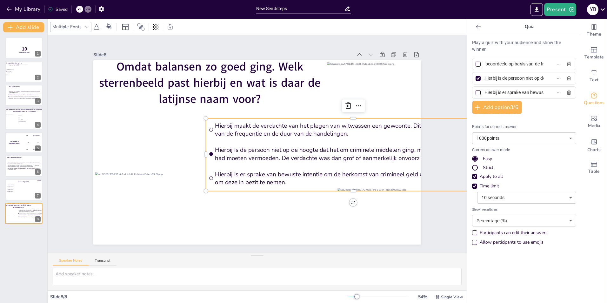
scroll to position [0, 255]
click at [554, 64] on div "Hierbij maakt de verdachte van het plegen van witwassen een gewoonte. Dit wordt…" at bounding box center [524, 64] width 104 height 12
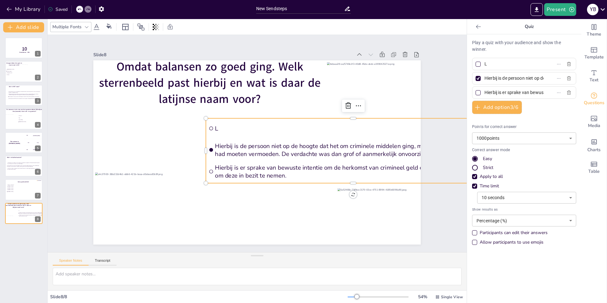
scroll to position [0, 0]
type input "Libra"
click at [520, 81] on input "Hierbij is de persoon niet op de hoogte dat het om criminele middelen ging, maa…" at bounding box center [514, 78] width 59 height 9
drag, startPoint x: 480, startPoint y: 79, endPoint x: 562, endPoint y: 77, distance: 81.7
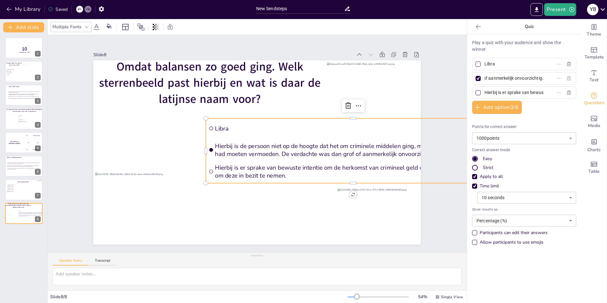
click at [562, 77] on div "Hierbij is de persoon niet op de hoogte dat het om criminele middelen ging, maa…" at bounding box center [524, 78] width 104 height 12
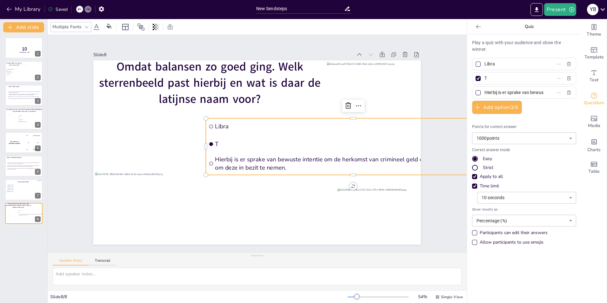
scroll to position [0, 0]
type input "Taurus"
click at [504, 91] on input "Hierbij is er sprake van bewuste intentie om de herkomst van crimineel geld of …" at bounding box center [514, 92] width 59 height 9
drag, startPoint x: 480, startPoint y: 93, endPoint x: 514, endPoint y: 89, distance: 34.3
click at [521, 92] on span "Hierbij is er sprake van bewuste intentie om de herkomst van crimineel geld of …" at bounding box center [511, 92] width 59 height 9
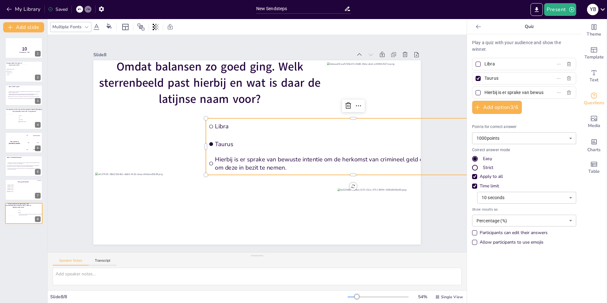
click at [521, 92] on input "Hierbij is er sprake van bewuste intentie om de herkomst van crimineel geld of …" at bounding box center [514, 92] width 59 height 9
drag, startPoint x: 480, startPoint y: 92, endPoint x: 576, endPoint y: 90, distance: 96.0
click at [576, 90] on div "Play a quiz with your audience and show the winner. Libra Taurus Hierbij is er …" at bounding box center [524, 168] width 114 height 269
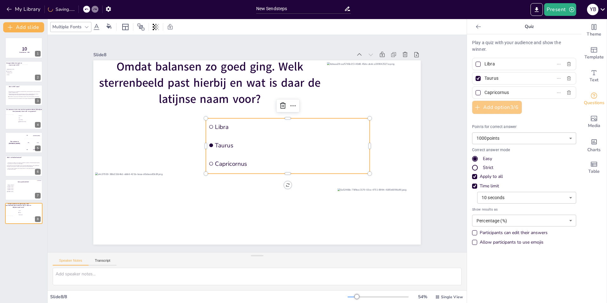
type input "Capricornus"
click at [497, 108] on button "Add option 3 / 6" at bounding box center [497, 107] width 50 height 13
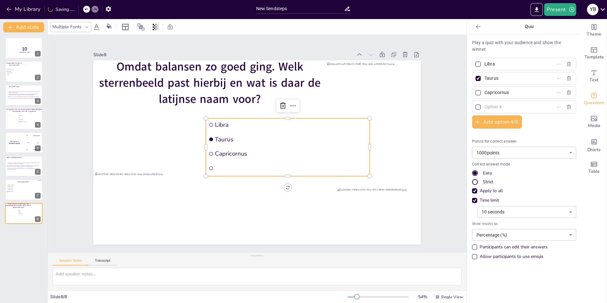
click at [496, 109] on input "text" at bounding box center [514, 106] width 59 height 9
type input "Virgo"
click at [476, 64] on div at bounding box center [478, 64] width 5 height 5
click at [485, 64] on input "Libra" at bounding box center [514, 63] width 59 height 9
checkbox input "true"
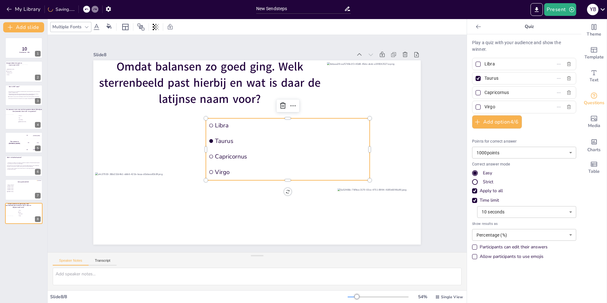
checkbox input "true"
click at [476, 77] on div at bounding box center [478, 78] width 5 height 5
click at [485, 77] on input "Taurus" at bounding box center [514, 78] width 59 height 9
checkbox input "false"
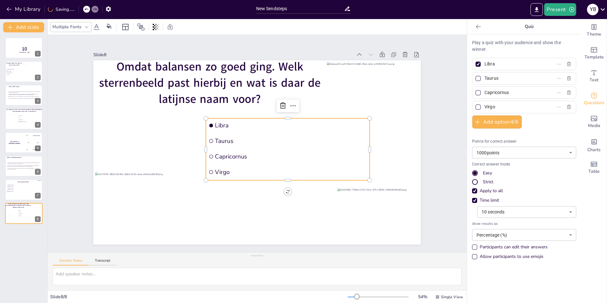
click at [281, 136] on span "Taurus" at bounding box center [291, 144] width 152 height 24
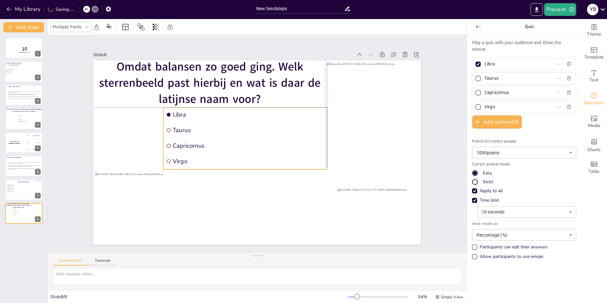
drag, startPoint x: 257, startPoint y: 117, endPoint x: 215, endPoint y: 104, distance: 44.0
click at [215, 78] on div "Omdat balansen zo goed ging. Welk sterrenbeeld past hierbij en wat is daar de l…" at bounding box center [266, 61] width 326 height 34
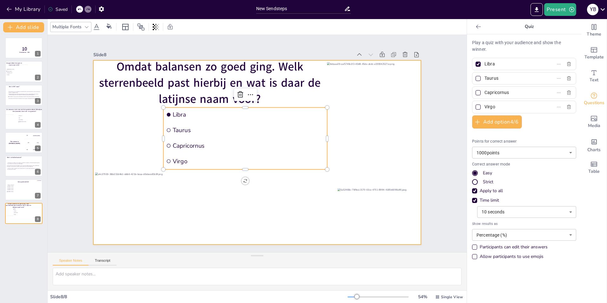
click at [301, 188] on div at bounding box center [256, 153] width 345 height 218
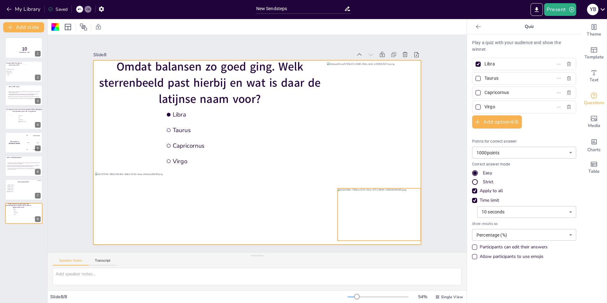
click at [377, 211] on div at bounding box center [353, 249] width 98 height 77
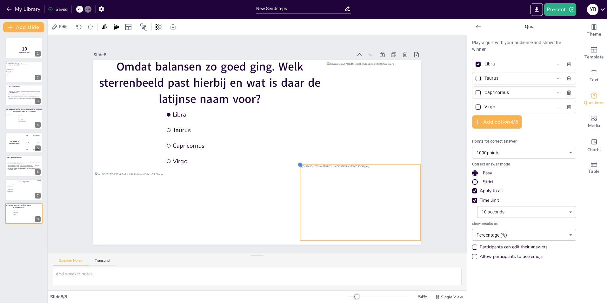
drag, startPoint x: 332, startPoint y: 185, endPoint x: 295, endPoint y: 170, distance: 40.2
click at [295, 170] on div "Omdat balansen zo goed ging. Welk sterrenbeeld past hierbij en wat is daar de l…" at bounding box center [256, 152] width 345 height 217
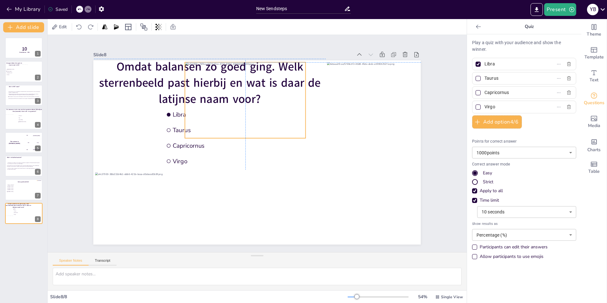
drag, startPoint x: 308, startPoint y: 177, endPoint x: 184, endPoint y: 80, distance: 156.9
click at [192, 71] on div at bounding box center [252, 99] width 132 height 89
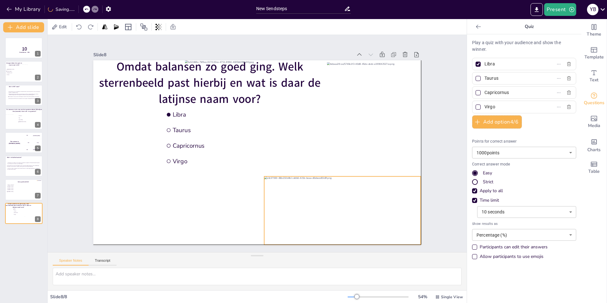
drag, startPoint x: 201, startPoint y: 180, endPoint x: 370, endPoint y: 183, distance: 168.4
click at [370, 183] on div at bounding box center [343, 210] width 157 height 68
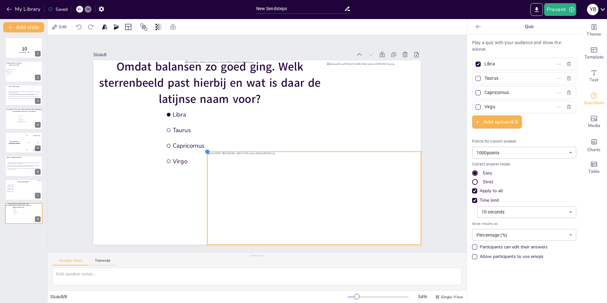
drag, startPoint x: 259, startPoint y: 174, endPoint x: 228, endPoint y: 149, distance: 40.0
click at [228, 149] on div "Omdat balansen zo goed ging. Welk sterrenbeeld past hierbij en wat is daar de l…" at bounding box center [257, 152] width 328 height 184
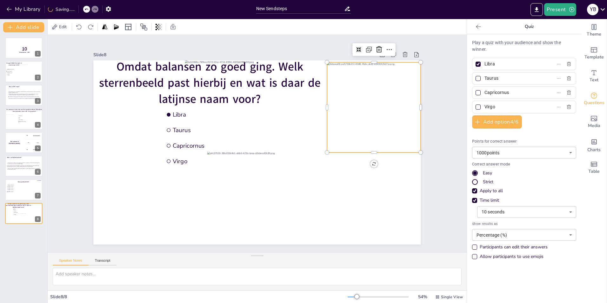
click at [336, 116] on div at bounding box center [377, 121] width 103 height 103
drag, startPoint x: 415, startPoint y: 150, endPoint x: 385, endPoint y: 131, distance: 35.7
click at [385, 131] on div "Omdat balansen zo goed ging. Welk sterrenbeeld past hierbij en wat is daar de l…" at bounding box center [257, 152] width 328 height 184
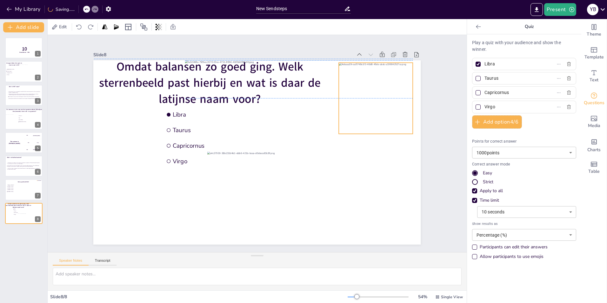
drag, startPoint x: 385, startPoint y: 81, endPoint x: 397, endPoint y: 79, distance: 11.8
click at [397, 79] on div at bounding box center [379, 112] width 81 height 81
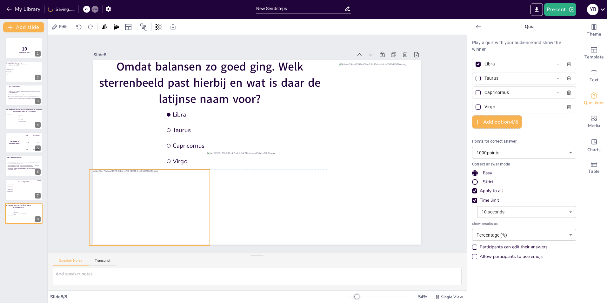
drag, startPoint x: 248, startPoint y: 95, endPoint x: 151, endPoint y: 202, distance: 144.7
click at [151, 202] on div at bounding box center [134, 146] width 146 height 128
drag, startPoint x: 205, startPoint y: 241, endPoint x: 186, endPoint y: 224, distance: 25.7
click at [186, 224] on div "Omdat balansen zo goed ging. Welk sterrenbeeld past hierbij en wat is daar de l…" at bounding box center [255, 152] width 359 height 248
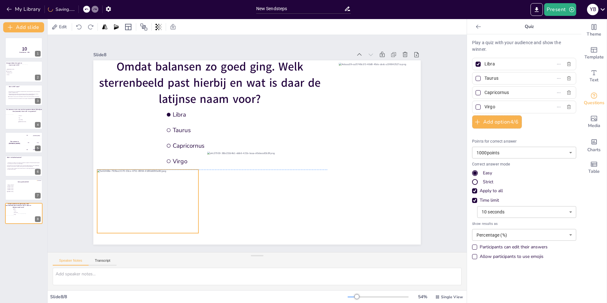
drag, startPoint x: 152, startPoint y: 190, endPoint x: 160, endPoint y: 189, distance: 8.0
click at [160, 189] on div at bounding box center [144, 190] width 111 height 74
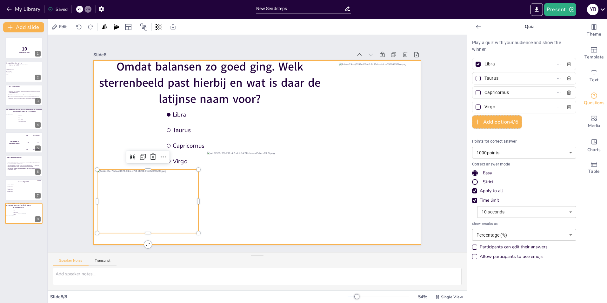
click at [140, 114] on div at bounding box center [256, 153] width 345 height 218
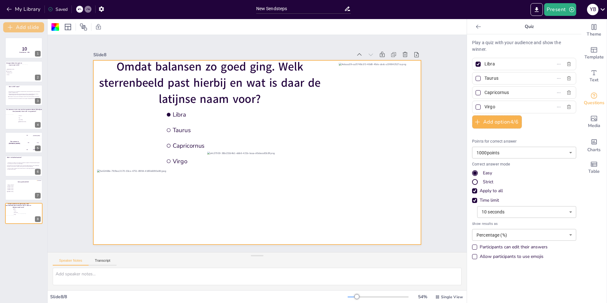
click at [26, 27] on button "Add slide" at bounding box center [23, 27] width 41 height 10
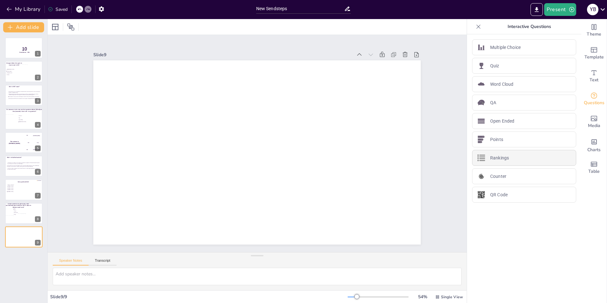
click at [509, 156] on div "Rankings" at bounding box center [524, 158] width 104 height 16
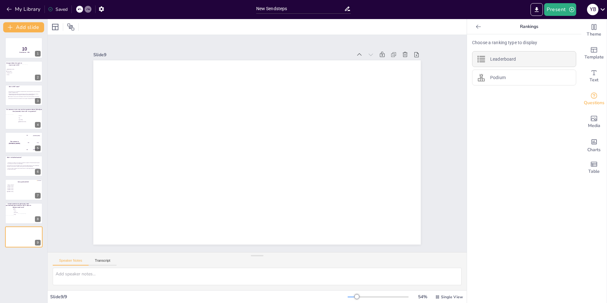
click at [511, 60] on p "Leaderboard" at bounding box center [504, 59] width 26 height 7
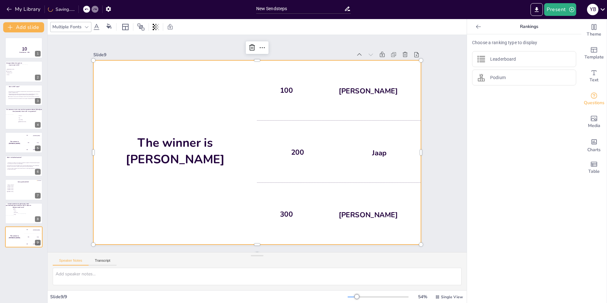
click at [20, 259] on div "10 Countdown - title 1 Morgen lekker het park in maar waar is dit? Amsterdam Dr…" at bounding box center [23, 167] width 47 height 271
click at [20, 26] on button "Add slide" at bounding box center [23, 27] width 41 height 10
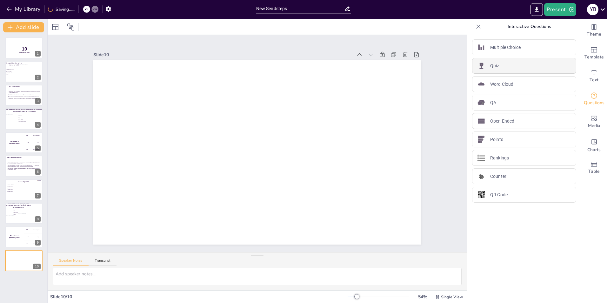
click at [507, 66] on div "Quiz" at bounding box center [524, 66] width 104 height 16
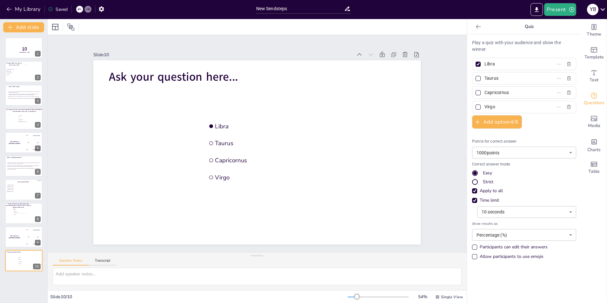
click at [501, 67] on input "Libra" at bounding box center [514, 63] width 59 height 9
drag, startPoint x: 493, startPoint y: 64, endPoint x: 477, endPoint y: 66, distance: 16.4
click at [477, 66] on label "Libra" at bounding box center [514, 63] width 79 height 9
click at [485, 66] on input "Libra" at bounding box center [514, 63] width 59 height 9
paste input "Als je niet ken winnen, moet je zorgen dat je niet verliest."
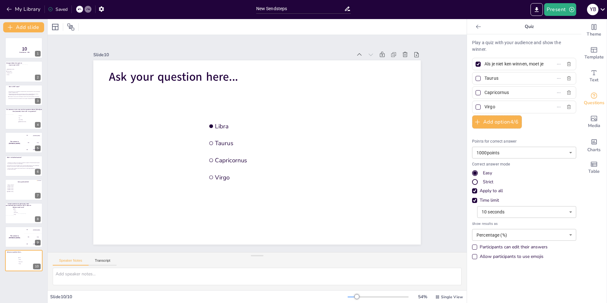
scroll to position [0, 60]
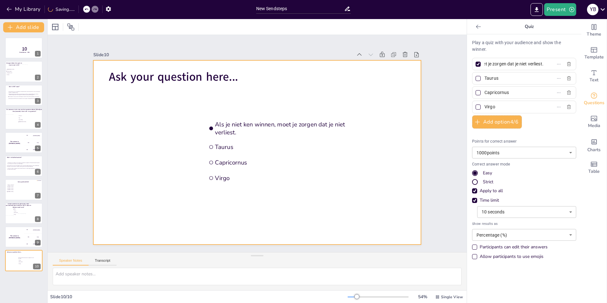
type input "Als je niet ken winnen, moet je zorgen dat je niet verliest."
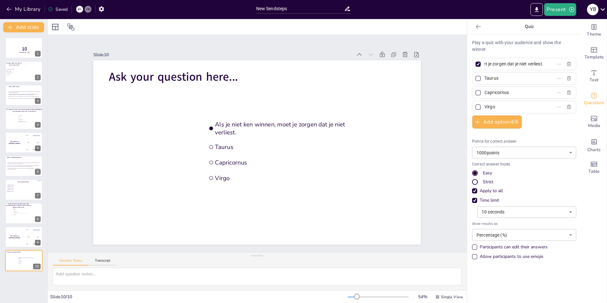
scroll to position [0, 0]
click at [505, 79] on input "Taurus" at bounding box center [514, 78] width 59 height 9
drag, startPoint x: 489, startPoint y: 81, endPoint x: 480, endPoint y: 82, distance: 8.3
click at [485, 82] on input "Taurus" at bounding box center [514, 78] width 59 height 9
drag, startPoint x: 510, startPoint y: 92, endPoint x: 480, endPoint y: 94, distance: 30.0
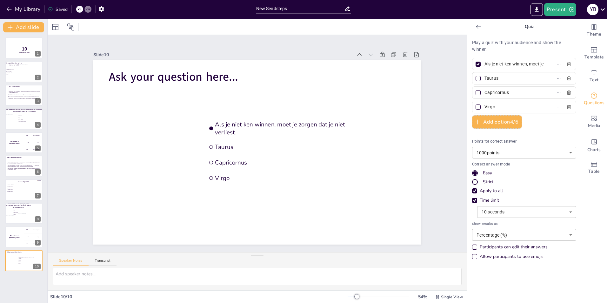
click at [485, 94] on input "Capricornus" at bounding box center [514, 92] width 59 height 9
drag, startPoint x: 501, startPoint y: 76, endPoint x: 479, endPoint y: 79, distance: 21.8
click at [482, 79] on span "Taurus" at bounding box center [511, 78] width 59 height 9
click at [485, 79] on input "Taurus" at bounding box center [514, 78] width 59 height 9
paste input "Als ik zou willen dat je het begreep, zou ik het beter hebben uitgelegd."
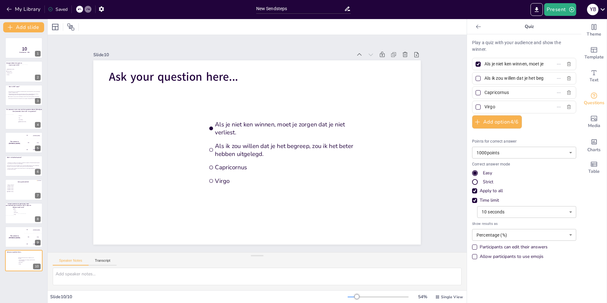
scroll to position [0, 86]
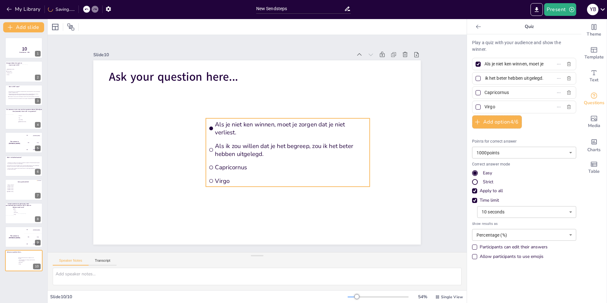
type input "Als ik zou willen dat je het begreep, zou ik het beter hebben uitgelegd."
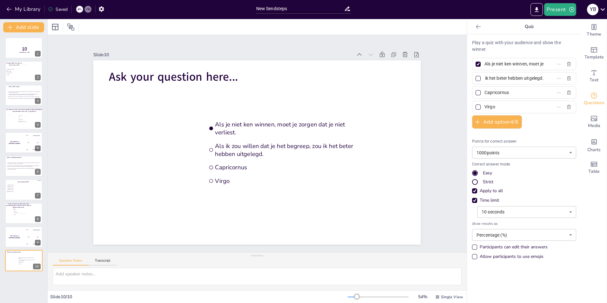
scroll to position [0, 0]
click at [500, 105] on input "Virgo" at bounding box center [514, 106] width 59 height 9
drag, startPoint x: 500, startPoint y: 105, endPoint x: 478, endPoint y: 108, distance: 21.8
click at [482, 108] on span "Virgo" at bounding box center [511, 106] width 59 height 9
click at [485, 108] on input "Virgo" at bounding box center [514, 106] width 59 height 9
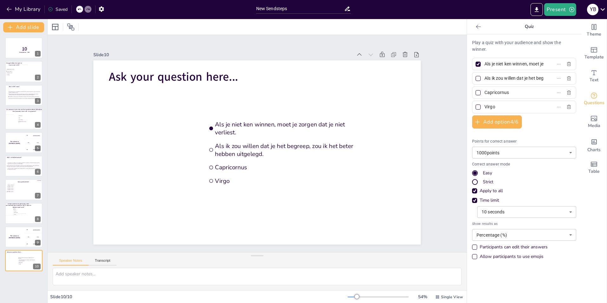
paste input "aak moet er iets gebeuren voordat er iets gebeurt."
type input "Vaak moet er iets gebeuren voordat er iets gebeurt."
click at [18, 74] on li "Veluwe" at bounding box center [15, 75] width 19 height 2
type input "Amsterdam"
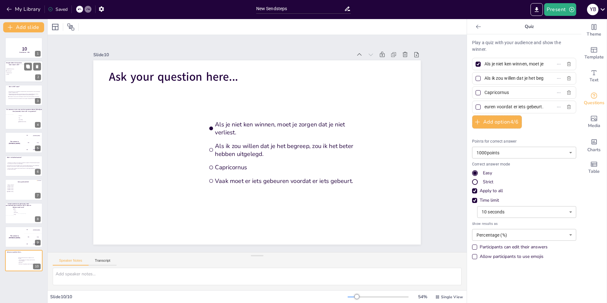
type input "Drielandenpunt"
type input "Dwingelderveld"
type input "Veluwe"
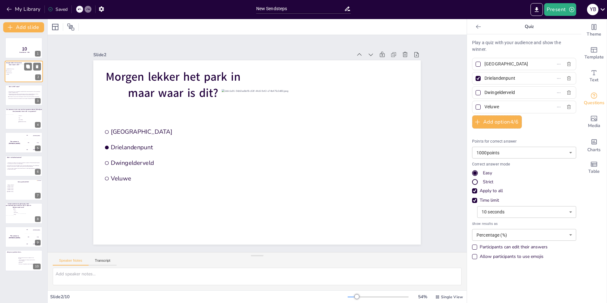
scroll to position [0, 0]
click at [23, 101] on div at bounding box center [24, 96] width 38 height 22
type input "Een coöperatie is een vereniging die een bedrijf uitoefent en winst mag maken e…"
type input "Een coöperatie is meer gericht op samenwerking tussen leden, terwijl een BV zic…"
type input "De coöperatie is een personenvenootschap, wat betekent dat zij zelf aansprakeli…"
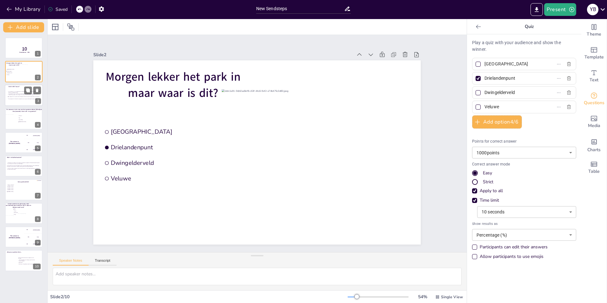
type input "Een coöperatie heeft leden die samenwerken voor een gemeenschappelijk economisc…"
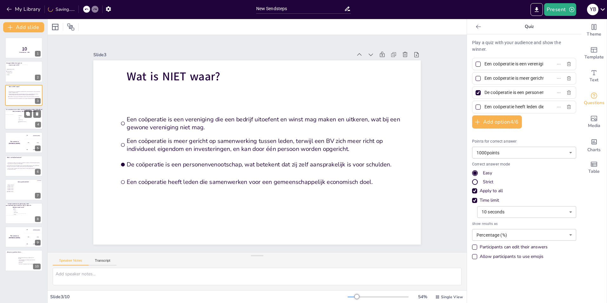
click at [21, 120] on span "[US_STATE]" at bounding box center [35, 119] width 33 height 1
type input "Amozane"
type input "Nijl"
type input "[US_STATE]"
type input "[GEOGRAPHIC_DATA]"
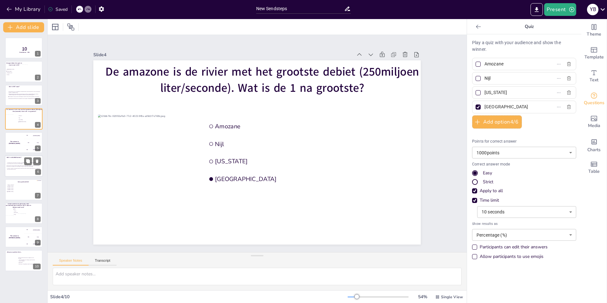
click at [21, 165] on span "Hierbij is de persoon niet op de hoogte dat het om criminele middelen ging, maa…" at bounding box center [23, 166] width 33 height 2
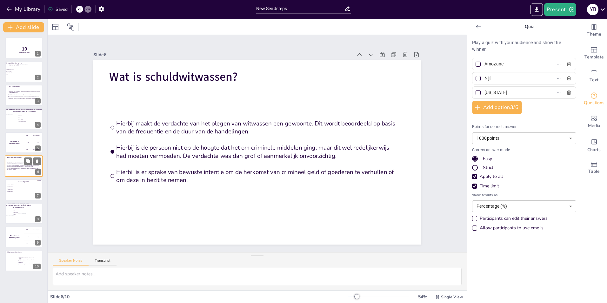
type input "Hierbij maakt de verdachte van het plegen van witwassen een gewoonte. Dit wordt…"
type input "Hierbij is de persoon niet op de hoogte dat het om criminele middelen ging, maa…"
type input "Hierbij is er sprake van bewuste intentie om de herkomst van crimineel geld of …"
click at [17, 188] on span "[PERSON_NAME]" at bounding box center [16, 188] width 18 height 1
type input "[PERSON_NAME]"
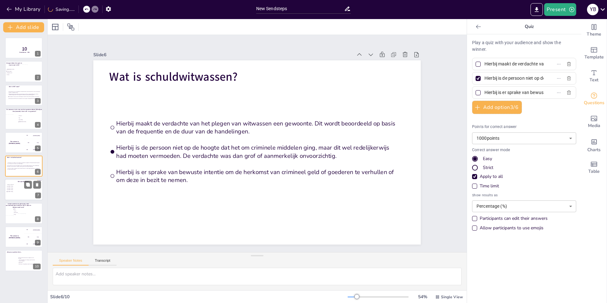
type input "[PERSON_NAME]"
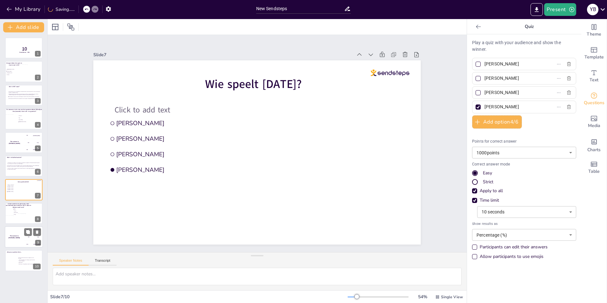
click at [19, 238] on div "The winner is [PERSON_NAME]" at bounding box center [14, 237] width 19 height 22
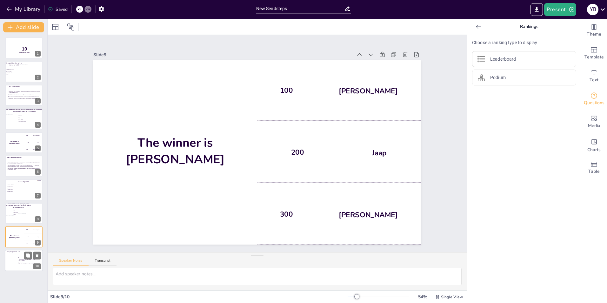
click at [19, 260] on span "Als ik zou willen dat je het begreep, zou ik het beter hebben uitgelegd." at bounding box center [28, 261] width 18 height 2
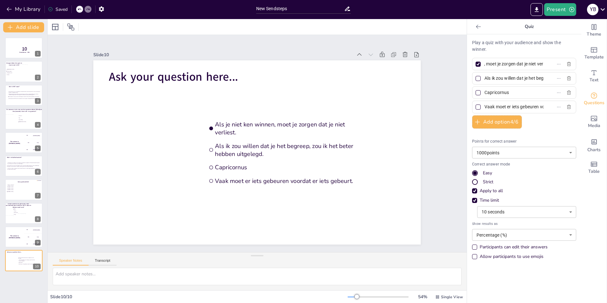
scroll to position [0, 60]
drag, startPoint x: 480, startPoint y: 63, endPoint x: 575, endPoint y: 64, distance: 94.7
click at [575, 64] on div "Play a quiz with your audience and show the winner. Als je niet ken winnen, moe…" at bounding box center [524, 168] width 114 height 269
click at [489, 91] on input "Capricornus" at bounding box center [514, 92] width 59 height 9
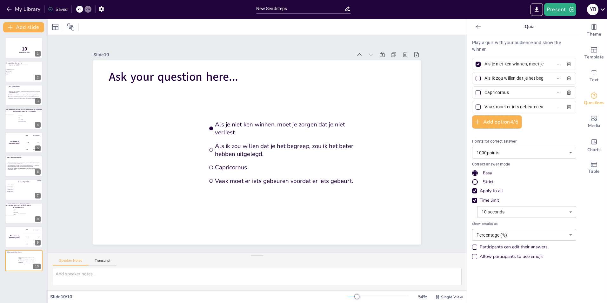
drag, startPoint x: 479, startPoint y: 92, endPoint x: 508, endPoint y: 92, distance: 28.3
click at [508, 92] on span "Capricornus" at bounding box center [511, 92] width 59 height 9
click at [508, 92] on input "Capricornus" at bounding box center [514, 92] width 59 height 9
drag, startPoint x: 508, startPoint y: 91, endPoint x: 480, endPoint y: 93, distance: 28.1
click at [485, 93] on input "Capricornus" at bounding box center [514, 92] width 59 height 9
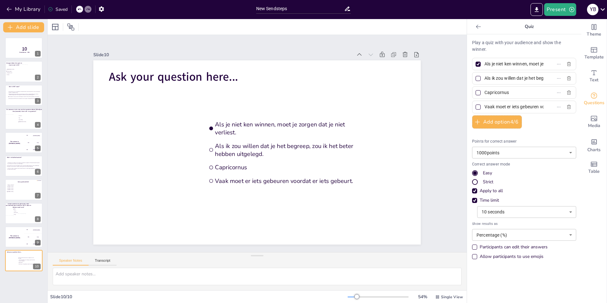
paste input "Als je niet ken winnen, moet je zorgen dat je niet verliest."
type input "Als je niet ken winnen, moet je zorgen dat je niet verliest."
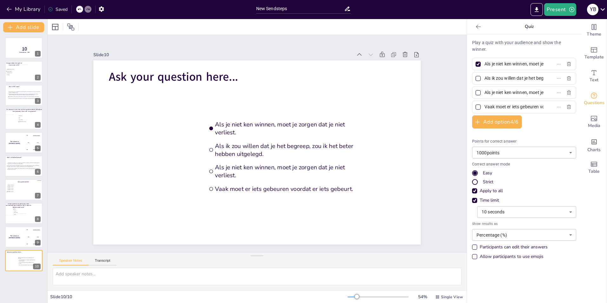
scroll to position [0, 60]
click at [22, 235] on div "The winner is [PERSON_NAME]" at bounding box center [14, 237] width 19 height 22
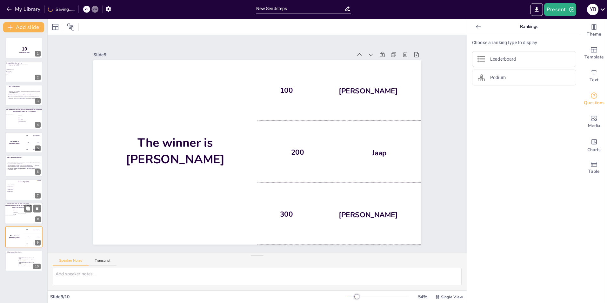
click at [20, 216] on div at bounding box center [30, 219] width 25 height 11
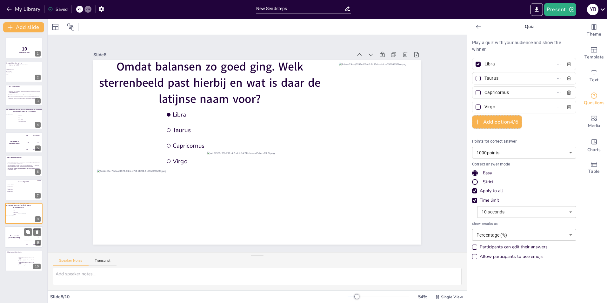
click at [22, 238] on div "The winner is [PERSON_NAME]" at bounding box center [14, 237] width 19 height 22
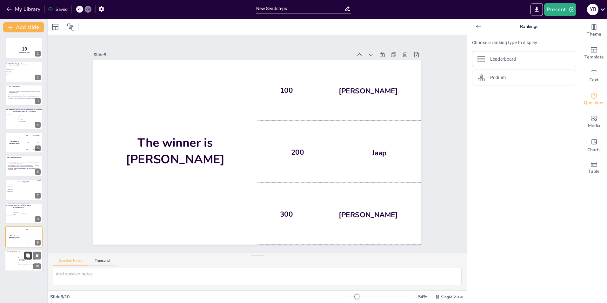
click at [25, 255] on button at bounding box center [28, 256] width 8 height 8
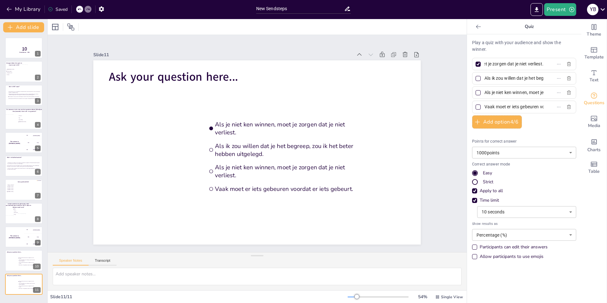
click at [552, 64] on div "Als je niet ken winnen, moet je zorgen dat je niet verliest." at bounding box center [524, 64] width 104 height 12
paste input "Te leven is een gunst, te weten hoe is een kun"
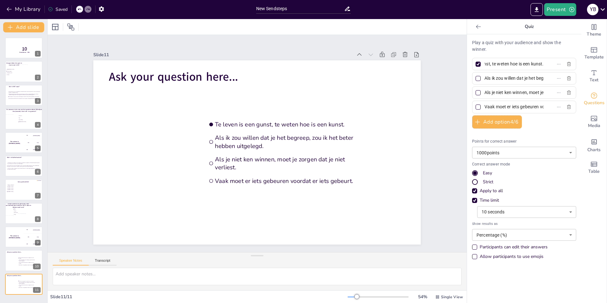
scroll to position [0, 44]
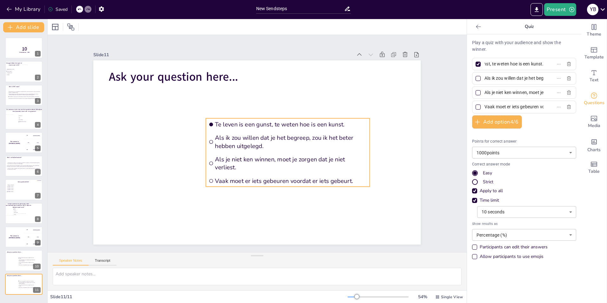
click at [234, 123] on span "Te leven is een gunst, te weten hoe is een kunst." at bounding box center [293, 128] width 152 height 24
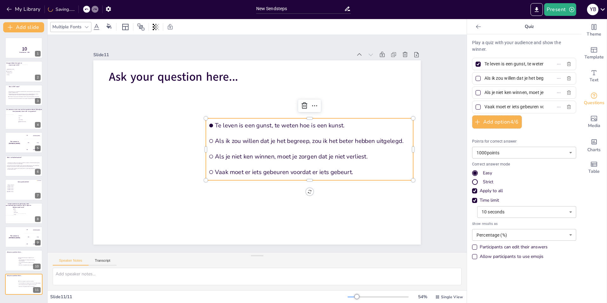
click at [495, 62] on input "Te leven is een gunst, te weten hoe is een kunst." at bounding box center [514, 63] width 59 height 9
type input "Te voetballen is een gunst, te weten hoe is een kunst."
click at [184, 76] on span "Ask your question here..." at bounding box center [198, 54] width 128 height 55
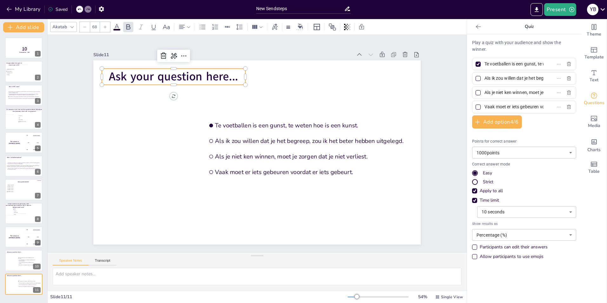
click at [116, 72] on span "Ask your question here..." at bounding box center [181, 68] width 130 height 29
click at [146, 74] on span "Ask your question here..." at bounding box center [208, 48] width 125 height 67
click at [207, 76] on span "Ask your question here..." at bounding box center [181, 68] width 130 height 29
click at [207, 76] on span "Ask your question here..." at bounding box center [173, 77] width 129 height 16
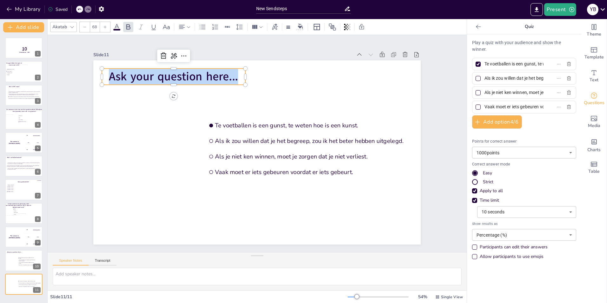
drag, startPoint x: 103, startPoint y: 77, endPoint x: 256, endPoint y: 83, distance: 153.6
click at [256, 83] on div "Te voetballen is een gunst, te weten hoe is een kunst. Als ik zou willen dat je…" at bounding box center [255, 152] width 359 height 248
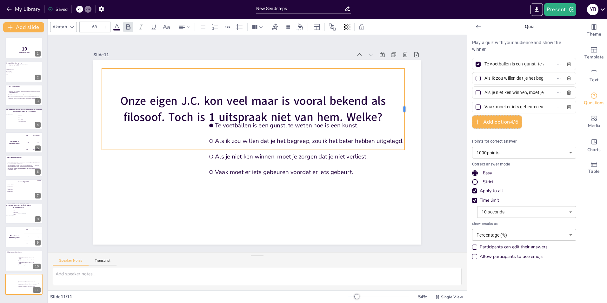
drag, startPoint x: 241, startPoint y: 107, endPoint x: 400, endPoint y: 100, distance: 159.3
click at [400, 169] on div at bounding box center [399, 203] width 52 height 69
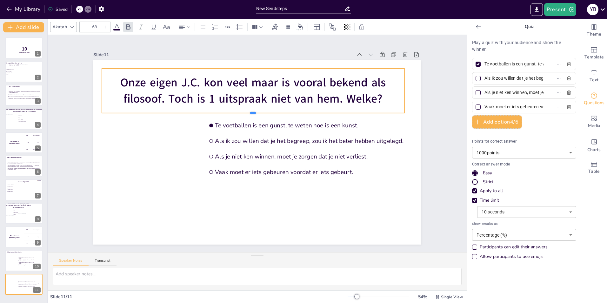
drag, startPoint x: 248, startPoint y: 147, endPoint x: 246, endPoint y: 111, distance: 36.9
click at [246, 111] on div at bounding box center [256, 115] width 302 height 37
click at [591, 120] on icon "Add images, graphics, shapes or video" at bounding box center [595, 119] width 8 height 8
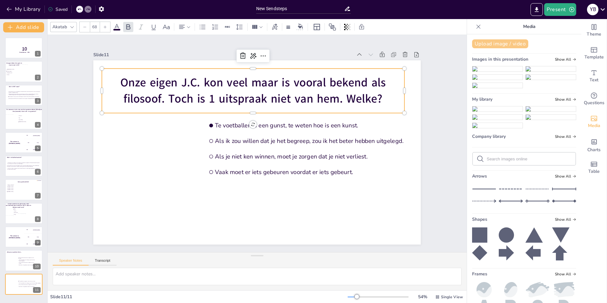
click at [490, 43] on button "Upload image / video" at bounding box center [500, 43] width 56 height 9
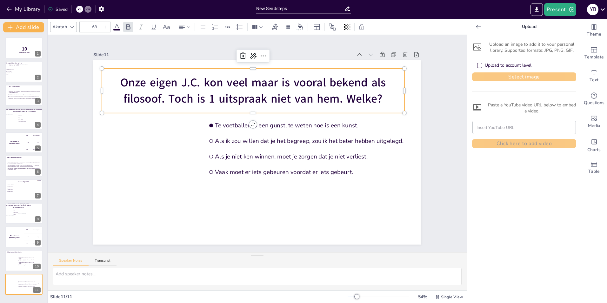
click at [524, 75] on button "Select image" at bounding box center [524, 76] width 104 height 9
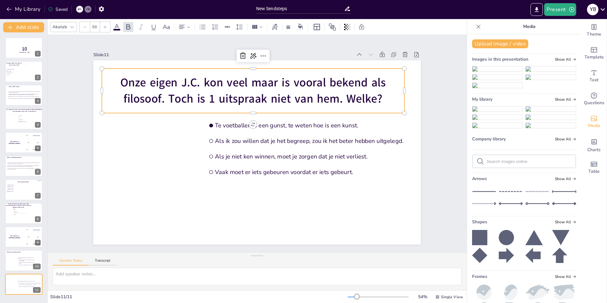
click at [495, 112] on img at bounding box center [498, 108] width 50 height 5
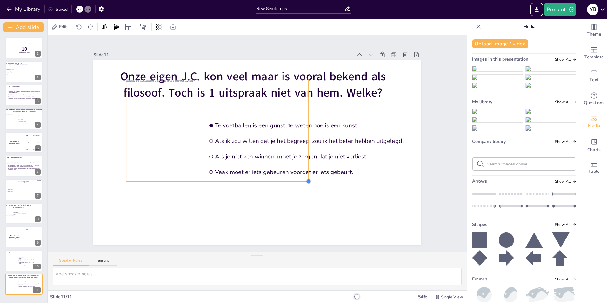
drag, startPoint x: 384, startPoint y: 223, endPoint x: 292, endPoint y: 178, distance: 102.7
click at [292, 178] on div "Onze eigen J.C. kon veel maar is vooral bekend als filosoof. Toch is 1 uitspraa…" at bounding box center [255, 152] width 359 height 248
drag, startPoint x: 281, startPoint y: 77, endPoint x: 288, endPoint y: 72, distance: 8.8
click at [288, 72] on div at bounding box center [217, 72] width 182 height 5
drag, startPoint x: 292, startPoint y: 179, endPoint x: 306, endPoint y: 181, distance: 13.5
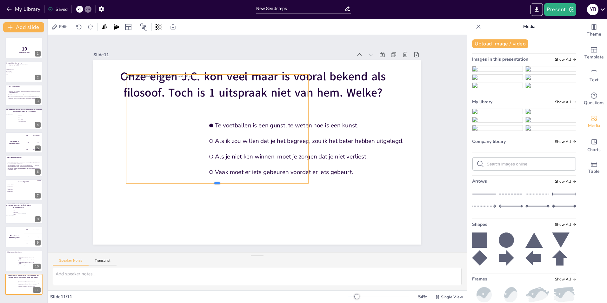
click at [306, 181] on div "Onze eigen J.C. kon veel maar is vooral bekend als filosoof. Toch is 1 uitspraa…" at bounding box center [256, 153] width 345 height 218
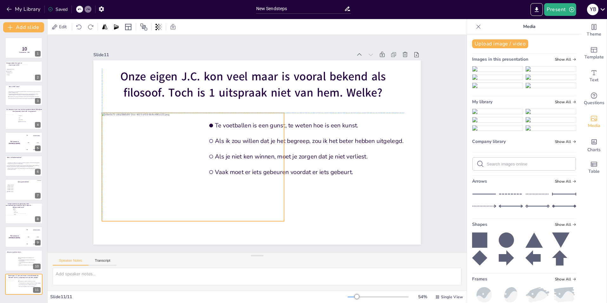
drag, startPoint x: 292, startPoint y: 166, endPoint x: 267, endPoint y: 203, distance: 44.9
click at [267, 203] on div at bounding box center [193, 160] width 196 height 127
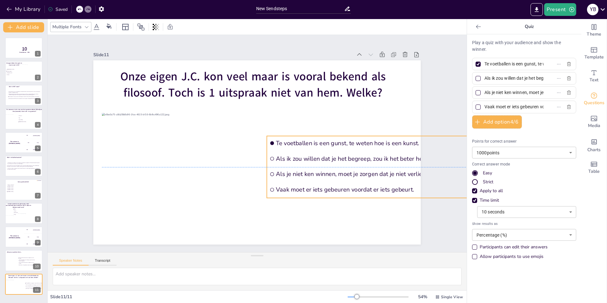
drag, startPoint x: 343, startPoint y: 132, endPoint x: 395, endPoint y: 150, distance: 54.4
click at [404, 153] on li "Als ik zou willen dat je het begreep, zou ik het beter hebben uitgelegd." at bounding box center [369, 171] width 208 height 36
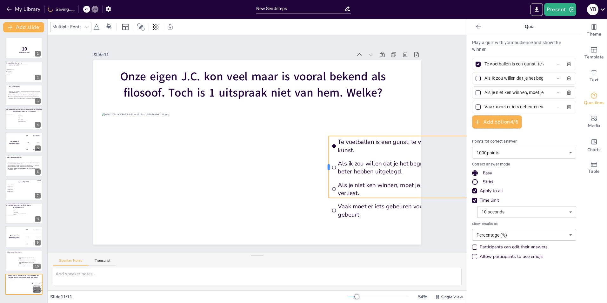
drag, startPoint x: 261, startPoint y: 165, endPoint x: 324, endPoint y: 165, distance: 62.3
click at [324, 165] on div at bounding box center [326, 167] width 5 height 62
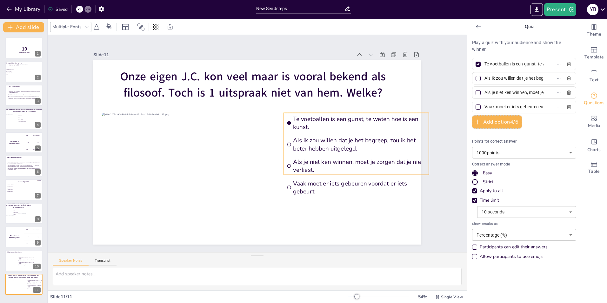
drag, startPoint x: 363, startPoint y: 134, endPoint x: 318, endPoint y: 110, distance: 50.7
click at [318, 60] on div "Onze eigen J.C. kon veel maar is vooral bekend als filosoof. Toch is 1 uitspraa…" at bounding box center [257, 60] width 328 height 0
drag, startPoint x: 425, startPoint y: 142, endPoint x: 417, endPoint y: 142, distance: 8.3
click at [417, 142] on div at bounding box center [422, 161] width 11 height 62
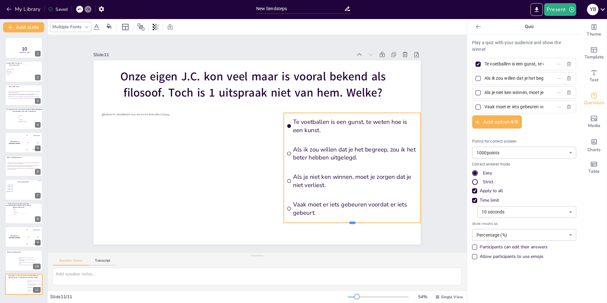
drag, startPoint x: 348, startPoint y: 173, endPoint x: 349, endPoint y: 221, distance: 48.0
click at [349, 227] on div at bounding box center [333, 243] width 135 height 33
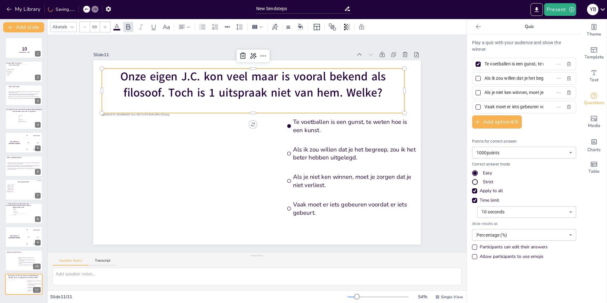
click at [268, 103] on div "Onze eigen J.C. kon veel maar is vooral bekend als filosoof. Toch is 1 uitspraa…" at bounding box center [258, 91] width 305 height 76
click at [13, 259] on div at bounding box center [24, 261] width 38 height 22
type input "Als je niet ken winnen, moet je zorgen dat je niet verliest."
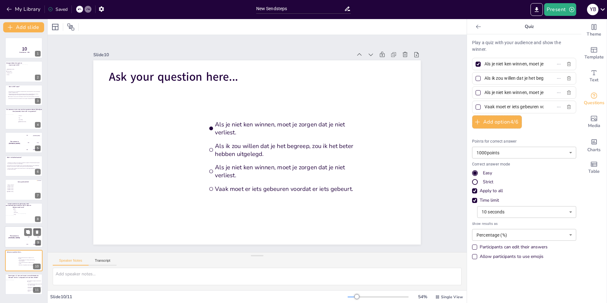
click at [16, 238] on div "The winner is [PERSON_NAME]" at bounding box center [14, 237] width 19 height 22
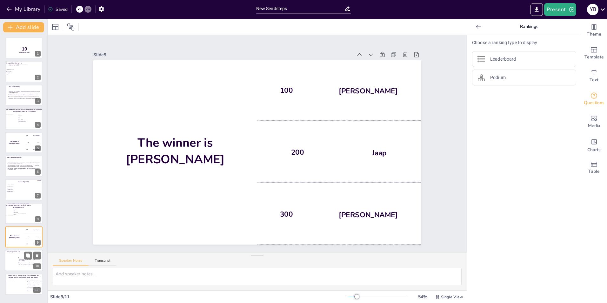
click at [16, 264] on div at bounding box center [24, 261] width 38 height 22
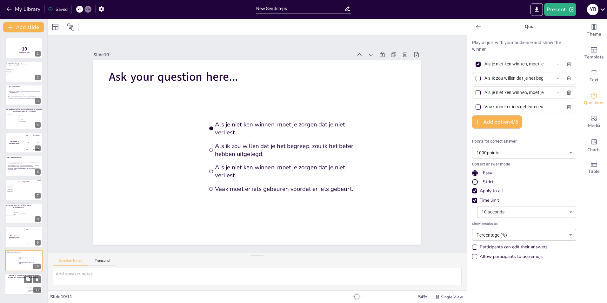
click at [21, 288] on div at bounding box center [17, 286] width 22 height 13
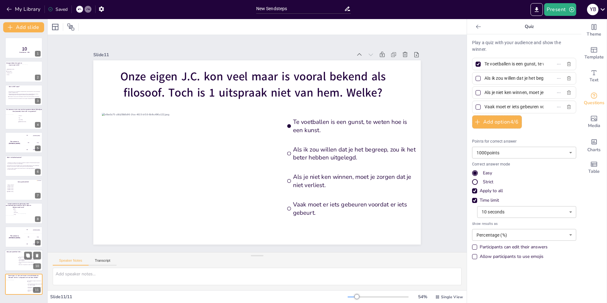
click at [18, 262] on li "Als je niet ken winnen, moet je zorgen dat je niet verliest." at bounding box center [27, 263] width 19 height 2
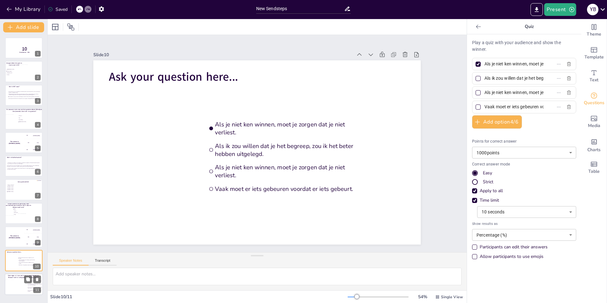
click at [15, 282] on div at bounding box center [17, 286] width 22 height 13
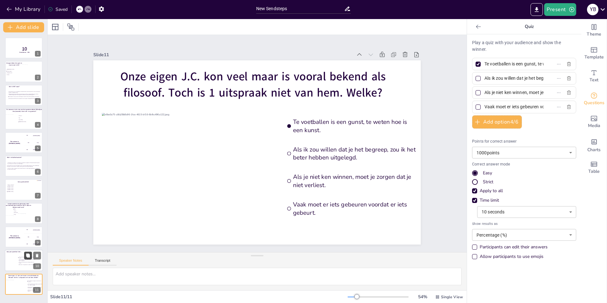
click at [24, 255] on button at bounding box center [28, 256] width 8 height 8
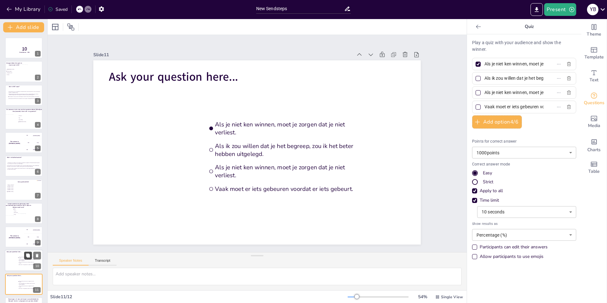
scroll to position [21, 0]
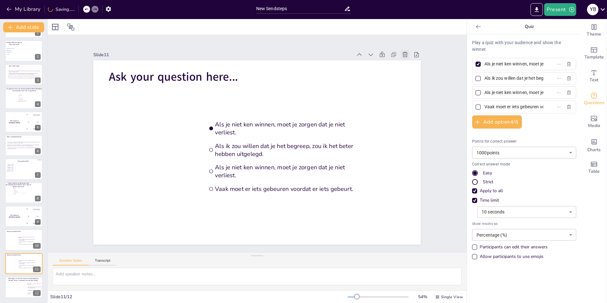
click at [402, 51] on icon at bounding box center [405, 54] width 6 height 6
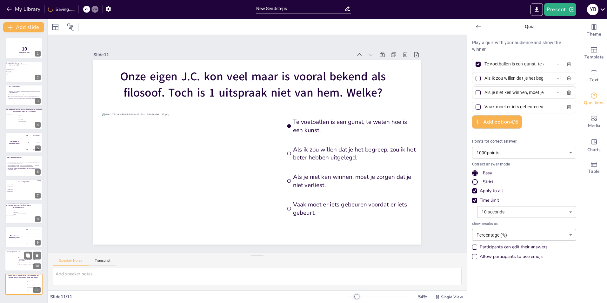
click at [13, 261] on div at bounding box center [24, 261] width 38 height 22
type input "Als je niet ken winnen, moet je zorgen dat je niet verliest."
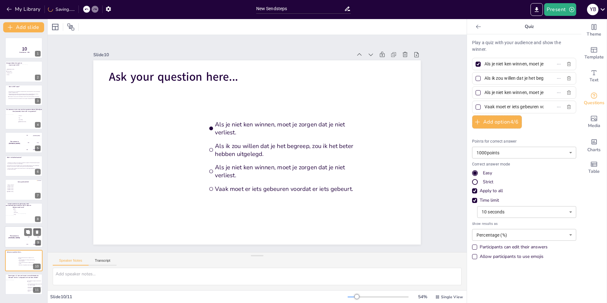
click at [17, 238] on div "The winner is [PERSON_NAME]" at bounding box center [14, 237] width 19 height 22
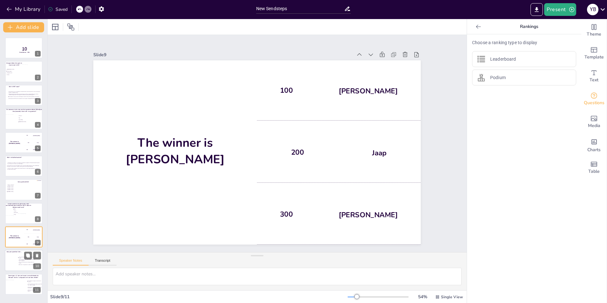
click at [17, 263] on div at bounding box center [24, 261] width 38 height 22
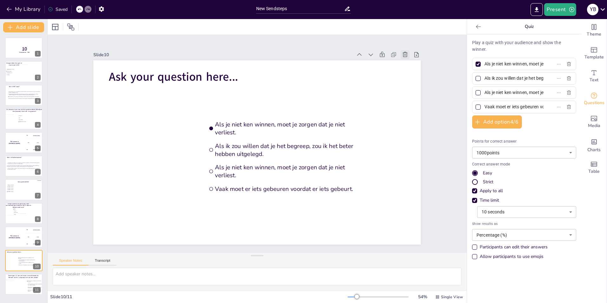
click at [403, 52] on icon at bounding box center [405, 54] width 5 height 5
type input "Te voetballen is een gunst, te weten hoe is een kunst."
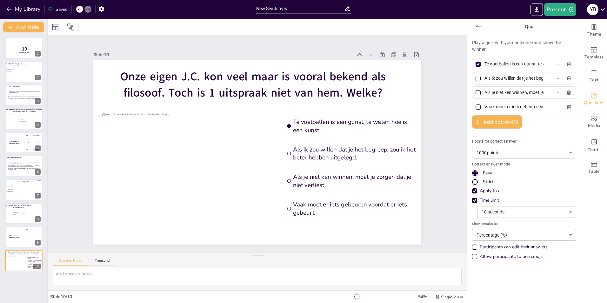
click at [24, 280] on div "10 Countdown - title 1 Morgen lekker het park in maar waar is dit? Amsterdam Dr…" at bounding box center [23, 167] width 47 height 271
click at [24, 27] on button "Add slide" at bounding box center [23, 27] width 41 height 10
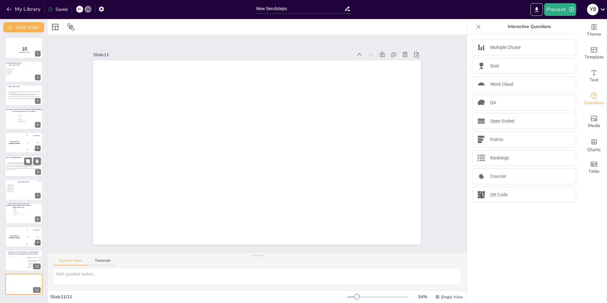
click at [23, 165] on span "Hierbij is de persoon niet op de hoogte dat het om criminele middelen ging, maa…" at bounding box center [23, 166] width 33 height 2
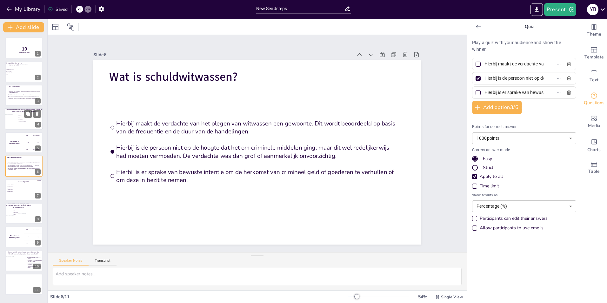
click at [18, 119] on div at bounding box center [11, 120] width 13 height 13
type input "Amozane"
type input "Nijl"
type input "[US_STATE]"
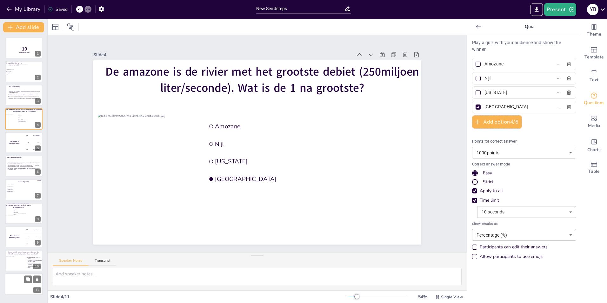
click at [24, 285] on div at bounding box center [24, 285] width 38 height 22
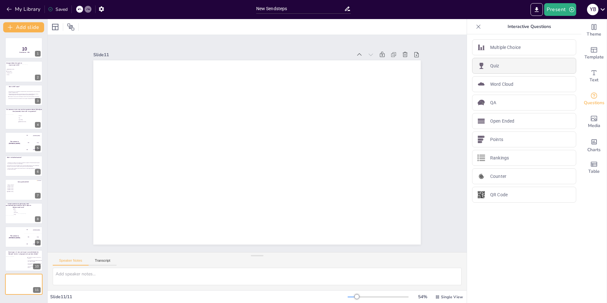
click at [500, 64] on div "Quiz" at bounding box center [524, 66] width 104 height 16
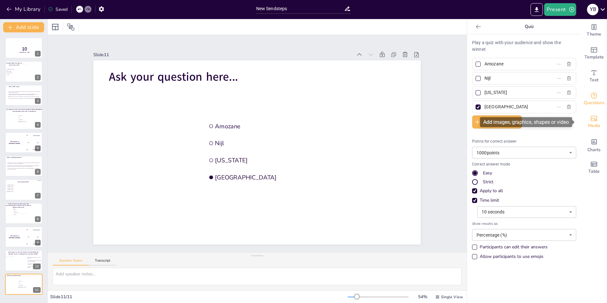
click at [591, 121] on icon "Add images, graphics, shapes or video" at bounding box center [594, 118] width 6 height 5
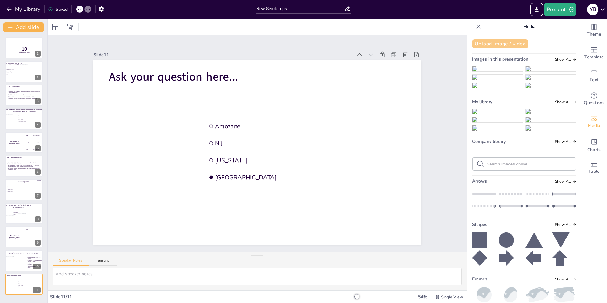
click at [495, 44] on button "Upload image / video" at bounding box center [500, 43] width 56 height 9
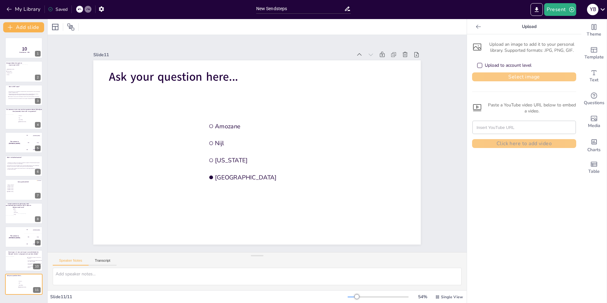
click at [518, 77] on button "Select image" at bounding box center [524, 76] width 104 height 9
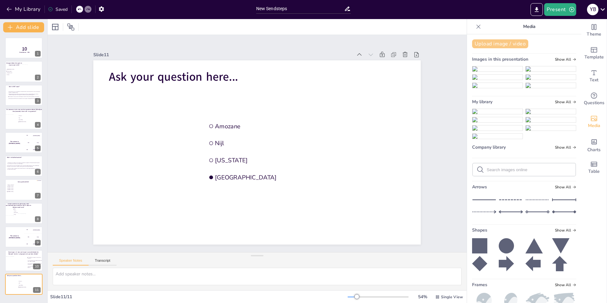
click at [498, 44] on button "Upload image / video" at bounding box center [500, 43] width 56 height 9
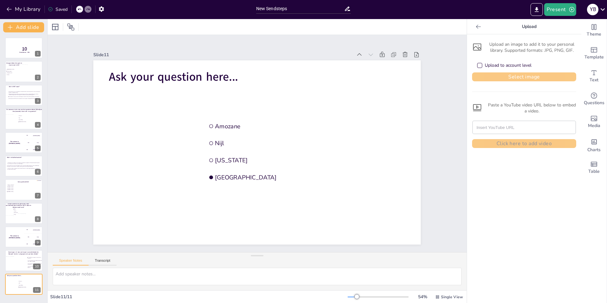
click at [531, 78] on button "Select image" at bounding box center [524, 76] width 104 height 9
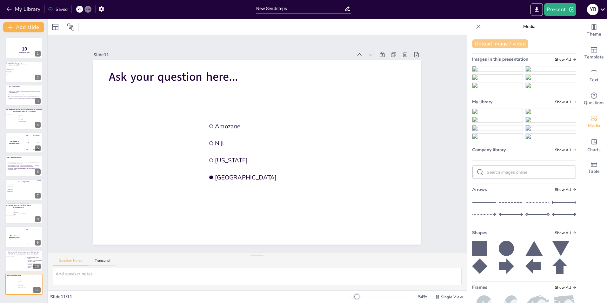
click at [492, 40] on button "Upload image / video" at bounding box center [500, 43] width 56 height 9
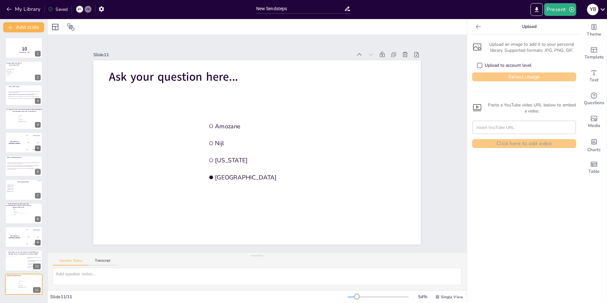
click at [515, 76] on button "Select image" at bounding box center [524, 76] width 104 height 9
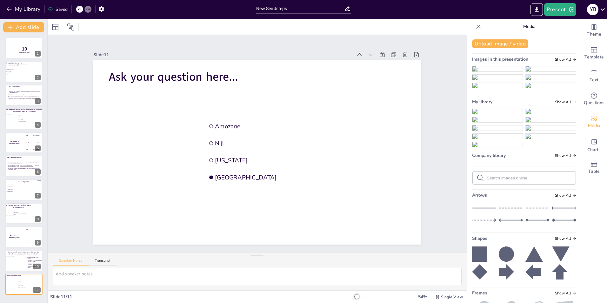
click at [488, 114] on img at bounding box center [498, 111] width 50 height 5
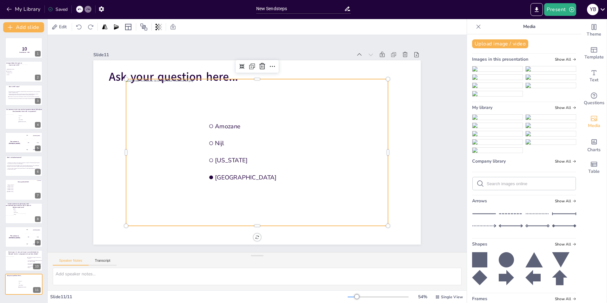
click at [489, 128] on img at bounding box center [498, 125] width 50 height 5
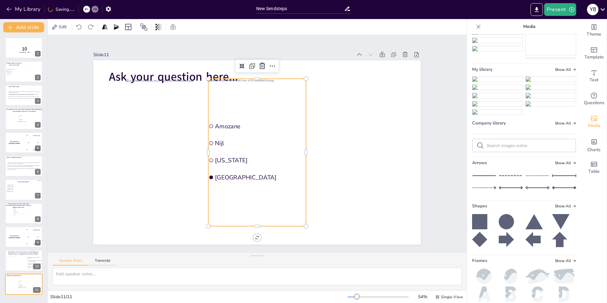
scroll to position [127, 0]
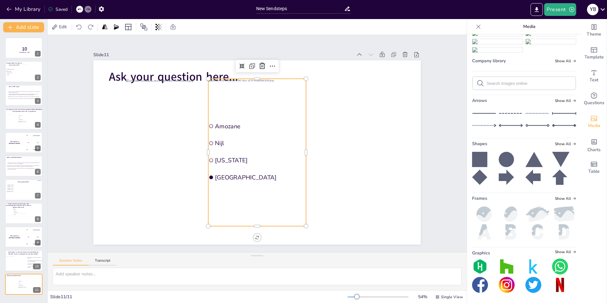
click at [489, 36] on img at bounding box center [498, 33] width 50 height 5
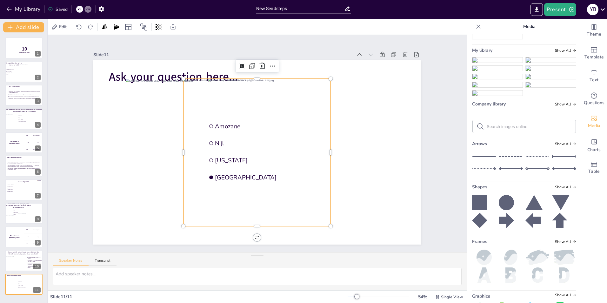
scroll to position [102, 0]
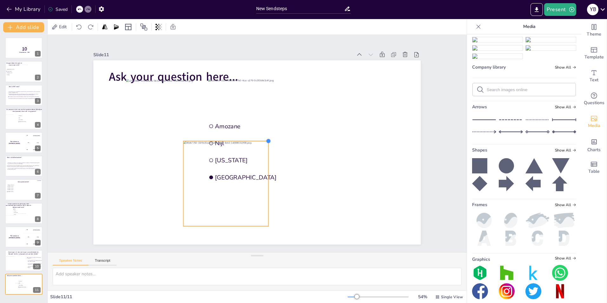
drag, startPoint x: 325, startPoint y: 77, endPoint x: 196, endPoint y: 139, distance: 143.5
click at [196, 139] on div "Ask your question here... Amozane Nijl Mississippi Congo" at bounding box center [255, 152] width 359 height 248
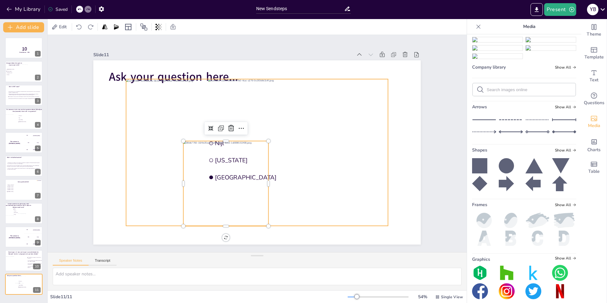
click at [343, 115] on div at bounding box center [257, 152] width 276 height 173
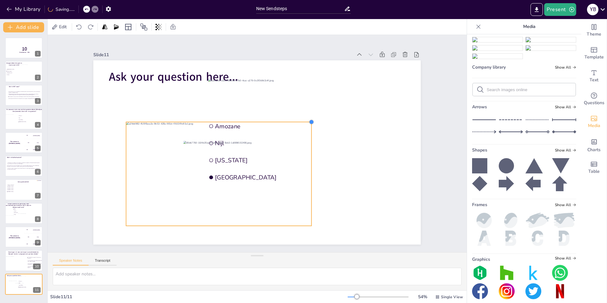
drag, startPoint x: 384, startPoint y: 75, endPoint x: 296, endPoint y: 118, distance: 97.9
click at [296, 118] on div "Ask your question here... Amozane Nijl Mississippi Congo" at bounding box center [256, 153] width 345 height 218
drag, startPoint x: 166, startPoint y: 119, endPoint x: 157, endPoint y: 115, distance: 10.3
click at [157, 115] on div at bounding box center [225, 108] width 182 height 44
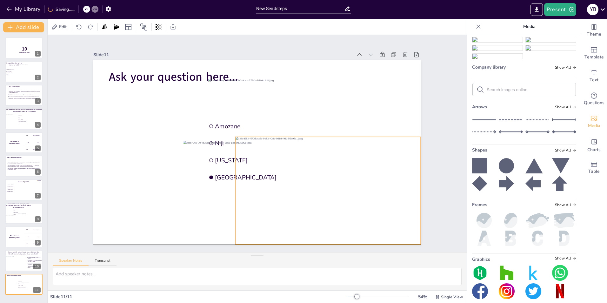
drag, startPoint x: 155, startPoint y: 144, endPoint x: 262, endPoint y: 161, distance: 108.8
click at [262, 115] on div "Ask your question here... Amozane Nijl Mississippi Congo" at bounding box center [283, 64] width 312 height 101
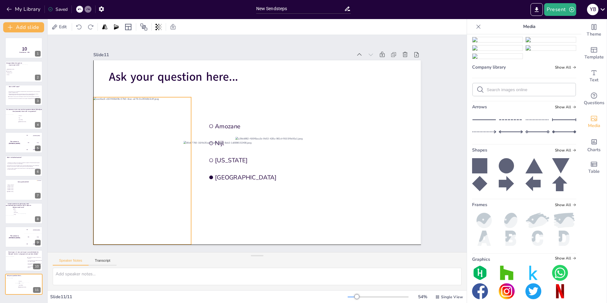
drag, startPoint x: 265, startPoint y: 114, endPoint x: 151, endPoint y: 132, distance: 115.1
click at [151, 132] on div at bounding box center [140, 158] width 112 height 157
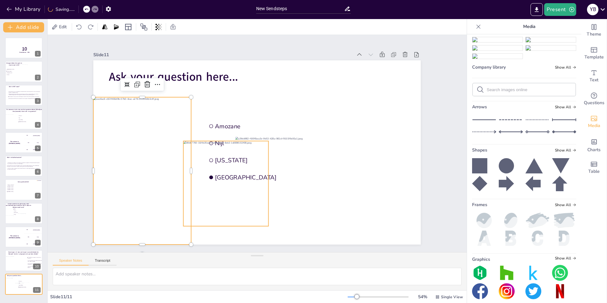
click at [217, 156] on div at bounding box center [222, 180] width 94 height 94
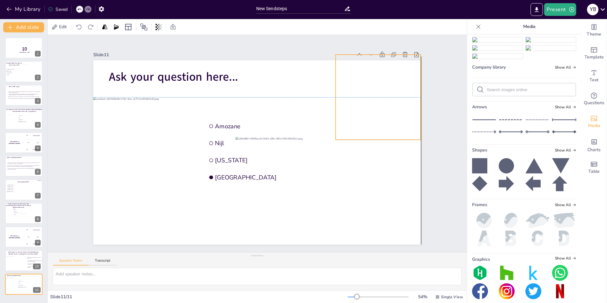
drag, startPoint x: 234, startPoint y: 149, endPoint x: 386, endPoint y: 64, distance: 173.8
click at [386, 106] on div at bounding box center [385, 164] width 116 height 116
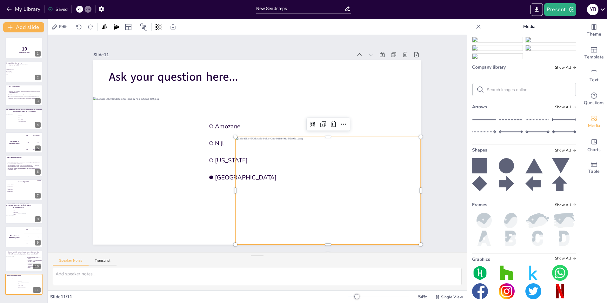
click at [304, 180] on div at bounding box center [330, 191] width 188 height 108
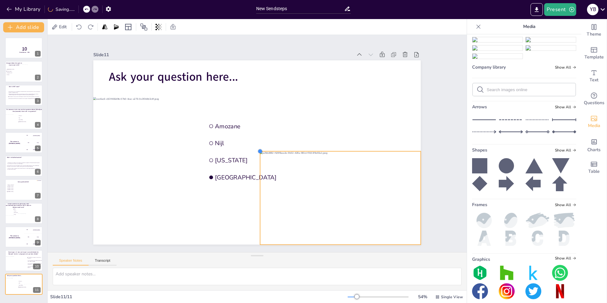
drag, startPoint x: 231, startPoint y: 135, endPoint x: 256, endPoint y: 155, distance: 31.7
click at [256, 155] on div "Ask your question here... Amozane Nijl Mississippi Congo" at bounding box center [256, 153] width 345 height 218
click at [171, 78] on span "Ask your question here..." at bounding box center [181, 68] width 130 height 29
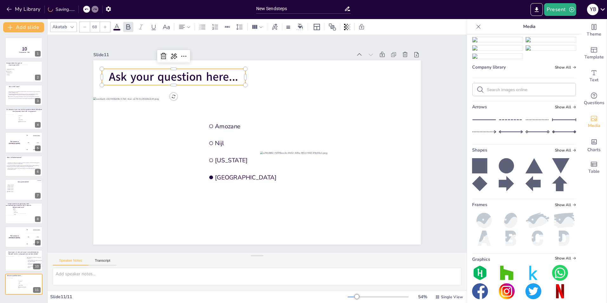
click at [218, 72] on span "Ask your question here..." at bounding box center [262, 37] width 89 height 114
click at [116, 72] on span "Ask your question here..." at bounding box center [181, 68] width 130 height 29
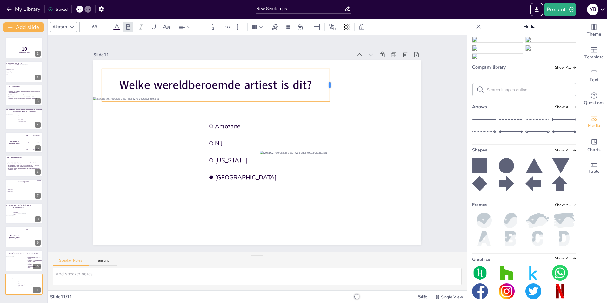
drag, startPoint x: 241, startPoint y: 82, endPoint x: 326, endPoint y: 82, distance: 84.5
click at [334, 82] on div at bounding box center [338, 93] width 9 height 33
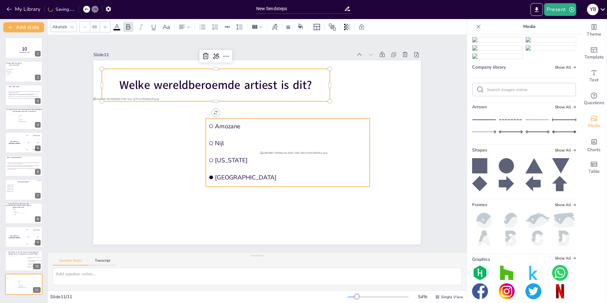
click at [225, 124] on span "Amozane" at bounding box center [294, 133] width 150 height 39
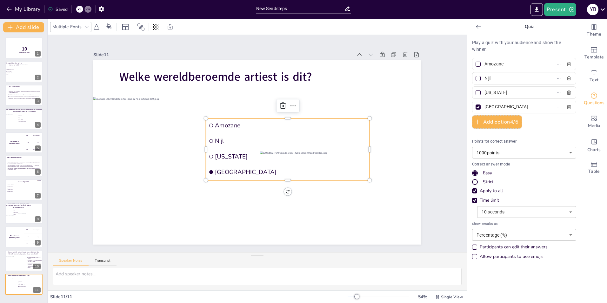
click at [510, 64] on input "Amozane" at bounding box center [514, 63] width 59 height 9
drag, startPoint x: 485, startPoint y: 65, endPoint x: 477, endPoint y: 65, distance: 8.3
click at [477, 65] on label "Amozane" at bounding box center [514, 63] width 79 height 9
click at [485, 65] on input "Amozane" at bounding box center [514, 63] width 59 height 9
type input "[PERSON_NAME]"
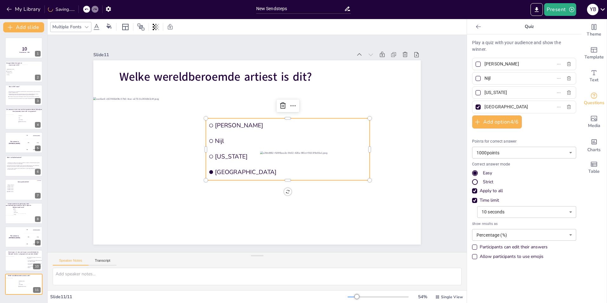
drag, startPoint x: 489, startPoint y: 78, endPoint x: 479, endPoint y: 79, distance: 9.5
click at [482, 79] on span "Nijl" at bounding box center [511, 78] width 59 height 9
click at [485, 79] on input "Nijl" at bounding box center [514, 78] width 59 height 9
type input "The Weekend"
click at [32, 258] on button at bounding box center [28, 256] width 8 height 8
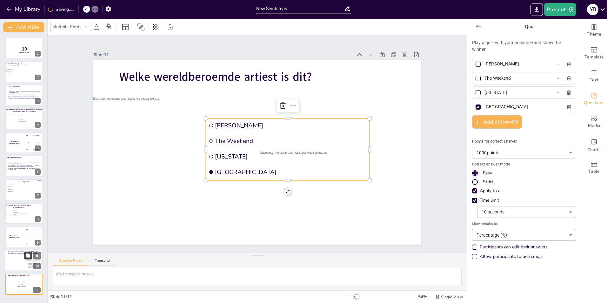
type input "Te voetballen is een gunst, te weten hoe is een kunst."
type input "Als ik zou willen dat je het begreep, zou ik het beter hebben uitgelegd."
type input "Als je niet ken winnen, moet je zorgen dat je niet verliest."
type input "Vaak moet er iets gebeuren voordat er iets gebeurt."
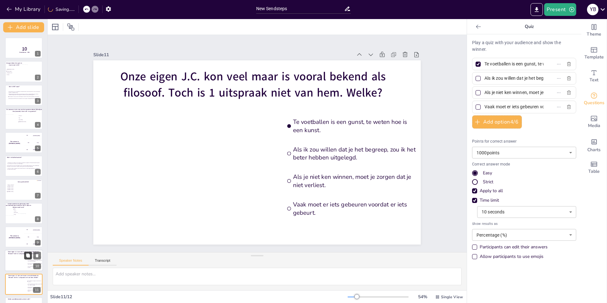
scroll to position [21, 0]
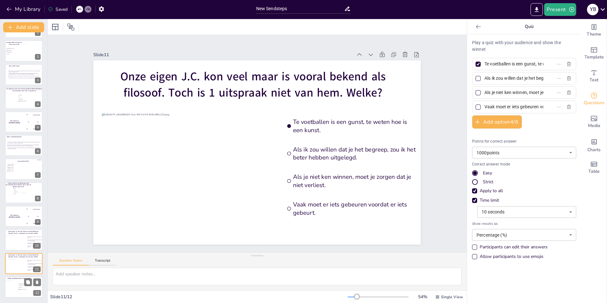
click at [17, 285] on div at bounding box center [24, 287] width 38 height 22
type input "[PERSON_NAME]"
type input "The Weekend"
type input "[US_STATE]"
type input "[GEOGRAPHIC_DATA]"
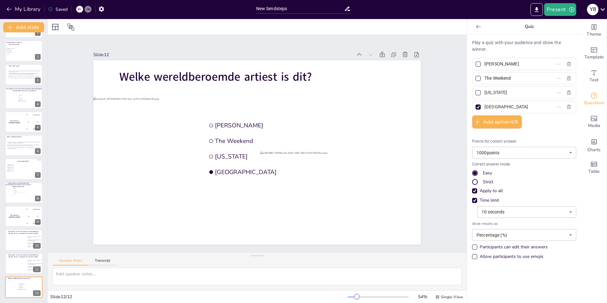
click at [477, 78] on div at bounding box center [478, 78] width 3 height 3
click at [485, 78] on input "The Weekend" at bounding box center [514, 78] width 59 height 9
checkbox input "true"
click at [476, 108] on div at bounding box center [478, 107] width 5 height 5
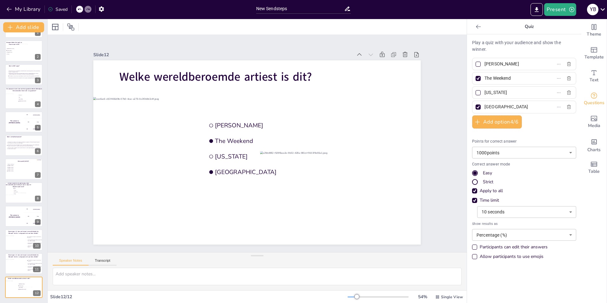
click at [485, 108] on input "[GEOGRAPHIC_DATA]" at bounding box center [514, 106] width 59 height 9
checkbox input "false"
click at [500, 93] on input "[US_STATE]" at bounding box center [514, 92] width 59 height 9
drag, startPoint x: 494, startPoint y: 93, endPoint x: 474, endPoint y: 95, distance: 19.8
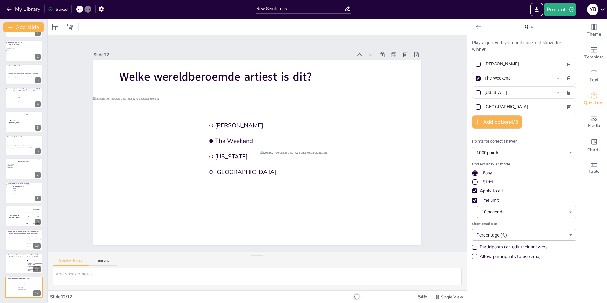
click at [475, 95] on label "[US_STATE]" at bounding box center [514, 92] width 79 height 9
click at [485, 95] on input "[US_STATE]" at bounding box center [514, 92] width 59 height 9
type input "Burna Boy"
click at [498, 105] on input "[GEOGRAPHIC_DATA]" at bounding box center [514, 106] width 59 height 9
drag, startPoint x: 485, startPoint y: 105, endPoint x: 470, endPoint y: 105, distance: 14.6
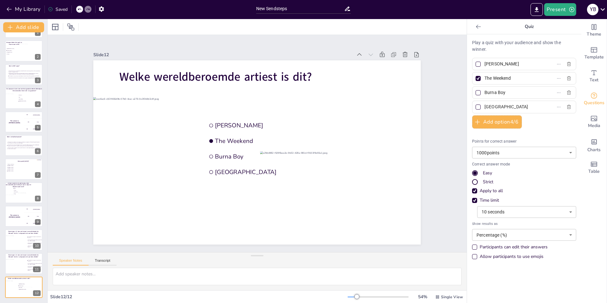
click at [475, 105] on label "[GEOGRAPHIC_DATA]" at bounding box center [514, 106] width 79 height 9
click at [485, 105] on input "[GEOGRAPHIC_DATA]" at bounding box center [514, 106] width 59 height 9
type input "[PERSON_NAME]"
click at [9, 240] on div at bounding box center [17, 241] width 22 height 13
type input "Te voetballen is een gunst, te weten hoe is een kunst."
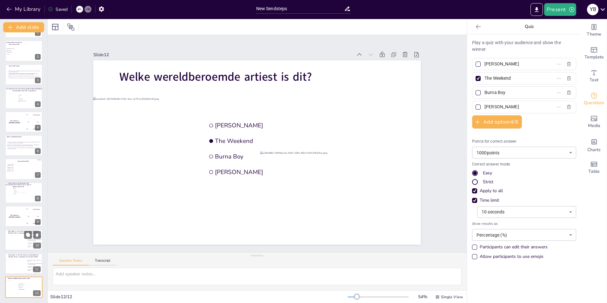
type input "Als ik zou willen dat je het begreep, zou ik het beter hebben uitgelegd."
type input "Als je niet ken winnen, moet je zorgen dat je niet verliest."
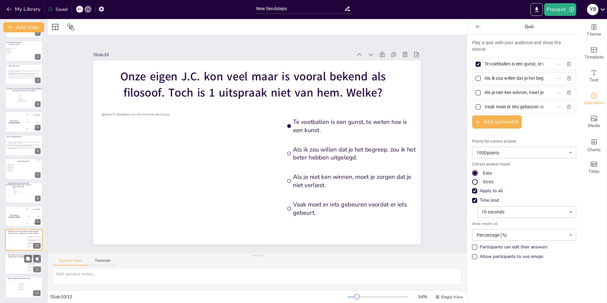
click at [17, 265] on div at bounding box center [17, 265] width 22 height 13
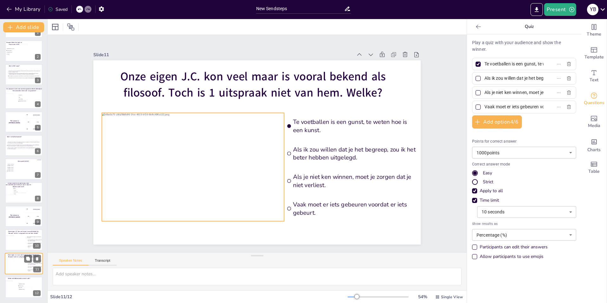
click at [15, 264] on div at bounding box center [17, 265] width 22 height 13
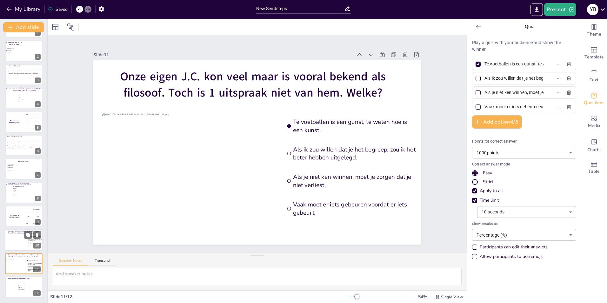
click at [16, 236] on div at bounding box center [17, 241] width 22 height 13
type input "Vaak moet er iets gebeuren voordat er iets gebeurt."
click at [19, 253] on div "10 Countdown - title 1 Morgen lekker het park in maar waar is dit? Amsterdam Dr…" at bounding box center [23, 157] width 47 height 281
click at [74, 224] on div "Slide 1 10 Countdown - title Slide 2 Morgen lekker het park in maar waar is dit…" at bounding box center [257, 143] width 397 height 273
click at [27, 213] on icon at bounding box center [28, 211] width 4 height 4
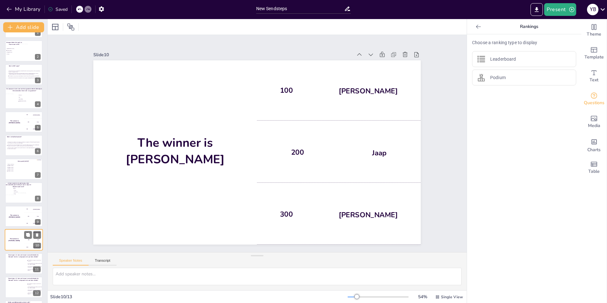
scroll to position [44, 0]
click at [22, 239] on div at bounding box center [17, 241] width 22 height 13
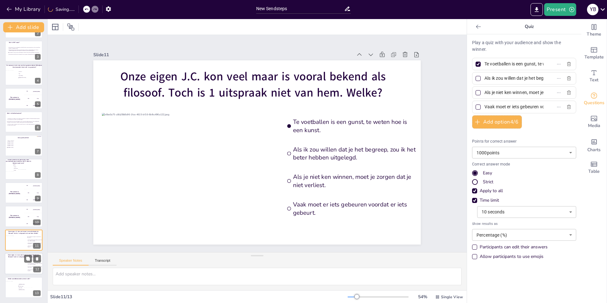
click at [18, 258] on span "Onze eigen J.C. kon veel maar is vooral bekend als filosoof. Toch is 1 uitspraa…" at bounding box center [23, 256] width 31 height 4
click at [410, 67] on icon at bounding box center [413, 70] width 7 height 7
type input "[PERSON_NAME]"
type input "The Weekend"
type input "Burna Boy"
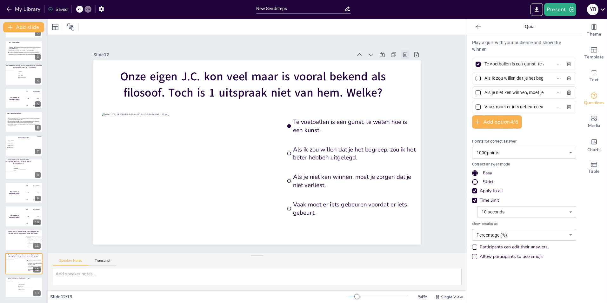
type input "[PERSON_NAME]"
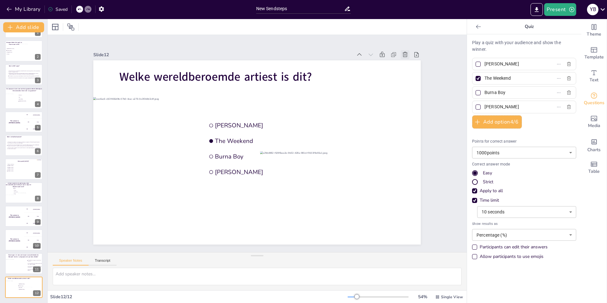
scroll to position [21, 0]
click at [27, 26] on button "Add slide" at bounding box center [23, 27] width 41 height 10
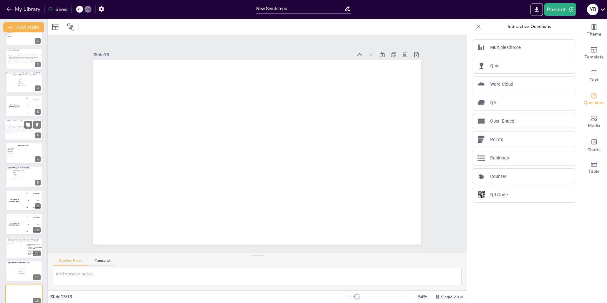
scroll to position [44, 0]
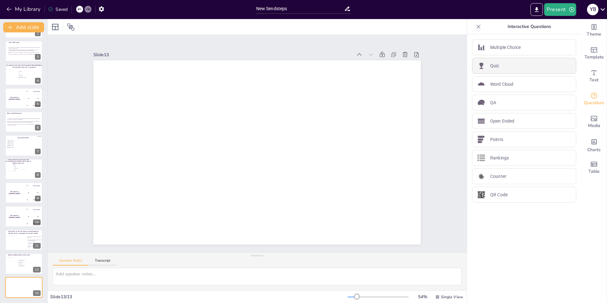
click at [521, 65] on div "Quiz" at bounding box center [524, 66] width 104 height 16
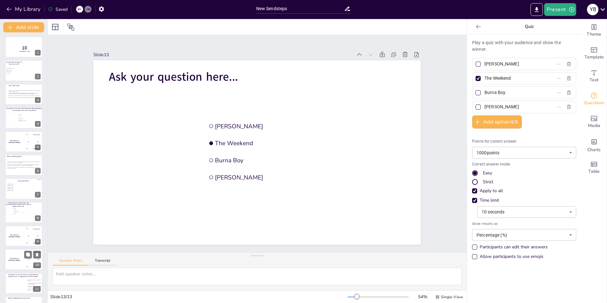
scroll to position [0, 0]
click at [13, 69] on span "Amsterdam" at bounding box center [16, 69] width 18 height 1
type input "Amsterdam"
type input "Drielandenpunt"
type input "Dwingelderveld"
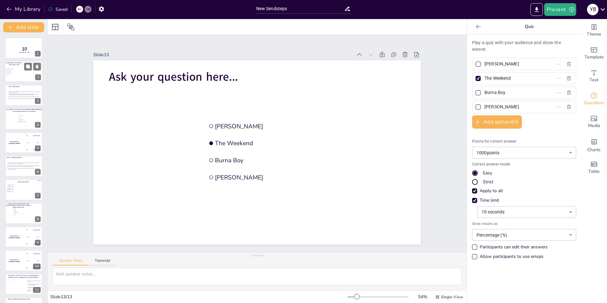
type input "Veluwe"
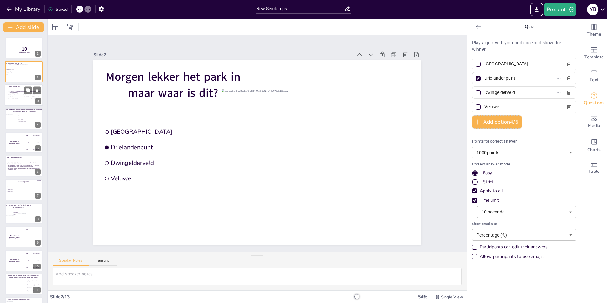
click at [18, 102] on div at bounding box center [24, 96] width 38 height 22
type input "Een coöperatie is een vereniging die een bedrijf uitoefent en winst mag maken e…"
type input "Een coöperatie is meer gericht op samenwerking tussen leden, terwijl een BV zic…"
type input "De coöperatie is een personenvenootschap, wat betekent dat zij zelf aansprakeli…"
type input "Een coöperatie heeft leden die samenwerken voor een gemeenschappelijk economisc…"
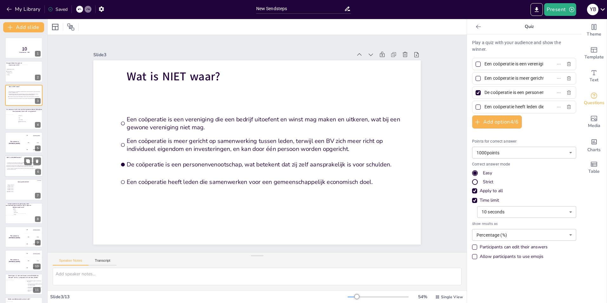
click at [18, 161] on div at bounding box center [24, 166] width 38 height 22
type input "Hierbij maakt de verdachte van het plegen van witwassen een gewoonte. Dit wordt…"
type input "Hierbij is de persoon niet op de hoogte dat het om criminele middelen ging, maa…"
type input "Hierbij is er sprake van bewuste intentie om de herkomst van crimineel geld of …"
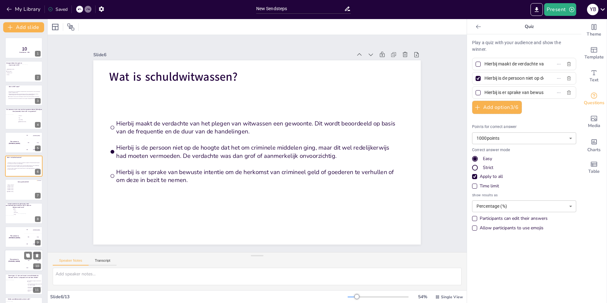
click at [13, 259] on h4 "The winner is [PERSON_NAME]" at bounding box center [14, 261] width 19 height 4
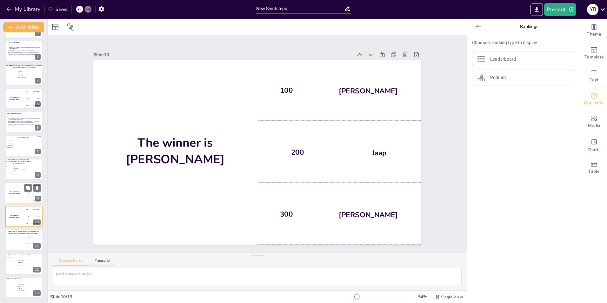
click at [18, 195] on div "The winner is [PERSON_NAME]" at bounding box center [14, 193] width 19 height 22
click at [410, 67] on icon at bounding box center [413, 70] width 7 height 7
click at [15, 285] on div at bounding box center [24, 287] width 38 height 22
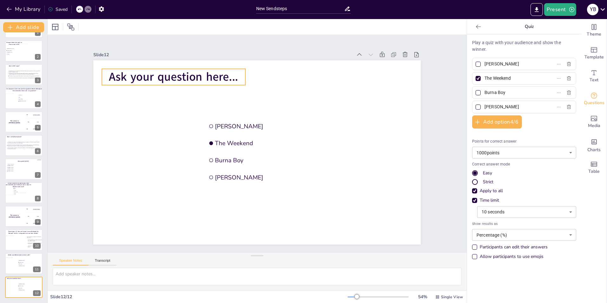
click at [177, 78] on span "Ask your question here..." at bounding box center [173, 77] width 129 height 16
click at [235, 73] on p "Ask your question here..." at bounding box center [189, 61] width 144 height 46
click at [233, 73] on span "Ask your question here..." at bounding box center [181, 68] width 130 height 29
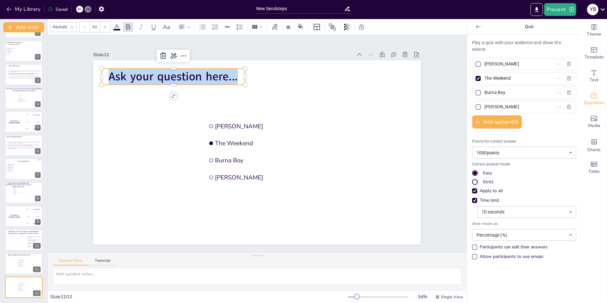
drag, startPoint x: 232, startPoint y: 73, endPoint x: 107, endPoint y: 81, distance: 125.7
click at [172, 81] on span "Ask your question here..." at bounding box center [229, 40] width 114 height 89
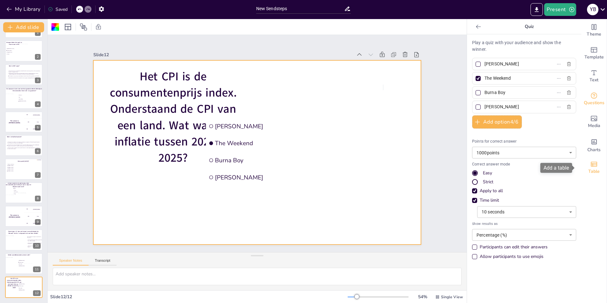
click at [591, 165] on icon "Add a table" at bounding box center [595, 164] width 8 height 8
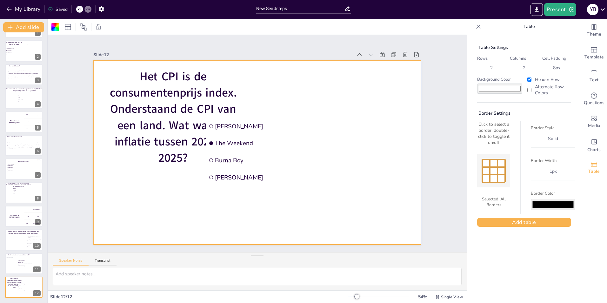
click at [491, 171] on div at bounding box center [494, 171] width 8 height 8
drag, startPoint x: 477, startPoint y: 158, endPoint x: 480, endPoint y: 159, distance: 3.3
click at [480, 159] on div at bounding box center [494, 170] width 33 height 33
click at [490, 165] on div at bounding box center [494, 163] width 8 height 8
click at [517, 221] on button "Add table" at bounding box center [525, 222] width 94 height 9
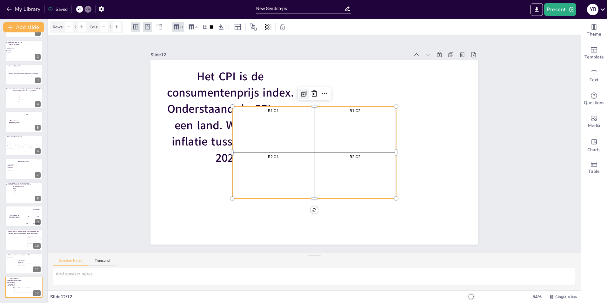
click at [307, 92] on icon at bounding box center [309, 94] width 4 height 4
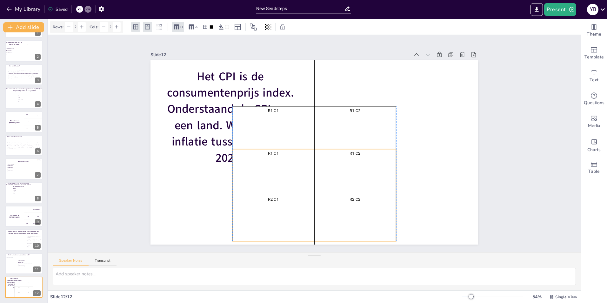
drag, startPoint x: 295, startPoint y: 107, endPoint x: 295, endPoint y: 148, distance: 41.0
click at [295, 148] on td "R1 C1" at bounding box center [271, 168] width 86 height 54
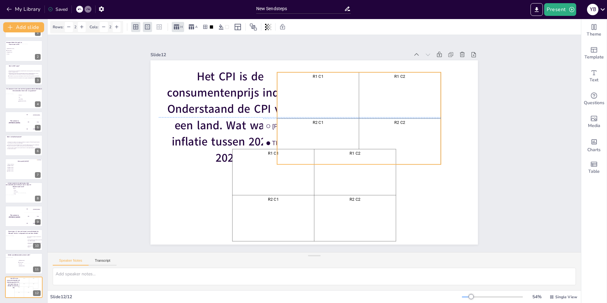
drag, startPoint x: 376, startPoint y: 122, endPoint x: 421, endPoint y: 86, distance: 57.0
click at [421, 92] on div "R1 C2" at bounding box center [411, 124] width 88 height 65
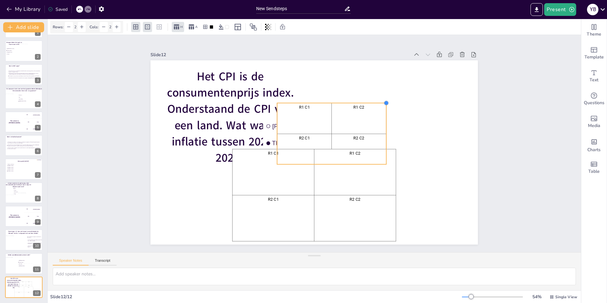
drag, startPoint x: 436, startPoint y: 70, endPoint x: 380, endPoint y: 101, distance: 64.2
click at [390, 116] on div at bounding box center [393, 119] width 6 height 6
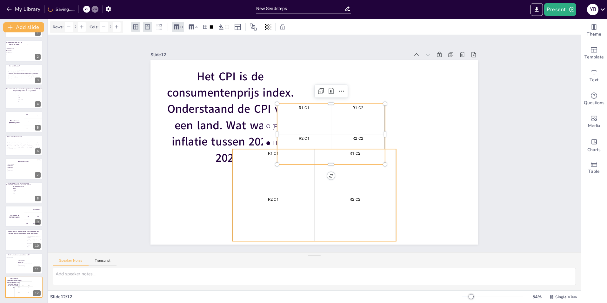
click at [364, 183] on div "R1 C2" at bounding box center [349, 180] width 86 height 59
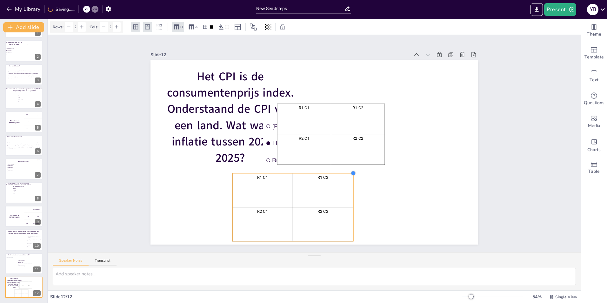
drag, startPoint x: 391, startPoint y: 146, endPoint x: 347, endPoint y: 178, distance: 54.0
click at [347, 178] on div "Het CPI is de consumentenprijs index. Onderstaand de CPI van een land. Wat was …" at bounding box center [315, 152] width 328 height 184
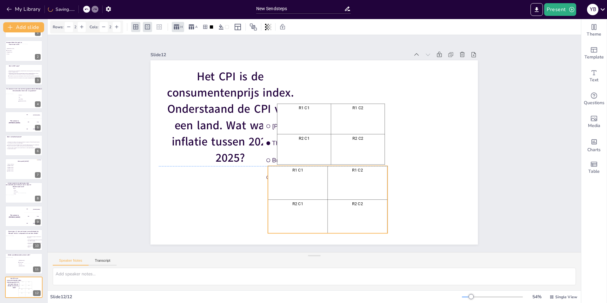
drag, startPoint x: 337, startPoint y: 190, endPoint x: 372, endPoint y: 180, distance: 36.8
click at [372, 180] on div "R1 C2" at bounding box center [349, 191] width 62 height 42
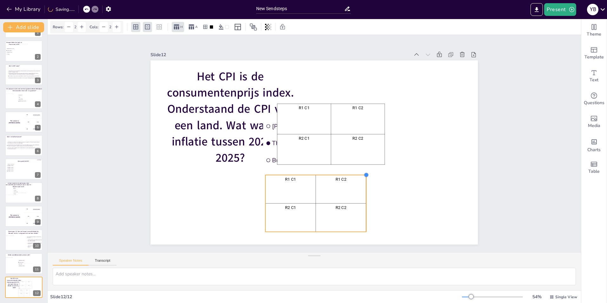
drag, startPoint x: 380, startPoint y: 163, endPoint x: 356, endPoint y: 176, distance: 27.7
click at [353, 190] on div at bounding box center [349, 193] width 7 height 7
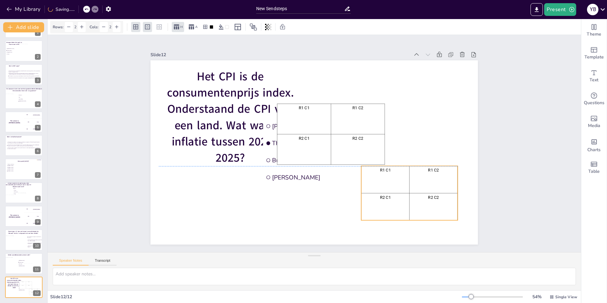
drag, startPoint x: 349, startPoint y: 188, endPoint x: 444, endPoint y: 178, distance: 96.5
click at [444, 178] on div "R1 C2" at bounding box center [430, 192] width 48 height 29
click at [364, 146] on div "R2 C2" at bounding box center [358, 149] width 51 height 27
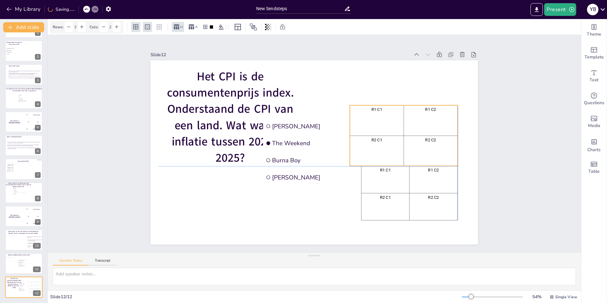
drag, startPoint x: 364, startPoint y: 146, endPoint x: 438, endPoint y: 149, distance: 73.4
click at [438, 149] on div "R2 C2" at bounding box center [431, 150] width 51 height 27
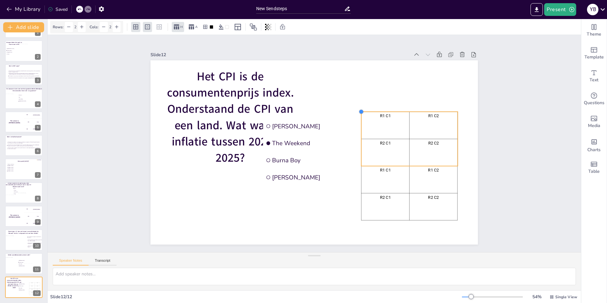
drag, startPoint x: 346, startPoint y: 102, endPoint x: 358, endPoint y: 109, distance: 13.4
click at [362, 114] on div at bounding box center [365, 117] width 6 height 6
click at [382, 124] on div "R1 C1" at bounding box center [387, 140] width 49 height 33
click at [405, 142] on icon at bounding box center [410, 147] width 10 height 10
drag, startPoint x: 392, startPoint y: 116, endPoint x: 391, endPoint y: 86, distance: 30.2
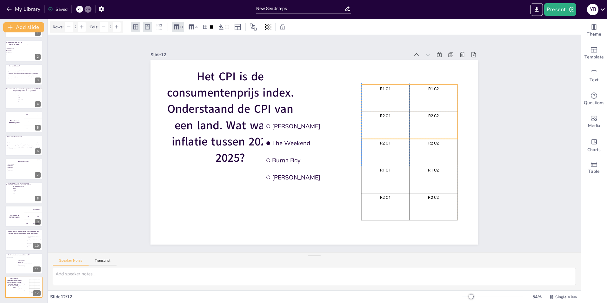
click at [391, 92] on p "R1 C1" at bounding box center [390, 97] width 45 height 10
click at [382, 92] on p "R1 C1" at bounding box center [390, 97] width 45 height 10
click at [382, 98] on p "R1 C1" at bounding box center [395, 105] width 45 height 15
click at [382, 92] on p "R1 C1" at bounding box center [390, 97] width 45 height 10
click at [386, 92] on div "R1 C1" at bounding box center [390, 106] width 48 height 29
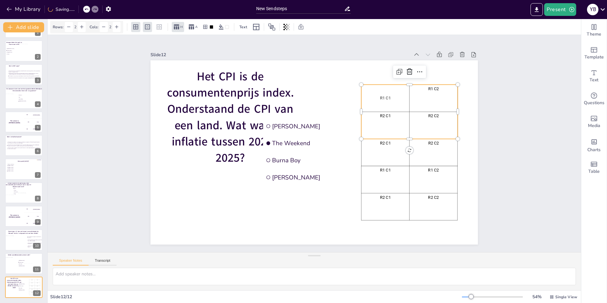
click at [381, 95] on p "R1 C1" at bounding box center [385, 98] width 45 height 6
click at [381, 101] on p "R1 C1" at bounding box center [389, 106] width 45 height 10
click at [427, 108] on div "R1 C2" at bounding box center [440, 124] width 49 height 33
click at [423, 79] on icon at bounding box center [427, 83] width 8 height 8
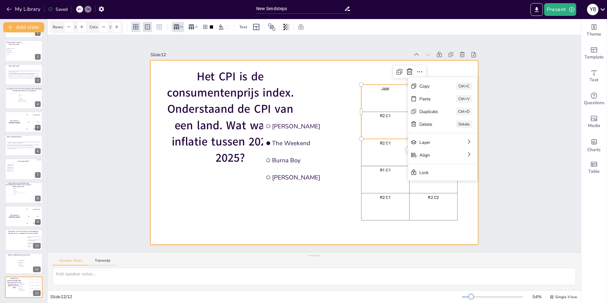
click at [369, 67] on div at bounding box center [313, 152] width 345 height 217
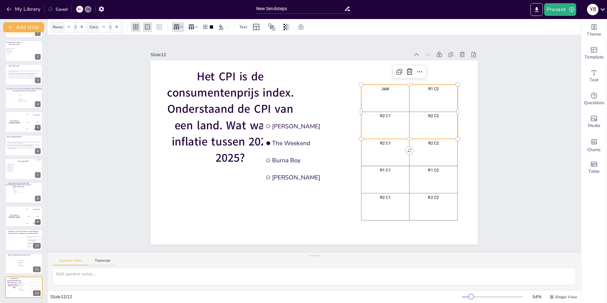
click at [435, 89] on p "R1 C2" at bounding box center [433, 89] width 45 height 6
click at [430, 86] on p "R1 C2" at bounding box center [433, 89] width 45 height 6
drag, startPoint x: 436, startPoint y: 95, endPoint x: 420, endPoint y: 96, distance: 15.9
click at [420, 106] on p "R1 C2" at bounding box center [437, 111] width 45 height 10
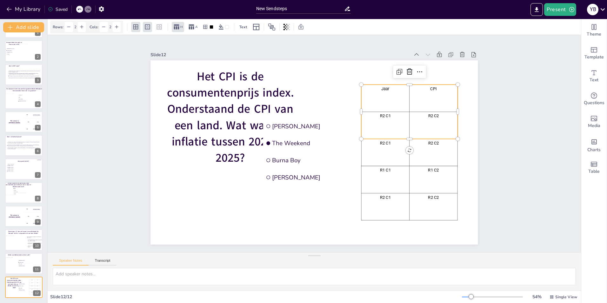
click at [389, 142] on p "R2 C1" at bounding box center [390, 156] width 42 height 28
click at [386, 119] on p "R2 C1" at bounding box center [387, 124] width 45 height 10
click at [386, 114] on p "R2 C1" at bounding box center [385, 116] width 45 height 6
drag, startPoint x: 384, startPoint y: 120, endPoint x: 367, endPoint y: 121, distance: 17.2
click at [367, 133] on p "R2 C1" at bounding box center [387, 140] width 45 height 15
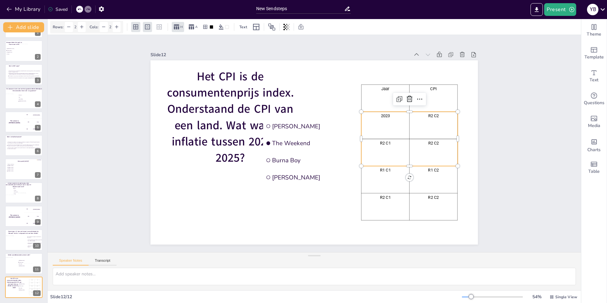
click at [387, 146] on div "R2 C1" at bounding box center [385, 160] width 48 height 29
click at [387, 146] on div "R2 C1" at bounding box center [385, 152] width 45 height 24
drag, startPoint x: 386, startPoint y: 151, endPoint x: 366, endPoint y: 148, distance: 20.1
click at [366, 159] on p "R2 C1" at bounding box center [382, 166] width 45 height 15
click at [385, 173] on p "R1 C1" at bounding box center [383, 178] width 46 height 10
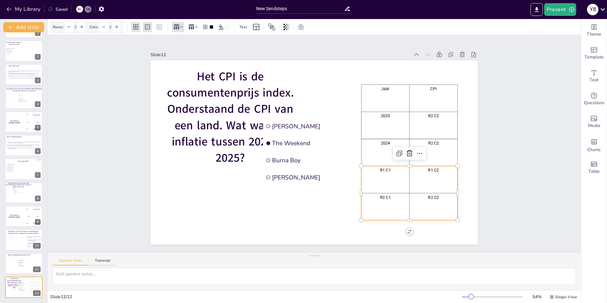
click at [385, 168] on p "R1 C1" at bounding box center [385, 170] width 45 height 6
click at [385, 177] on p "R1 C1" at bounding box center [385, 180] width 45 height 6
click at [386, 200] on p "R2 C1" at bounding box center [380, 205] width 46 height 10
click at [386, 204] on p "R2 C1" at bounding box center [385, 207] width 45 height 6
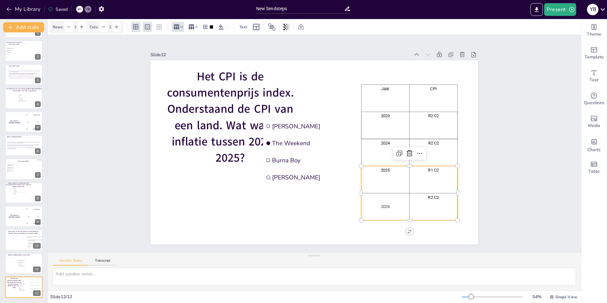
click at [426, 180] on div "R1 C2" at bounding box center [430, 192] width 48 height 29
click at [430, 117] on p "R2 C2" at bounding box center [433, 116] width 45 height 6
click at [431, 123] on p "R2 C2" at bounding box center [433, 126] width 45 height 6
drag, startPoint x: 436, startPoint y: 121, endPoint x: 418, endPoint y: 123, distance: 17.9
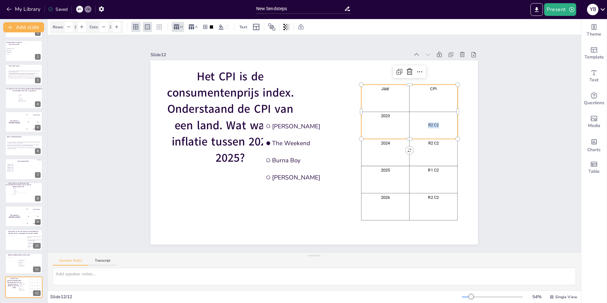
click at [418, 133] on p "R2 C2" at bounding box center [434, 138] width 45 height 10
click at [432, 142] on p "R2 C2" at bounding box center [433, 143] width 45 height 6
click at [431, 160] on p "R2 C2" at bounding box center [431, 167] width 45 height 15
click at [431, 151] on p "R2 C2" at bounding box center [432, 156] width 45 height 10
click at [431, 160] on p "R2 C2" at bounding box center [432, 165] width 45 height 10
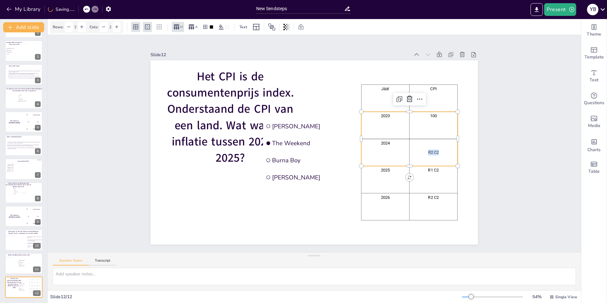
drag, startPoint x: 436, startPoint y: 150, endPoint x: 419, endPoint y: 150, distance: 16.8
click at [419, 160] on p "R2 C2" at bounding box center [432, 165] width 45 height 10
click at [430, 187] on p "R1 C2" at bounding box center [425, 194] width 45 height 15
click at [430, 178] on p "R1 C2" at bounding box center [431, 183] width 46 height 10
drag, startPoint x: 435, startPoint y: 174, endPoint x: 430, endPoint y: 174, distance: 4.8
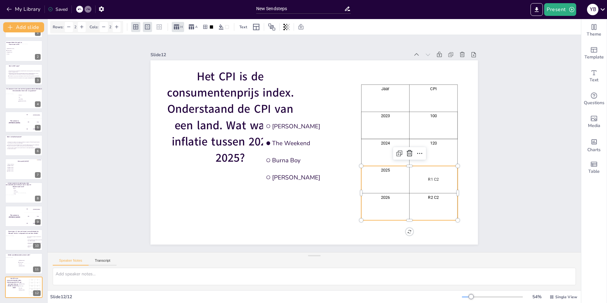
click at [431, 178] on div "R1 C2" at bounding box center [430, 192] width 48 height 29
click at [428, 178] on div "R1 C2" at bounding box center [430, 192] width 48 height 29
click at [430, 196] on p "R1 C2" at bounding box center [423, 203] width 45 height 15
click at [432, 205] on p "R2 C2" at bounding box center [428, 210] width 46 height 10
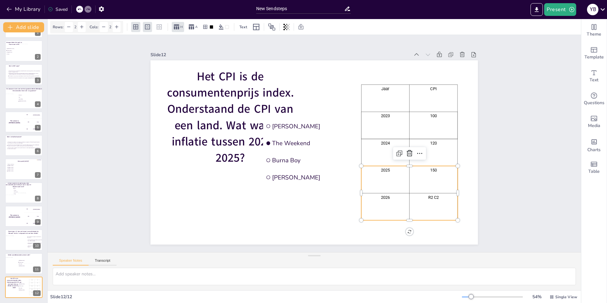
click at [432, 205] on p "R2 C2" at bounding box center [428, 210] width 46 height 10
click at [432, 214] on p "R2 C2" at bounding box center [419, 221] width 45 height 15
drag, startPoint x: 435, startPoint y: 204, endPoint x: 418, endPoint y: 204, distance: 16.8
click at [418, 214] on p "R2 C2" at bounding box center [427, 219] width 46 height 10
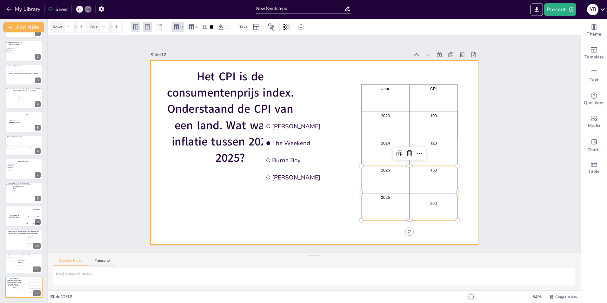
click at [460, 191] on div at bounding box center [315, 152] width 328 height 184
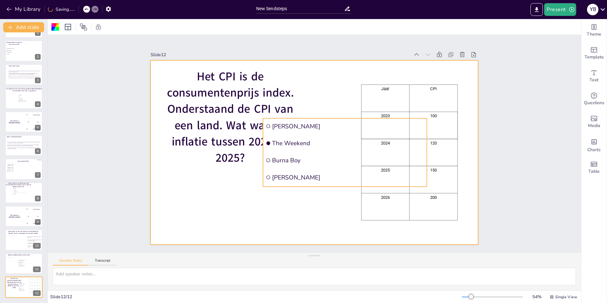
click at [282, 146] on li "The Weekend" at bounding box center [342, 158] width 150 height 95
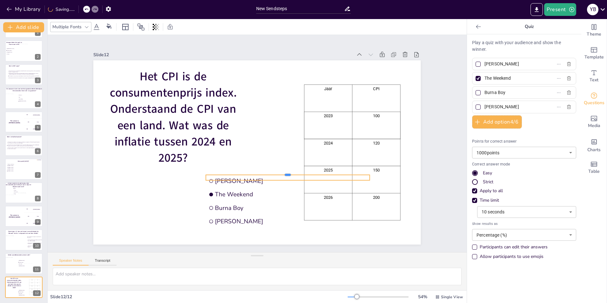
drag, startPoint x: 268, startPoint y: 116, endPoint x: 212, endPoint y: 172, distance: 79.8
click at [212, 172] on div at bounding box center [277, 181] width 157 height 56
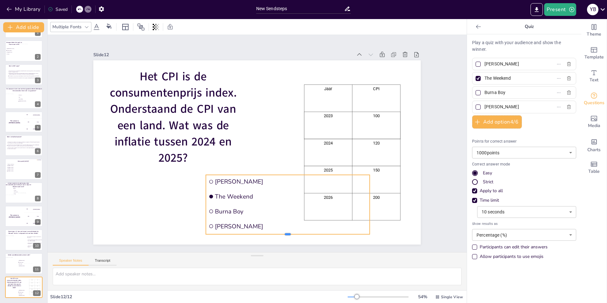
drag, startPoint x: 284, startPoint y: 178, endPoint x: 279, endPoint y: 233, distance: 54.9
click at [279, 233] on div at bounding box center [277, 240] width 163 height 22
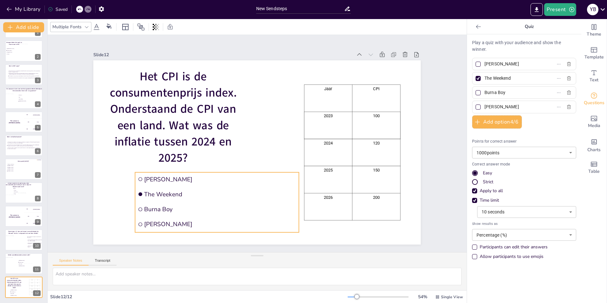
drag, startPoint x: 254, startPoint y: 178, endPoint x: 183, endPoint y: 175, distance: 70.9
click at [183, 175] on span "[PERSON_NAME]" at bounding box center [217, 175] width 152 height 24
click at [506, 62] on input "[PERSON_NAME]" at bounding box center [514, 63] width 59 height 9
drag, startPoint x: 495, startPoint y: 65, endPoint x: 479, endPoint y: 78, distance: 20.1
click at [482, 66] on span "[PERSON_NAME]" at bounding box center [511, 63] width 59 height 9
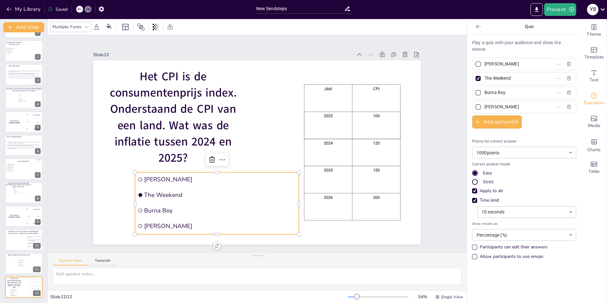
click at [485, 66] on input "[PERSON_NAME]" at bounding box center [514, 63] width 59 height 9
type input "10%"
drag, startPoint x: 512, startPoint y: 79, endPoint x: 479, endPoint y: 79, distance: 33.7
click at [482, 79] on span "The Weekend" at bounding box center [511, 78] width 59 height 9
click at [485, 79] on input "The Weekend" at bounding box center [514, 78] width 59 height 9
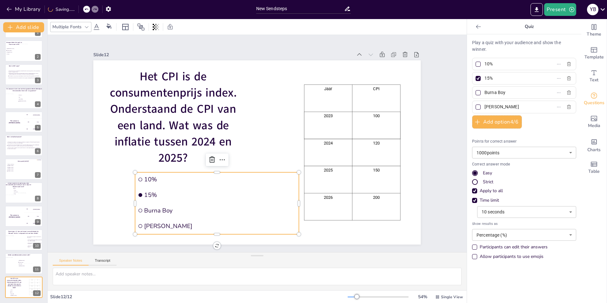
type input "15%"
drag, startPoint x: 505, startPoint y: 91, endPoint x: 471, endPoint y: 90, distance: 33.7
click at [475, 90] on label "Burna Boy" at bounding box center [514, 92] width 79 height 9
click at [485, 90] on input "Burna Boy" at bounding box center [514, 92] width 59 height 9
type input "20%"
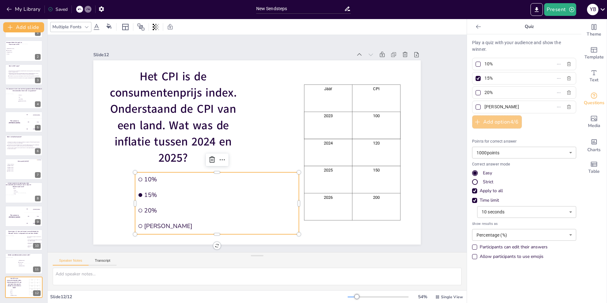
drag, startPoint x: 503, startPoint y: 107, endPoint x: 472, endPoint y: 119, distance: 32.4
click at [475, 107] on label "[PERSON_NAME]" at bounding box center [514, 106] width 79 height 9
click at [485, 107] on input "[PERSON_NAME]" at bounding box center [514, 106] width 59 height 9
type input "25%"
drag, startPoint x: 490, startPoint y: 62, endPoint x: 478, endPoint y: 75, distance: 18.0
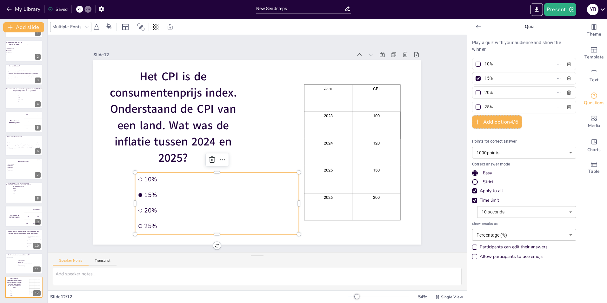
click at [482, 63] on span "10%" at bounding box center [511, 63] width 59 height 9
click at [485, 63] on input "10%" at bounding box center [514, 63] width 59 height 9
type input "20%"
drag, startPoint x: 490, startPoint y: 78, endPoint x: 477, endPoint y: 78, distance: 12.7
click at [477, 78] on label "15%" at bounding box center [514, 78] width 79 height 9
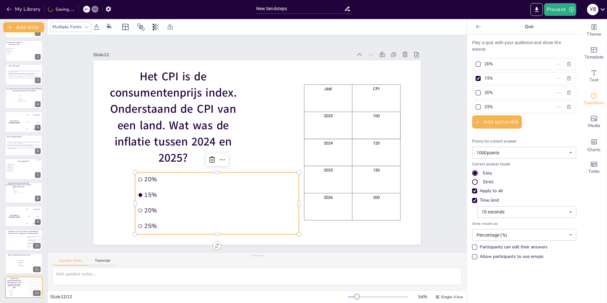
click at [485, 78] on input "15%" at bounding box center [514, 78] width 59 height 9
type input "25%"
drag, startPoint x: 493, startPoint y: 92, endPoint x: 471, endPoint y: 92, distance: 22.9
click at [475, 92] on label "20%" at bounding box center [514, 92] width 79 height 9
click at [485, 92] on input "20%" at bounding box center [514, 92] width 59 height 9
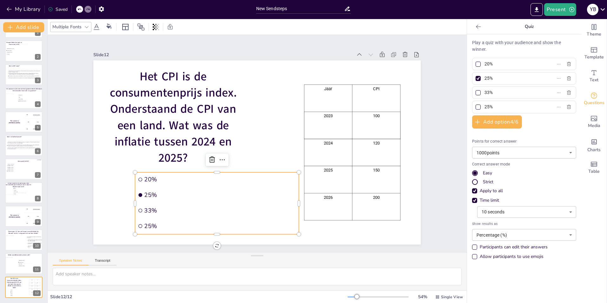
drag, startPoint x: 490, startPoint y: 92, endPoint x: 479, endPoint y: 96, distance: 11.1
click at [482, 93] on span "33%" at bounding box center [511, 92] width 59 height 9
click at [485, 93] on input "33%" at bounding box center [514, 92] width 59 height 9
type input "33%"
drag, startPoint x: 491, startPoint y: 107, endPoint x: 479, endPoint y: 107, distance: 11.8
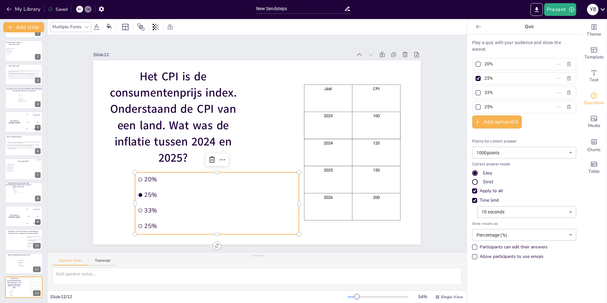
click at [482, 107] on span "25%" at bounding box center [511, 106] width 59 height 9
click at [485, 107] on input "25%" at bounding box center [514, 106] width 59 height 9
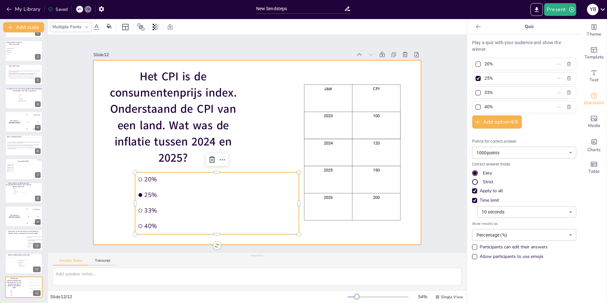
type input "40%"
click at [112, 192] on div at bounding box center [256, 152] width 345 height 217
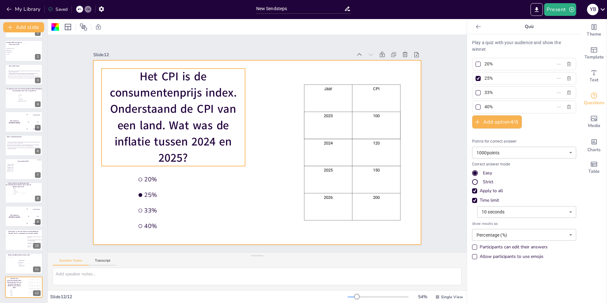
click at [161, 104] on span "Het CPI is de consumentenprijs index. Onderstaand de CPI van een land. Wat was …" at bounding box center [173, 117] width 127 height 97
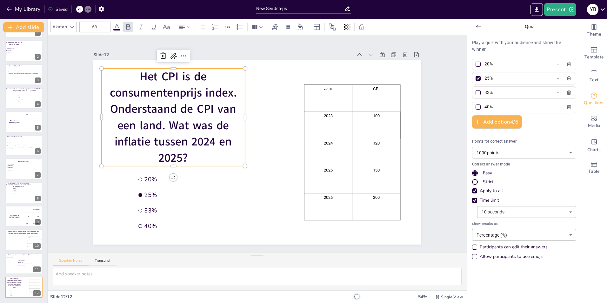
click at [169, 106] on span "Het CPI is de consumentenprijs index. Onderstaand de CPI van een land. Wat was …" at bounding box center [178, 108] width 129 height 102
click at [169, 106] on span "Het CPI is de consumentenprijs index. Onderstaand de CPI van een land. Wat was …" at bounding box center [173, 117] width 127 height 97
drag, startPoint x: 171, startPoint y: 105, endPoint x: 107, endPoint y: 105, distance: 64.2
click at [114, 105] on span "Het CPI is de consumentenprijs index. Onderstaand de CPI van een land. Wat was …" at bounding box center [178, 108] width 129 height 102
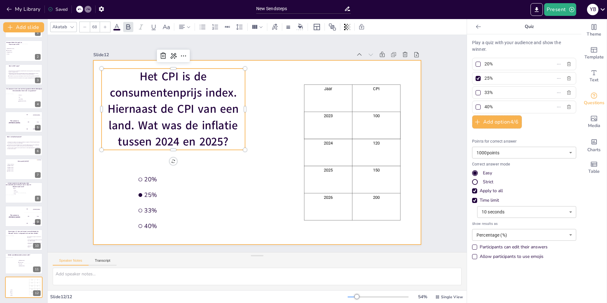
click at [275, 144] on div at bounding box center [256, 153] width 345 height 218
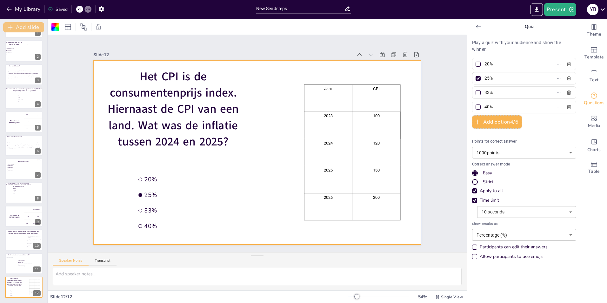
click at [20, 25] on button "Add slide" at bounding box center [23, 27] width 41 height 10
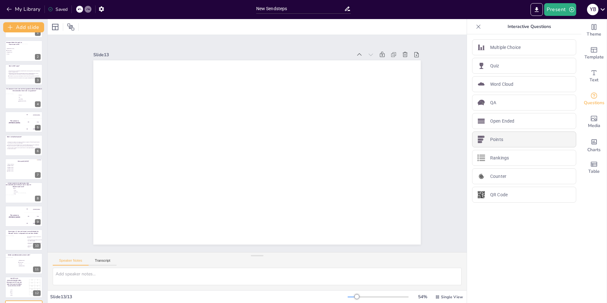
click at [519, 137] on div "Points" at bounding box center [524, 140] width 104 height 16
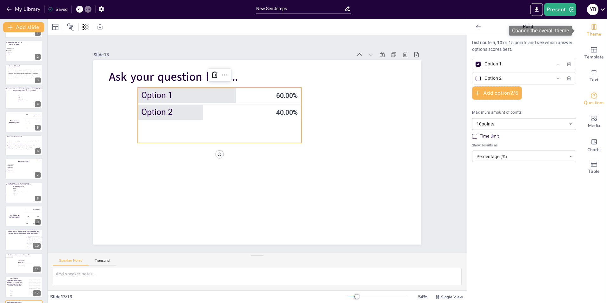
click at [592, 29] on icon "Change the overall theme" at bounding box center [594, 27] width 5 height 6
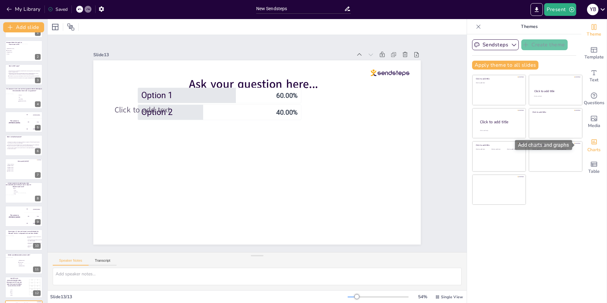
click at [591, 142] on icon "Add charts and graphs" at bounding box center [594, 142] width 7 height 7
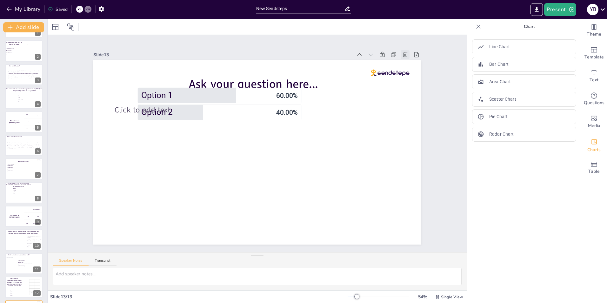
click at [402, 53] on icon at bounding box center [405, 54] width 6 height 6
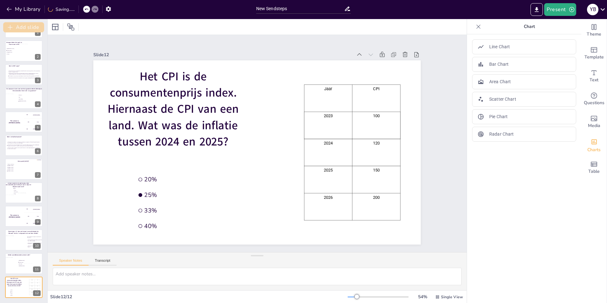
click at [29, 26] on button "Add slide" at bounding box center [23, 27] width 41 height 10
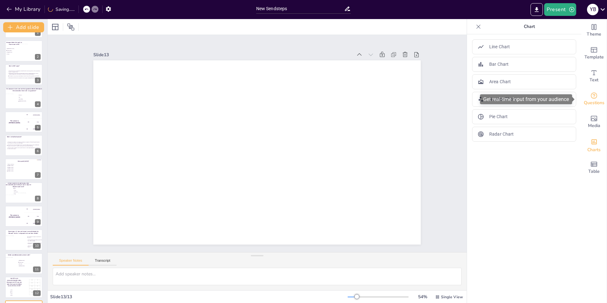
click at [592, 97] on icon "Get real-time input from your audience" at bounding box center [595, 96] width 8 height 8
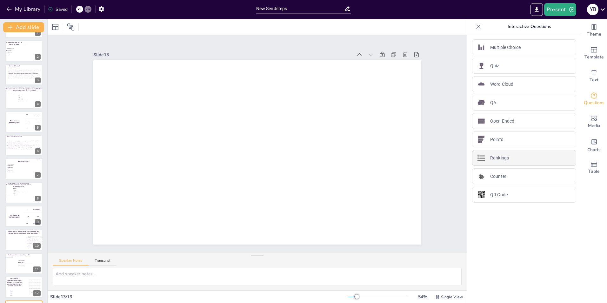
click at [496, 159] on p "Rankings" at bounding box center [500, 158] width 19 height 7
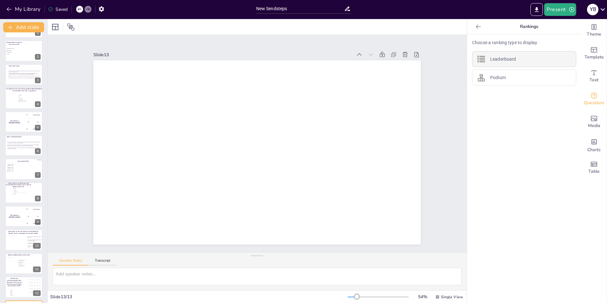
click at [503, 58] on p "Leaderboard" at bounding box center [504, 59] width 26 height 7
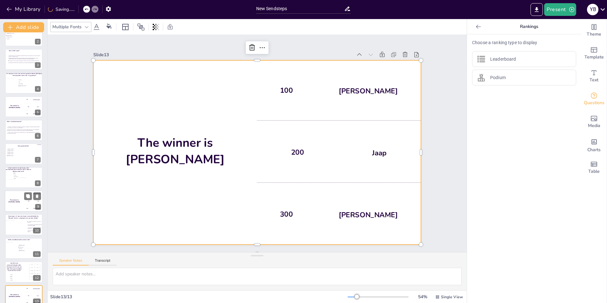
scroll to position [44, 0]
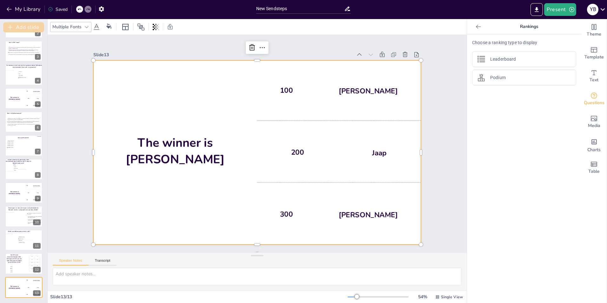
click at [27, 26] on button "Add slide" at bounding box center [23, 27] width 41 height 10
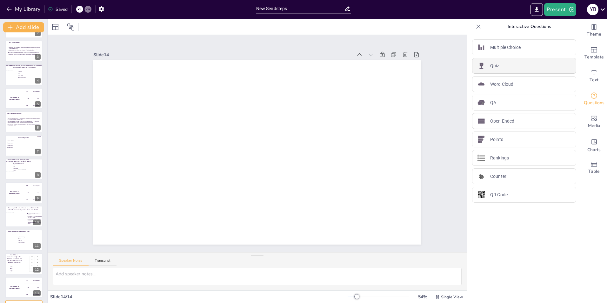
click at [508, 69] on div "Quiz" at bounding box center [524, 66] width 104 height 16
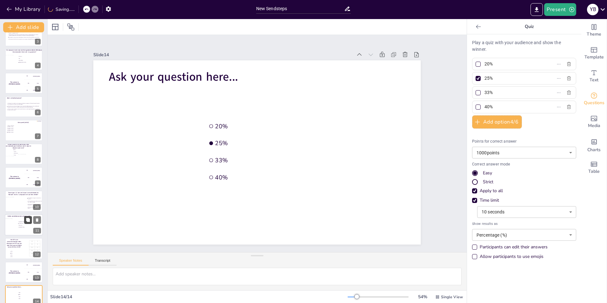
scroll to position [68, 0]
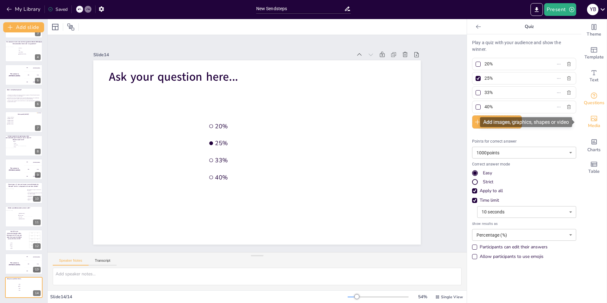
click at [593, 119] on icon "Add images, graphics, shapes or video" at bounding box center [595, 119] width 8 height 8
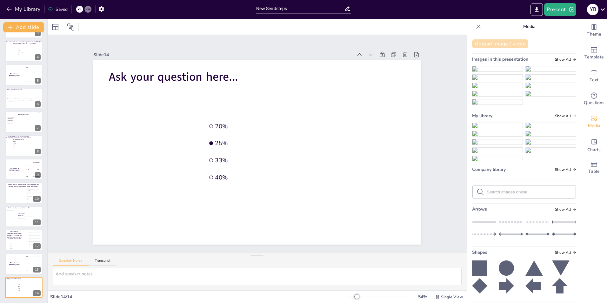
click at [492, 44] on button "Upload image / video" at bounding box center [500, 43] width 56 height 9
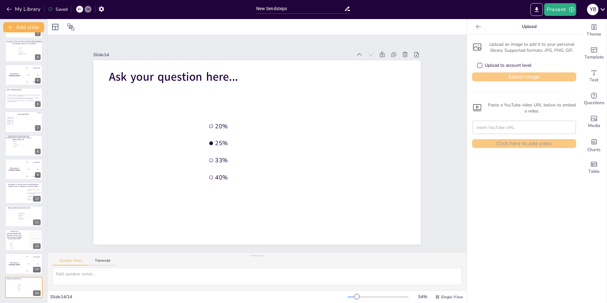
click at [514, 76] on button "Select image" at bounding box center [524, 76] width 104 height 9
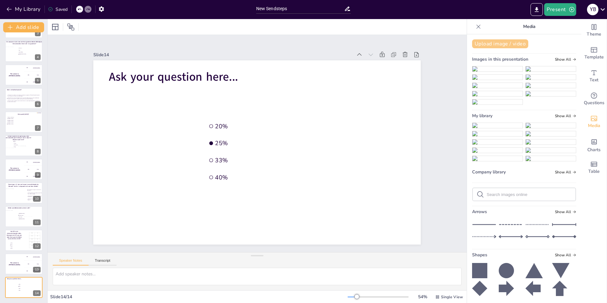
click at [509, 43] on button "Upload image / video" at bounding box center [500, 43] width 56 height 9
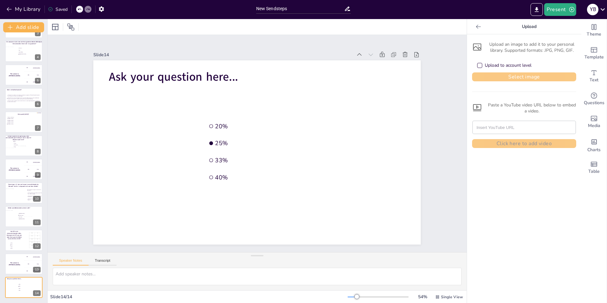
click at [519, 77] on button "Select image" at bounding box center [524, 76] width 104 height 9
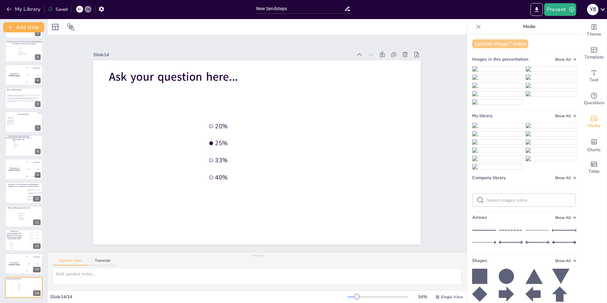
click at [503, 42] on button "Upload image / video" at bounding box center [500, 43] width 56 height 9
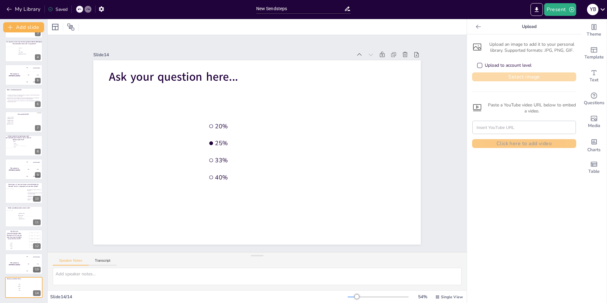
click at [514, 76] on button "Select image" at bounding box center [524, 76] width 104 height 9
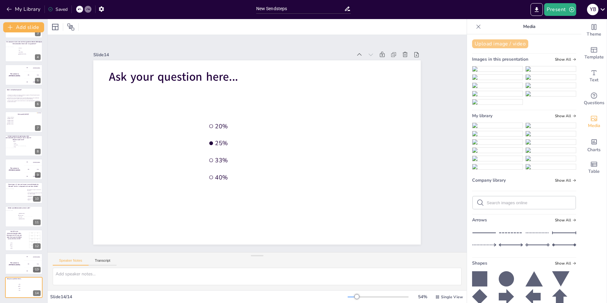
click at [493, 41] on button "Upload image / video" at bounding box center [500, 43] width 56 height 9
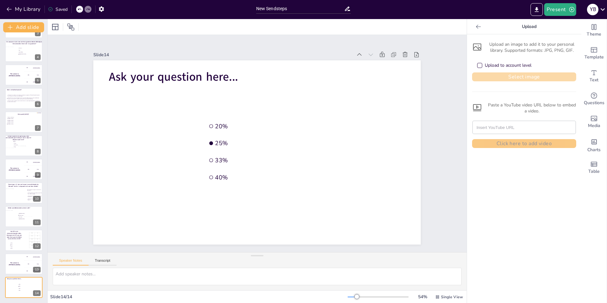
click at [516, 73] on button "Select image" at bounding box center [524, 76] width 104 height 9
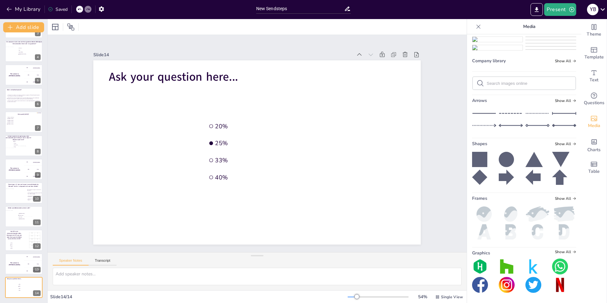
scroll to position [127, 0]
click at [493, 2] on img at bounding box center [498, 2] width 50 height 0
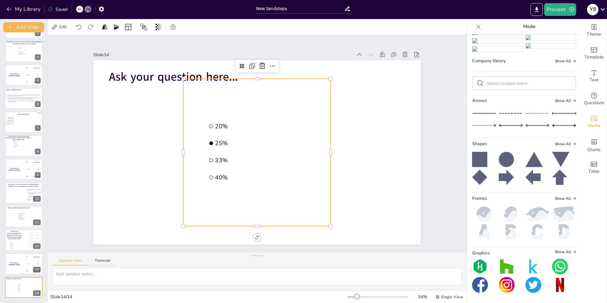
scroll to position [191, 0]
click at [493, 11] on img at bounding box center [498, 8] width 50 height 5
click at [489, 19] on img at bounding box center [498, 16] width 50 height 5
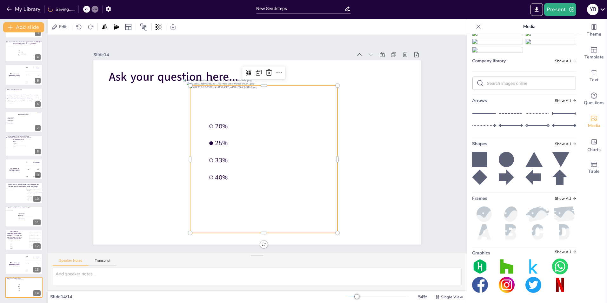
click at [491, 28] on img at bounding box center [498, 25] width 50 height 5
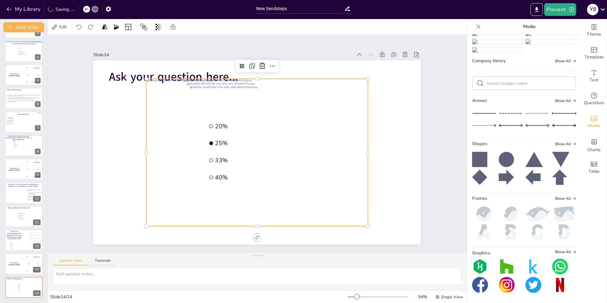
scroll to position [377, 0]
click at [125, 75] on span "Ask your question here..." at bounding box center [181, 68] width 130 height 29
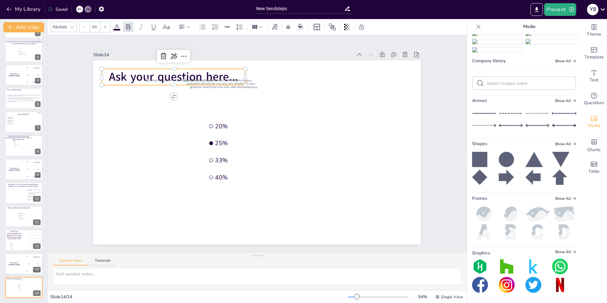
click at [109, 72] on span "Ask your question here..." at bounding box center [173, 77] width 129 height 16
click at [125, 72] on span "Ask your question here..." at bounding box center [190, 61] width 130 height 42
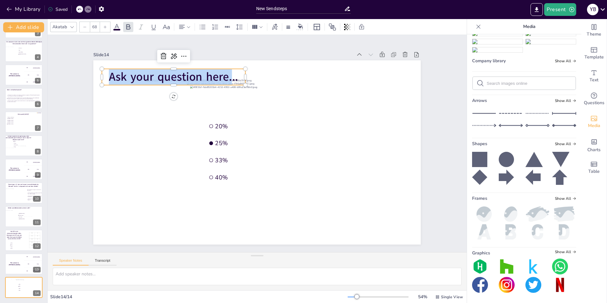
drag, startPoint x: 105, startPoint y: 72, endPoint x: 229, endPoint y: 73, distance: 123.6
click at [229, 73] on span "Ask your question here..." at bounding box center [173, 77] width 129 height 16
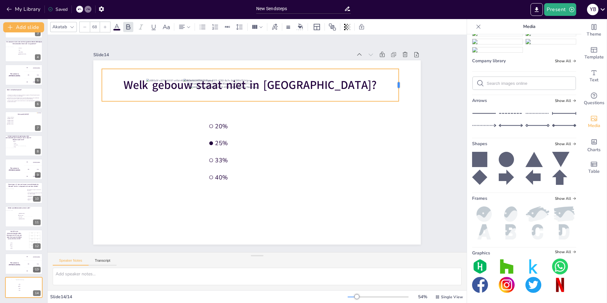
drag, startPoint x: 241, startPoint y: 82, endPoint x: 394, endPoint y: 73, distance: 153.7
click at [399, 73] on div at bounding box center [401, 85] width 5 height 32
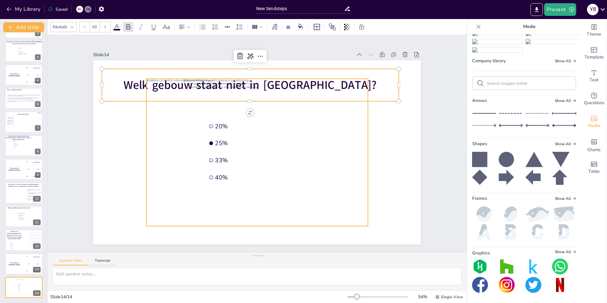
click at [241, 137] on div at bounding box center [255, 152] width 247 height 190
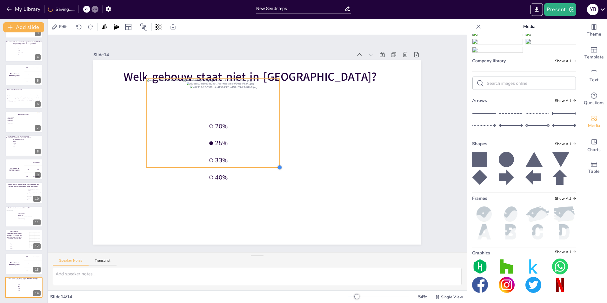
drag, startPoint x: 363, startPoint y: 222, endPoint x: 257, endPoint y: 163, distance: 121.8
click at [257, 163] on div "Welk gebouw staat niet in Groningen? 20% 25% 33% 40%" at bounding box center [256, 153] width 345 height 218
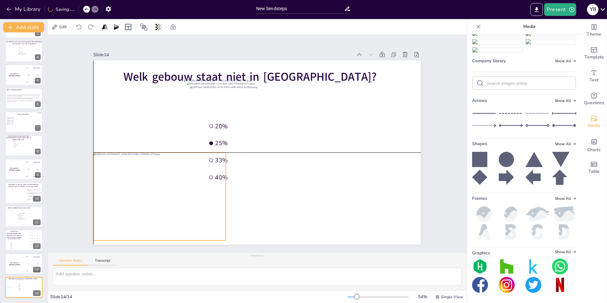
drag, startPoint x: 217, startPoint y: 131, endPoint x: 165, endPoint y: 205, distance: 90.6
click at [165, 205] on div at bounding box center [151, 174] width 148 height 113
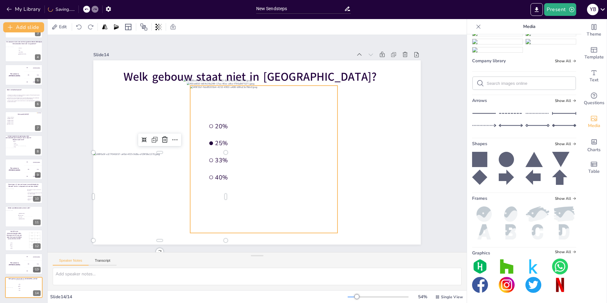
click at [287, 157] on div at bounding box center [262, 160] width 162 height 162
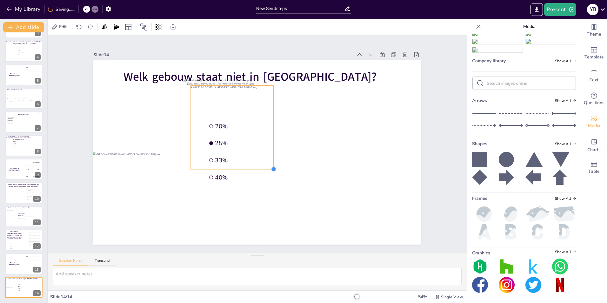
drag, startPoint x: 334, startPoint y: 229, endPoint x: 270, endPoint y: 156, distance: 97.5
click at [270, 156] on div "Welk gebouw staat niet in Groningen? 20% 25% 33% 40%" at bounding box center [256, 153] width 345 height 218
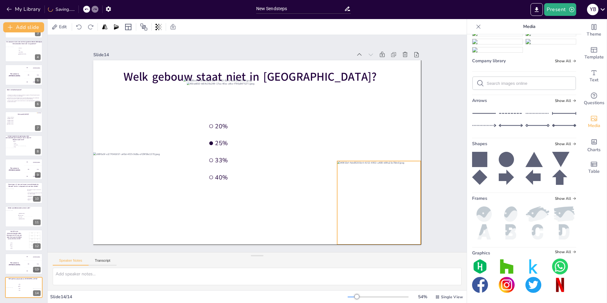
drag, startPoint x: 251, startPoint y: 130, endPoint x: 400, endPoint y: 206, distance: 167.1
click at [400, 206] on div at bounding box center [380, 203] width 84 height 84
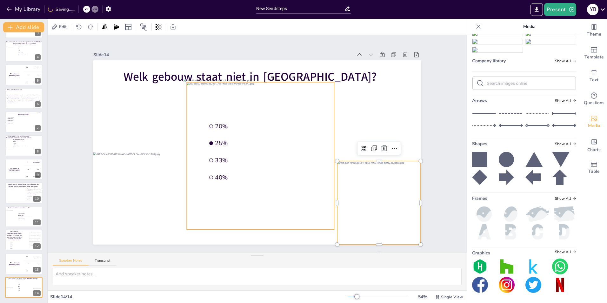
click at [292, 188] on div at bounding box center [260, 155] width 147 height 147
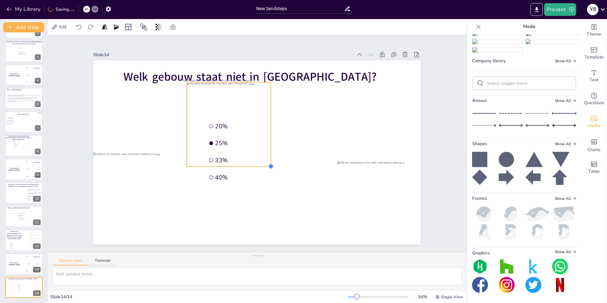
drag, startPoint x: 328, startPoint y: 227, endPoint x: 263, endPoint y: 147, distance: 103.2
click at [263, 147] on div "Welk gebouw staat niet in Groningen? 20% 25% 33% 40%" at bounding box center [256, 153] width 345 height 218
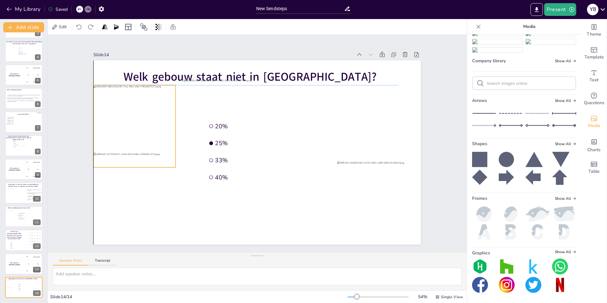
drag, startPoint x: 238, startPoint y: 117, endPoint x: 146, endPoint y: 118, distance: 91.5
click at [146, 118] on div at bounding box center [146, 89] width 104 height 104
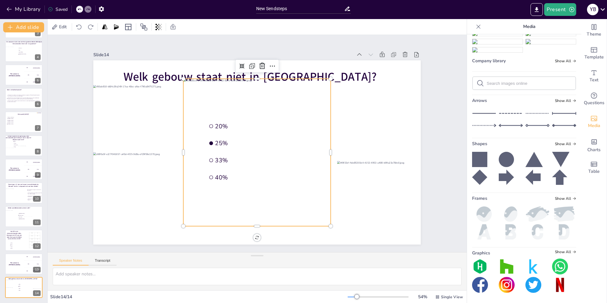
click at [235, 140] on div at bounding box center [256, 152] width 162 height 162
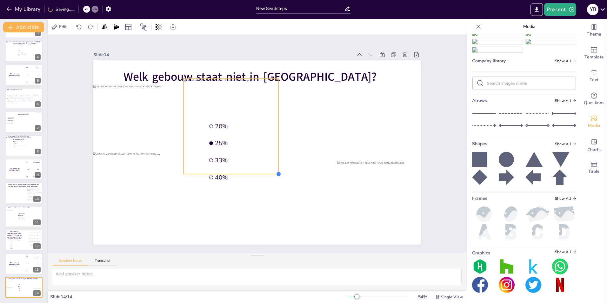
drag, startPoint x: 328, startPoint y: 224, endPoint x: 258, endPoint y: 170, distance: 88.3
click at [258, 170] on div "Welk gebouw staat niet in Groningen? 20% 25% 33% 40%" at bounding box center [256, 153] width 345 height 218
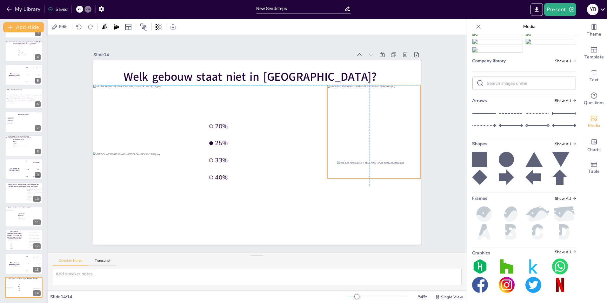
drag, startPoint x: 303, startPoint y: 137, endPoint x: 390, endPoint y: 134, distance: 86.8
click at [390, 134] on div at bounding box center [374, 131] width 93 height 93
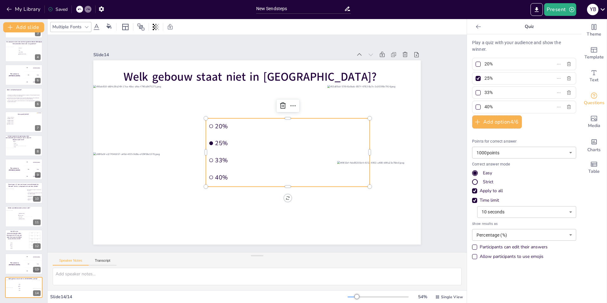
click at [230, 131] on ul "20% 25% 33% 40%" at bounding box center [288, 153] width 164 height 68
drag, startPoint x: 504, startPoint y: 65, endPoint x: 479, endPoint y: 65, distance: 24.8
click at [482, 65] on span "20%" at bounding box center [511, 63] width 59 height 9
click at [485, 65] on input "20%" at bounding box center [514, 63] width 59 height 9
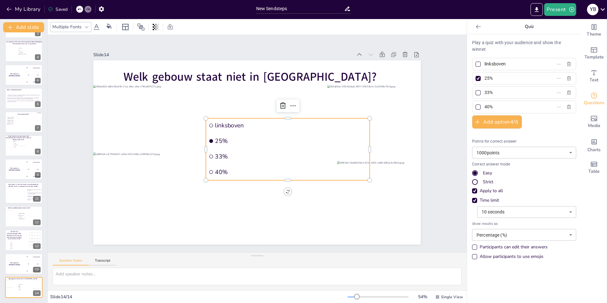
type input "linksboven"
drag, startPoint x: 492, startPoint y: 78, endPoint x: 471, endPoint y: 79, distance: 20.3
click at [475, 79] on label "25%" at bounding box center [514, 78] width 79 height 9
click at [485, 79] on input "25%" at bounding box center [514, 78] width 59 height 9
type input "rechtsboven"
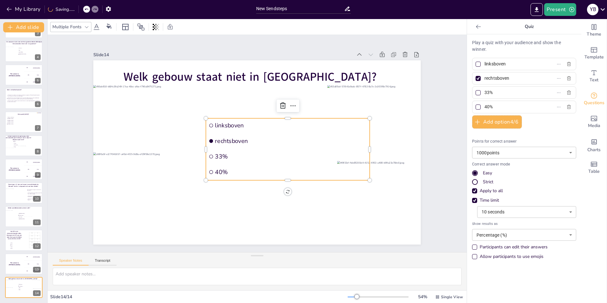
drag, startPoint x: 496, startPoint y: 93, endPoint x: 476, endPoint y: 93, distance: 19.7
click at [477, 93] on label "33%" at bounding box center [514, 92] width 79 height 9
click at [485, 93] on input "33%" at bounding box center [514, 92] width 59 height 9
type input "linksonder"
drag, startPoint x: 492, startPoint y: 105, endPoint x: 476, endPoint y: 106, distance: 15.9
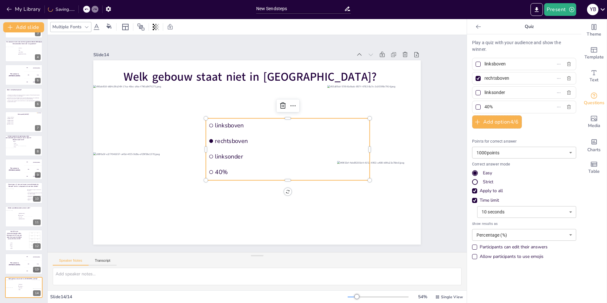
click at [476, 106] on label "40%" at bounding box center [514, 106] width 79 height 9
click at [485, 106] on input "40%" at bounding box center [514, 106] width 59 height 9
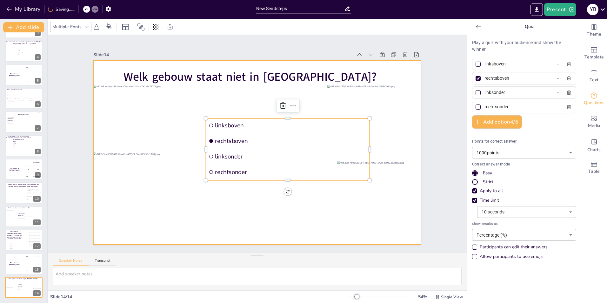
type input "rechtsonder"
click at [309, 198] on div at bounding box center [256, 153] width 345 height 218
click at [298, 131] on ul "linksboven rechtsboven linksonder rechtsonder" at bounding box center [288, 150] width 164 height 62
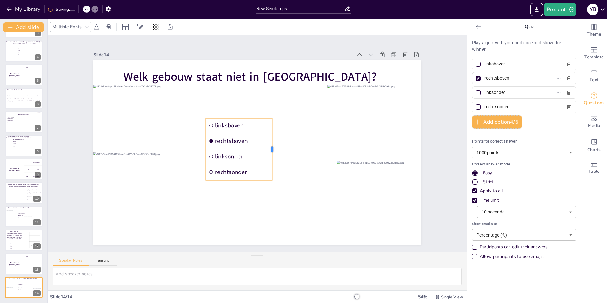
drag, startPoint x: 366, startPoint y: 146, endPoint x: 268, endPoint y: 142, distance: 98.6
click at [268, 147] on div at bounding box center [259, 162] width 59 height 30
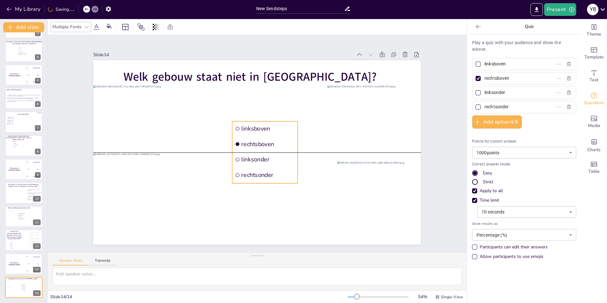
drag, startPoint x: 254, startPoint y: 125, endPoint x: 280, endPoint y: 128, distance: 26.6
click at [280, 128] on span "linksboven" at bounding box center [271, 131] width 54 height 19
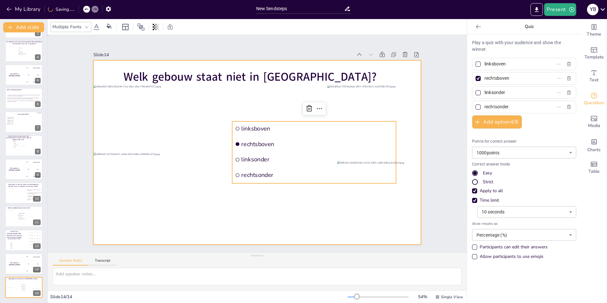
click at [208, 116] on div at bounding box center [257, 152] width 328 height 184
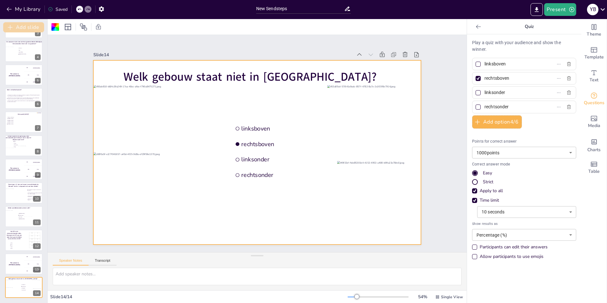
click at [24, 29] on button "Add slide" at bounding box center [23, 27] width 41 height 10
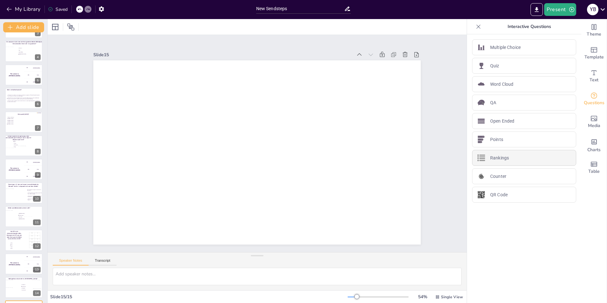
click at [510, 157] on div "Rankings" at bounding box center [524, 158] width 104 height 16
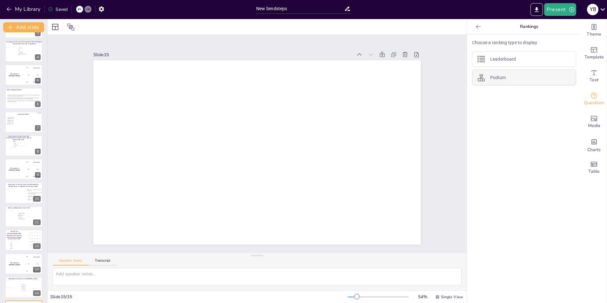
click at [501, 77] on p "Podium" at bounding box center [499, 77] width 16 height 7
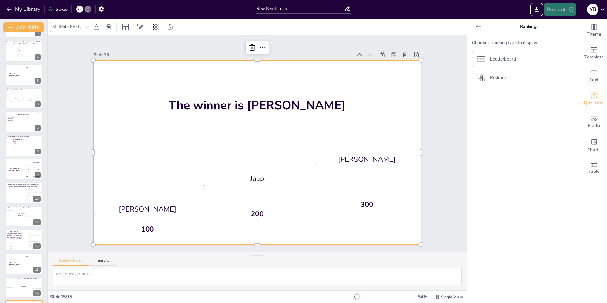
click at [564, 8] on button "Present" at bounding box center [561, 9] width 32 height 13
click at [569, 23] on li "Preview presentation" at bounding box center [570, 23] width 50 height 10
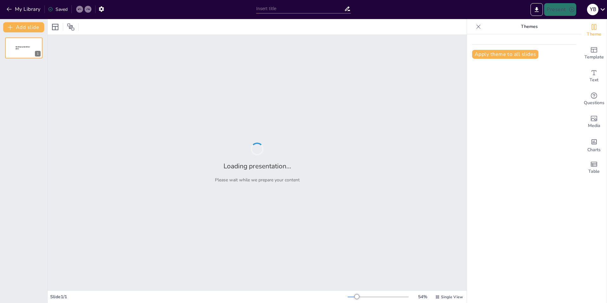
type input "New Sendsteps"
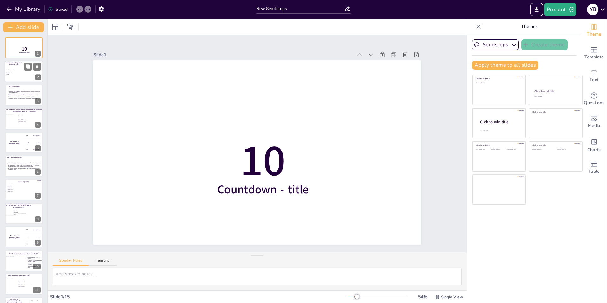
click at [21, 72] on div at bounding box center [31, 72] width 23 height 17
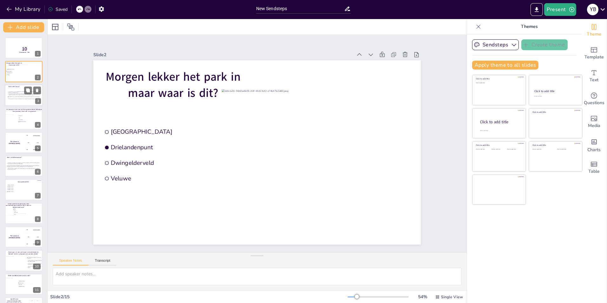
click at [22, 97] on span "De coöperatie is een personenvenootschap, wat betekent dat zij zelf aansprakeli…" at bounding box center [25, 96] width 33 height 1
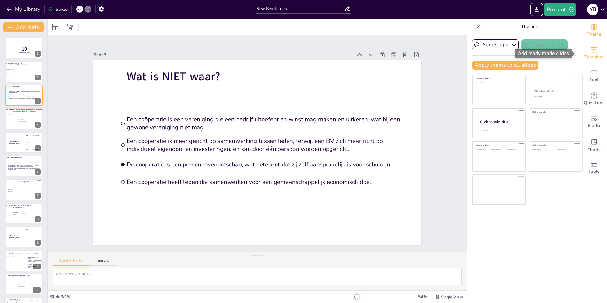
click at [589, 54] on span "Template" at bounding box center [594, 57] width 19 height 7
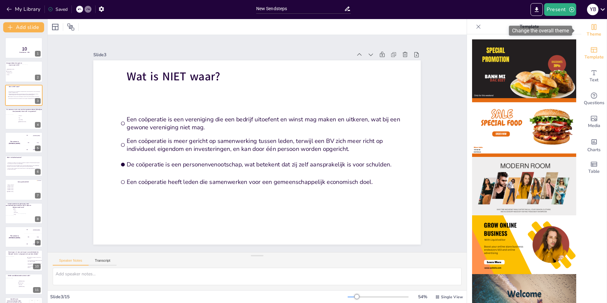
click at [591, 34] on span "Theme" at bounding box center [594, 34] width 15 height 7
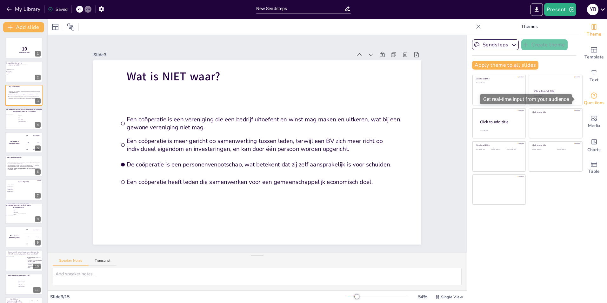
click at [593, 98] on icon "Get real-time input from your audience" at bounding box center [595, 96] width 8 height 8
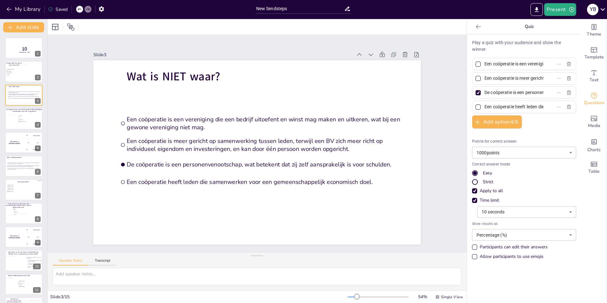
click at [569, 212] on body "My Library Saved New Sendsteps Present Y B Document fonts Akatab Recently used …" at bounding box center [303, 151] width 607 height 303
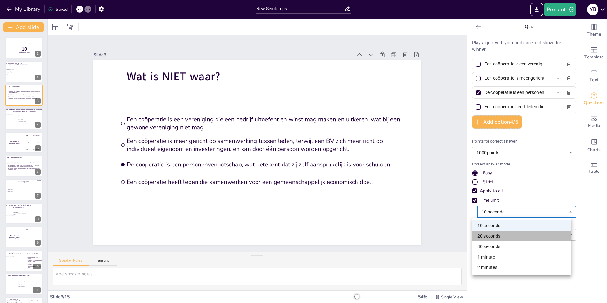
click at [504, 238] on li "20 seconds" at bounding box center [522, 236] width 99 height 10
type input "20"
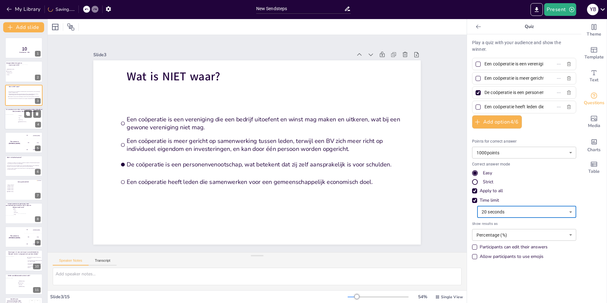
click at [11, 117] on div at bounding box center [11, 120] width 13 height 13
type input "Amozane"
type input "Nijl"
type input "[US_STATE]"
type input "[GEOGRAPHIC_DATA]"
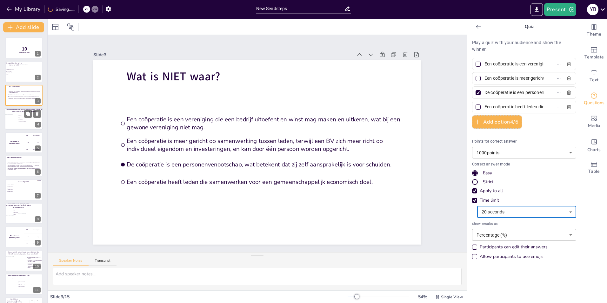
type input "10"
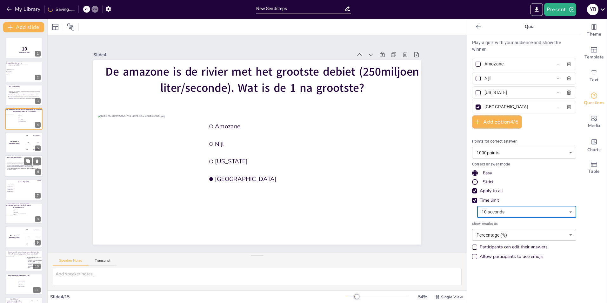
click at [20, 164] on span "Hierbij maakt de verdachte van het plegen van witwassen een gewoonte. Dit wordt…" at bounding box center [23, 163] width 33 height 2
type input "Hierbij maakt de verdachte van het plegen van witwassen een gewoonte. Dit wordt…"
type input "Hierbij is de persoon niet op de hoogte dat het om criminele middelen ging, maa…"
type input "Hierbij is er sprake van bewuste intentie om de herkomst van crimineel geld of …"
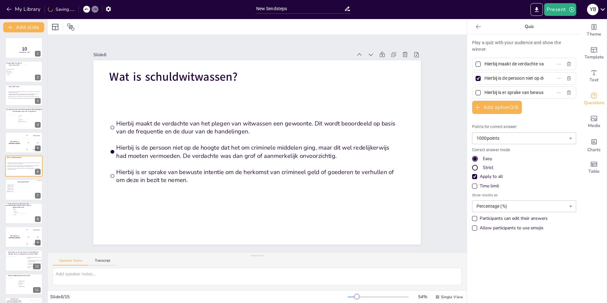
click at [472, 185] on div "Time limit" at bounding box center [474, 186] width 5 height 5
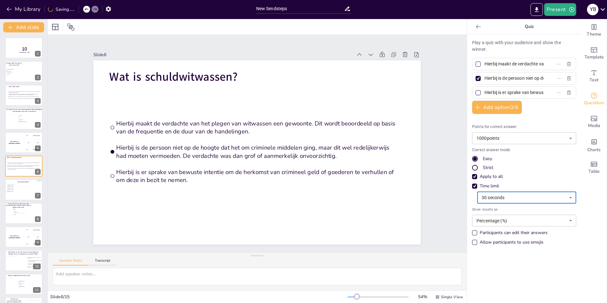
click at [566, 196] on body "My Library Saving...... New Sendsteps Present Y B Document fonts Akatab Recentl…" at bounding box center [303, 151] width 607 height 303
click at [520, 219] on li "20 seconds" at bounding box center [522, 222] width 99 height 10
type input "20"
click at [13, 190] on span "[PERSON_NAME]" at bounding box center [16, 190] width 18 height 1
type input "[PERSON_NAME]"
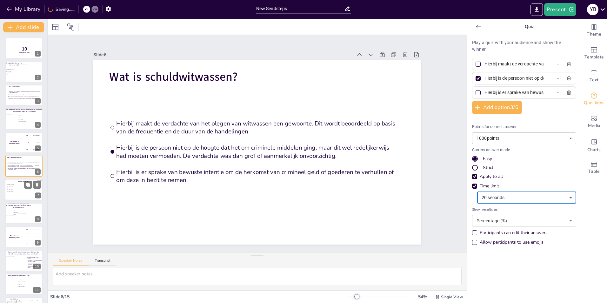
type input "[PERSON_NAME]"
type input "10"
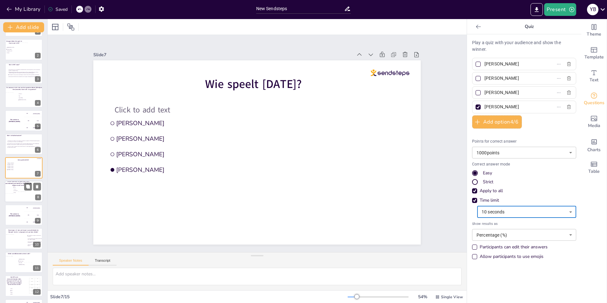
click at [16, 191] on span "Capricornus" at bounding box center [23, 190] width 18 height 1
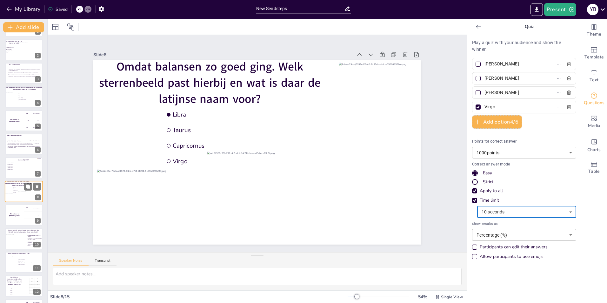
type input "Libra"
type input "Taurus"
type input "Capricornus"
type input "Virgo"
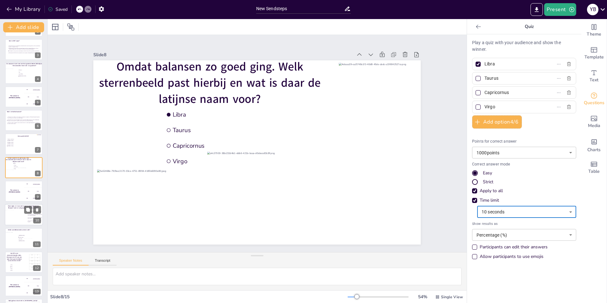
click at [16, 210] on div at bounding box center [17, 216] width 22 height 13
type input "Te voetballen is een gunst, te weten hoe is een kunst."
type input "Als ik zou willen dat je het begreep, zou ik het beter hebben uitgelegd."
type input "Als je niet ken winnen, moet je zorgen dat je niet verliest."
type input "Vaak moet er iets gebeuren voordat er iets gebeurt."
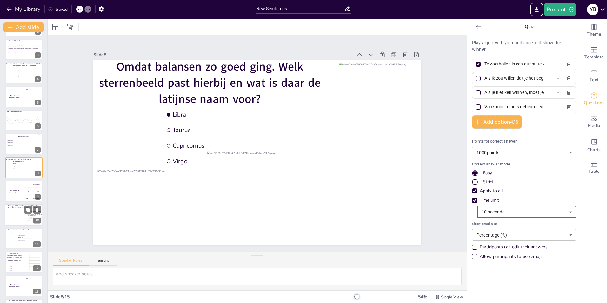
scroll to position [92, 0]
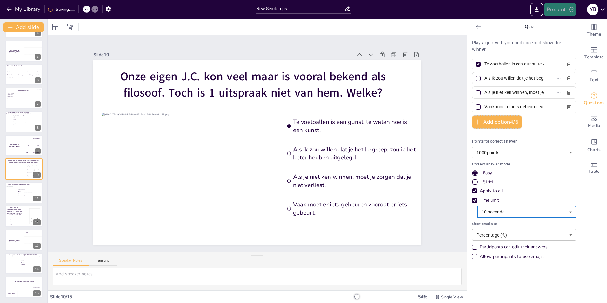
click at [562, 9] on button "Present" at bounding box center [561, 9] width 32 height 13
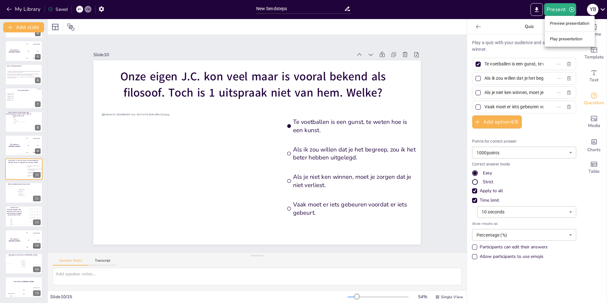
click at [566, 23] on li "Preview presentation" at bounding box center [570, 23] width 50 height 10
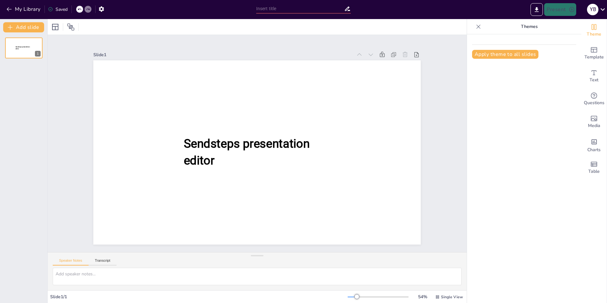
type input "New Sendsteps"
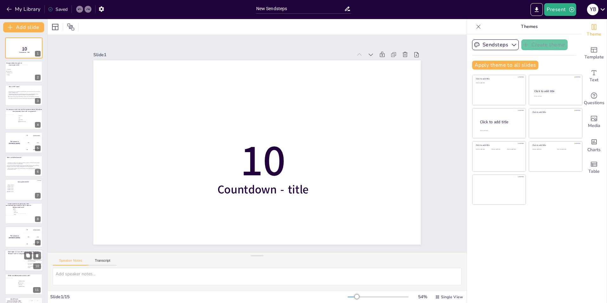
click at [24, 259] on div at bounding box center [17, 262] width 22 height 13
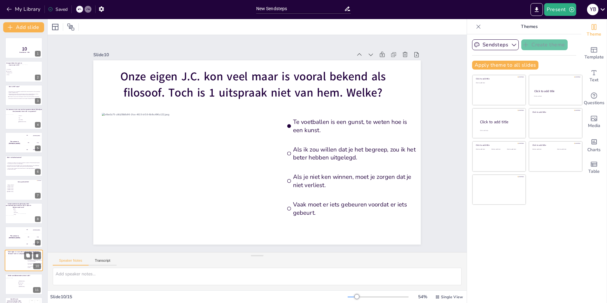
scroll to position [92, 0]
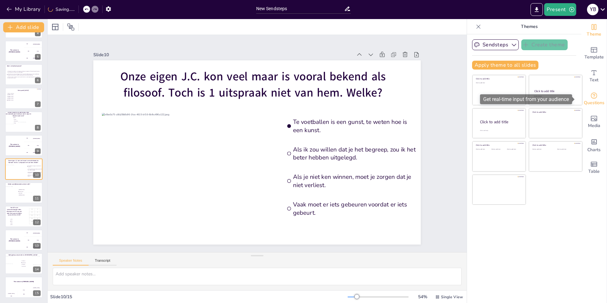
click at [592, 94] on icon "Get real-time input from your audience" at bounding box center [594, 95] width 6 height 6
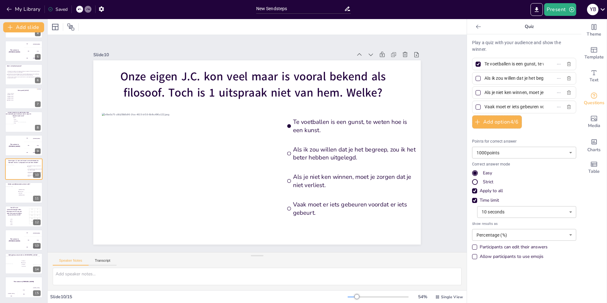
click at [567, 210] on body "My Library Saved New Sendsteps Present Y B Document fonts Akatab Recently used …" at bounding box center [303, 151] width 607 height 303
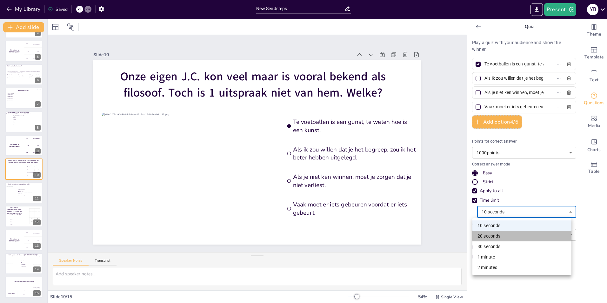
click at [503, 234] on li "20 seconds" at bounding box center [522, 236] width 99 height 10
type input "20"
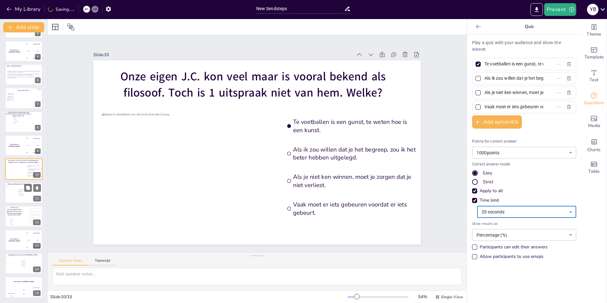
click at [15, 196] on div at bounding box center [10, 195] width 11 height 17
type input "[PERSON_NAME]"
type input "The Weekend"
type input "Burna Boy"
type input "[PERSON_NAME]"
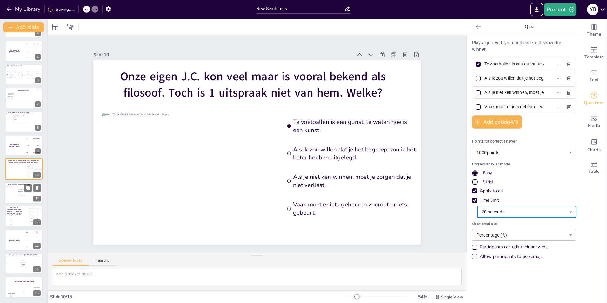
type input "10"
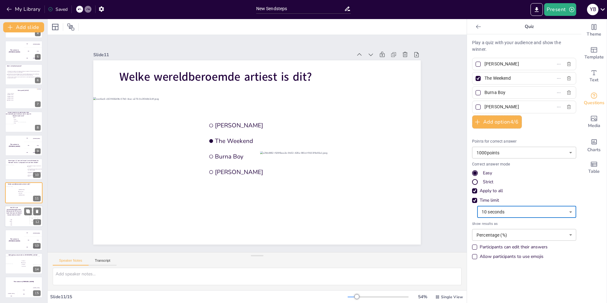
click at [21, 220] on li "20%" at bounding box center [19, 220] width 19 height 2
type input "20%"
type input "25%"
type input "33%"
type input "40%"
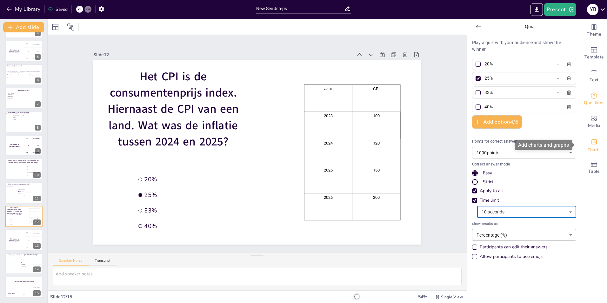
click at [591, 140] on icon "Add charts and graphs" at bounding box center [594, 142] width 7 height 7
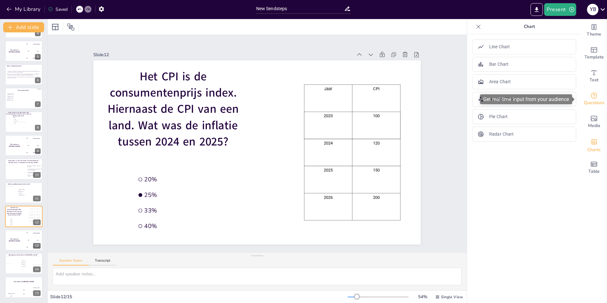
click at [591, 96] on icon "Get real-time input from your audience" at bounding box center [595, 96] width 8 height 8
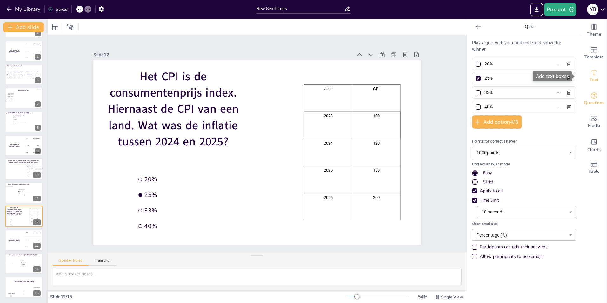
click at [591, 75] on icon "Add text boxes" at bounding box center [595, 73] width 8 height 8
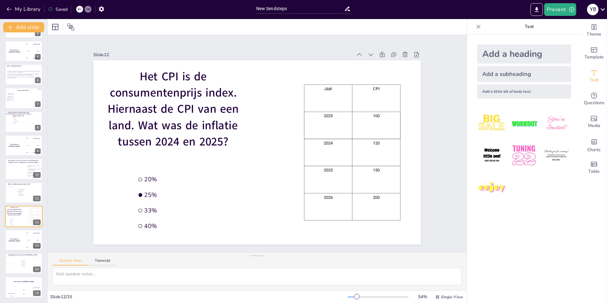
click at [492, 74] on div "Add a subheading" at bounding box center [525, 74] width 94 height 16
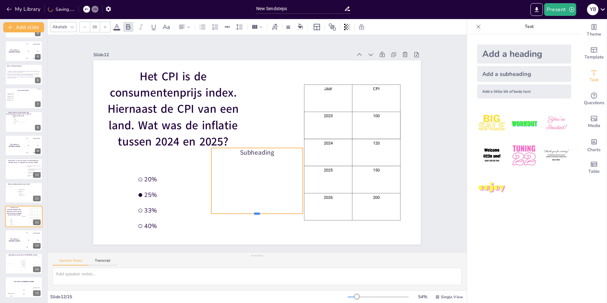
drag, startPoint x: 254, startPoint y: 154, endPoint x: 252, endPoint y: 211, distance: 56.9
click at [252, 214] on div at bounding box center [258, 216] width 92 height 5
click at [252, 156] on div "Subheading" at bounding box center [258, 181] width 92 height 66
click at [240, 151] on span "Subheading" at bounding box center [257, 152] width 34 height 9
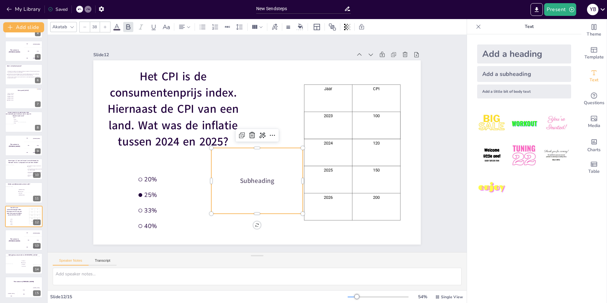
click at [234, 152] on div "Subheading" at bounding box center [258, 181] width 92 height 66
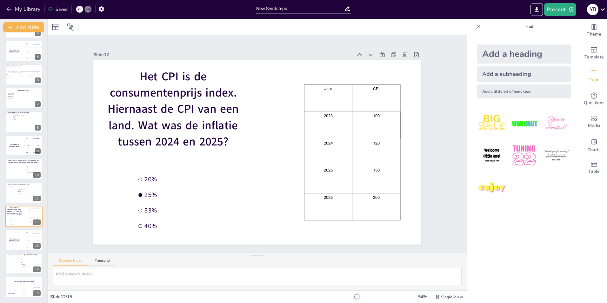
click at [504, 91] on div "Add a little bit of body text" at bounding box center [525, 92] width 94 height 14
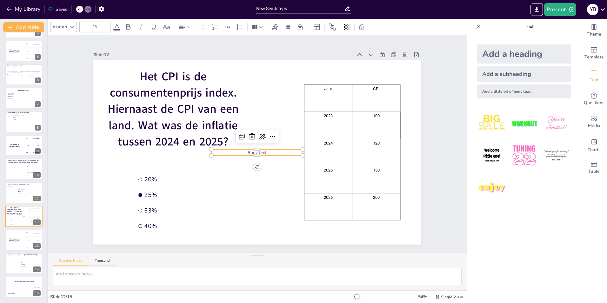
click at [260, 150] on span "Body text" at bounding box center [257, 152] width 19 height 6
click at [260, 150] on p "Jaar" at bounding box center [258, 152] width 92 height 6
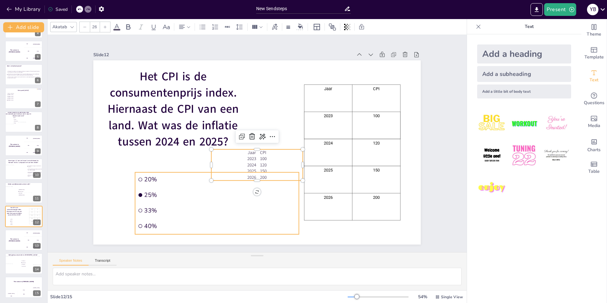
click at [284, 200] on ul "20% 25% 33% 40%" at bounding box center [217, 204] width 164 height 62
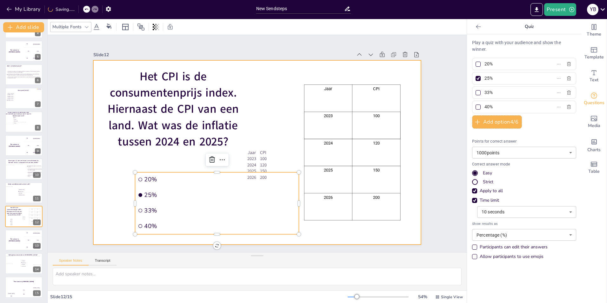
click at [272, 128] on div at bounding box center [257, 152] width 328 height 184
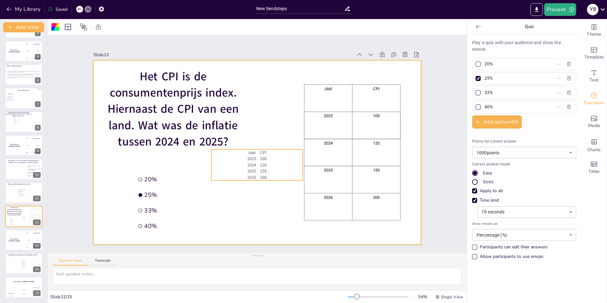
click at [270, 159] on p "2023 100" at bounding box center [258, 159] width 92 height 6
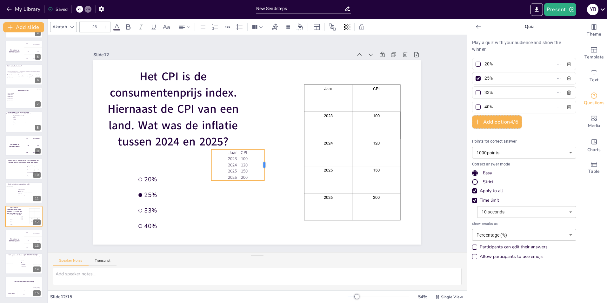
drag, startPoint x: 299, startPoint y: 161, endPoint x: 257, endPoint y: 162, distance: 41.9
click at [265, 161] on div at bounding box center [267, 164] width 5 height 31
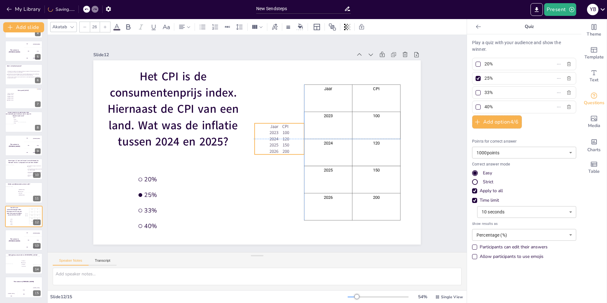
drag, startPoint x: 248, startPoint y: 149, endPoint x: 290, endPoint y: 123, distance: 49.5
click at [290, 123] on p "Jaar CPI" at bounding box center [280, 126] width 50 height 6
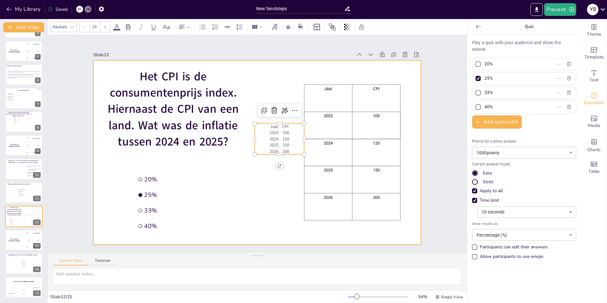
click at [405, 148] on div at bounding box center [257, 152] width 328 height 184
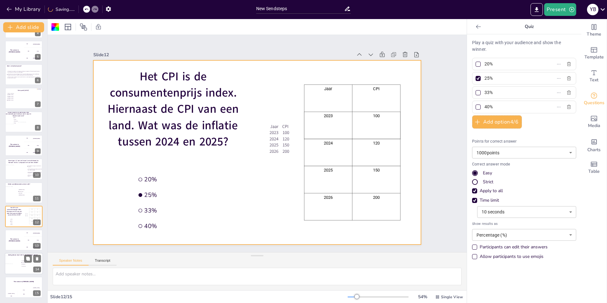
click at [22, 263] on span "rechtsboven" at bounding box center [31, 262] width 18 height 1
type input "linksboven"
type input "rechtsboven"
type input "linksonder"
type input "rechtsonder"
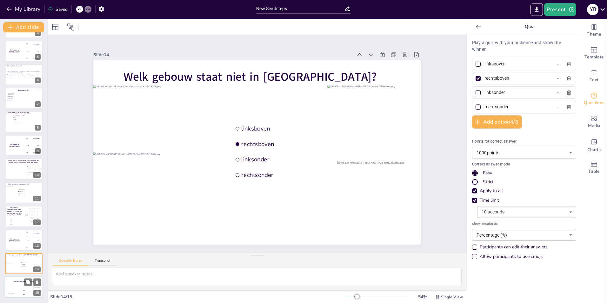
click at [22, 287] on div "The winner is [PERSON_NAME]" at bounding box center [24, 282] width 38 height 11
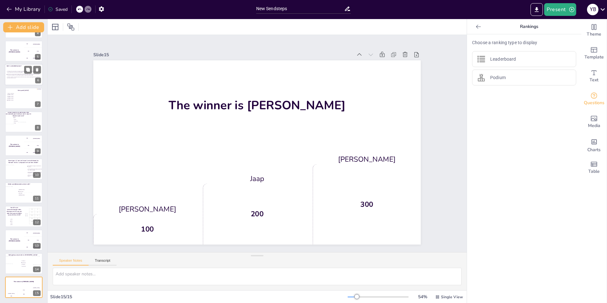
scroll to position [0, 0]
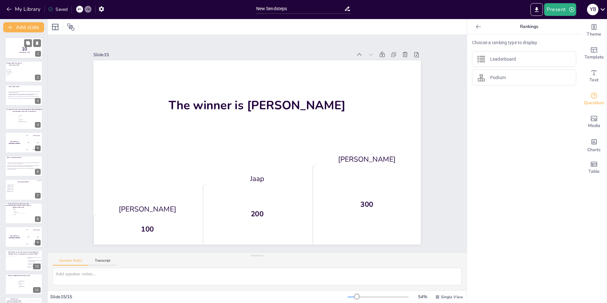
click at [16, 49] on p "10" at bounding box center [24, 48] width 17 height 7
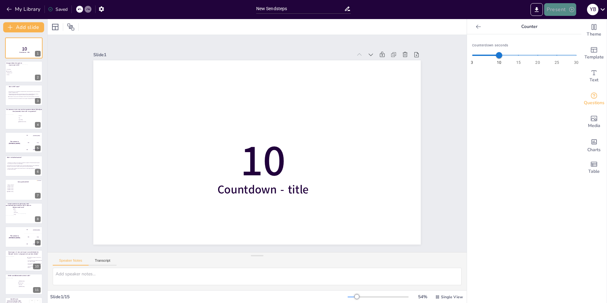
click at [560, 8] on button "Present" at bounding box center [561, 9] width 32 height 13
click at [567, 39] on li "Play presentation" at bounding box center [570, 39] width 50 height 10
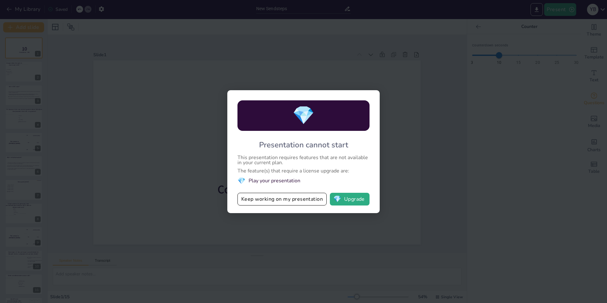
click at [264, 183] on li "💎 Play your presentation" at bounding box center [304, 181] width 132 height 9
click at [263, 182] on li "💎 Play your presentation" at bounding box center [304, 181] width 132 height 9
click at [267, 200] on button "Keep working on my presentation" at bounding box center [282, 199] width 89 height 13
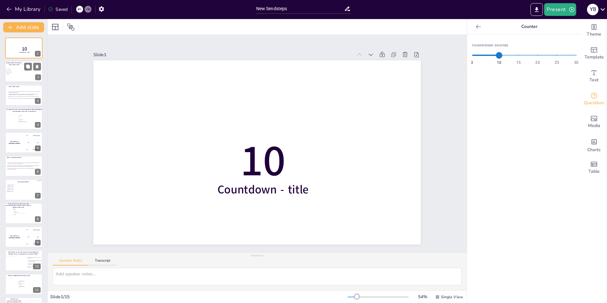
click at [20, 72] on div at bounding box center [31, 72] width 23 height 17
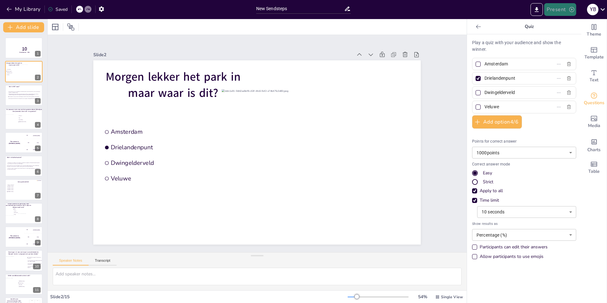
click at [563, 10] on button "Present" at bounding box center [561, 9] width 32 height 13
click at [565, 39] on li "Play presentation" at bounding box center [570, 39] width 50 height 10
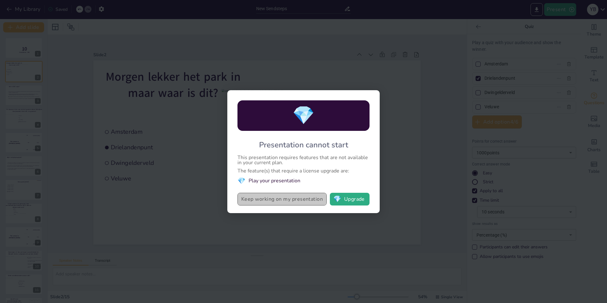
click at [282, 199] on button "Keep working on my presentation" at bounding box center [282, 199] width 89 height 13
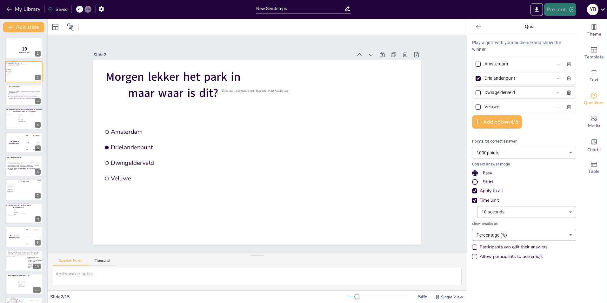
click at [558, 10] on button "Present" at bounding box center [561, 9] width 32 height 13
click at [566, 22] on li "Preview presentation" at bounding box center [570, 23] width 50 height 10
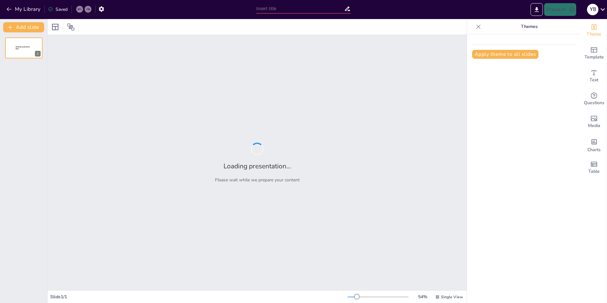
type input "New Sendsteps"
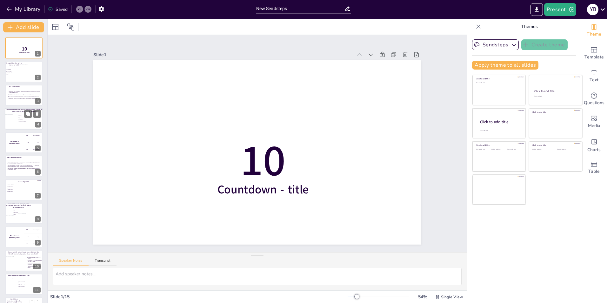
click at [16, 123] on div at bounding box center [11, 120] width 13 height 13
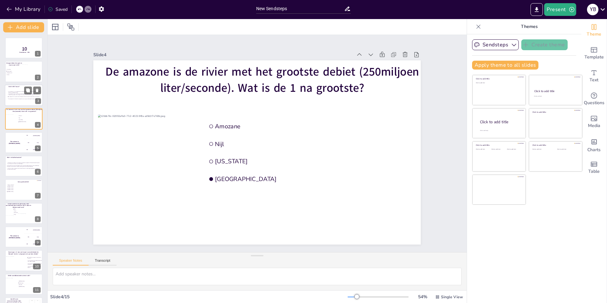
click at [14, 103] on div at bounding box center [24, 96] width 38 height 22
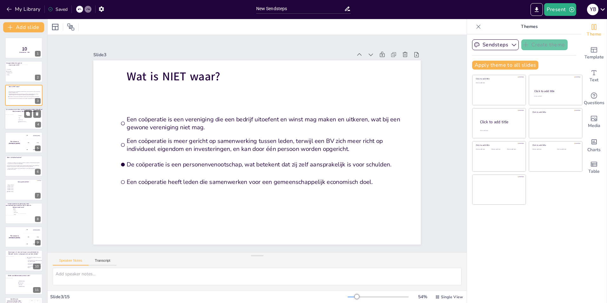
click at [15, 118] on div at bounding box center [11, 120] width 13 height 13
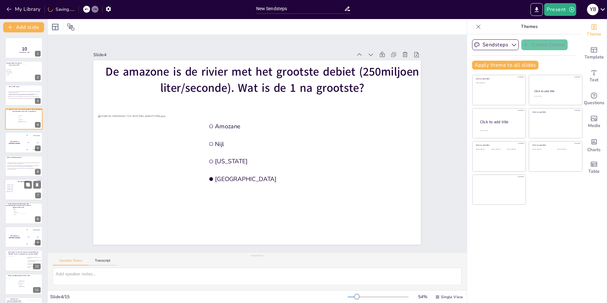
click at [14, 191] on span "[PERSON_NAME]" at bounding box center [16, 191] width 18 height 1
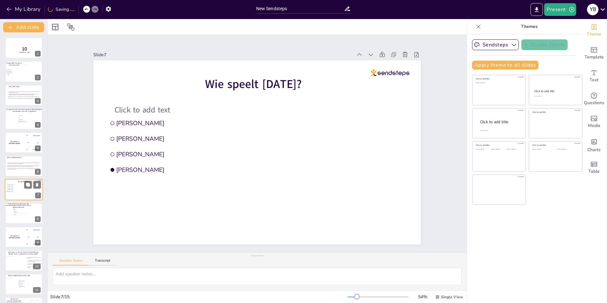
scroll to position [22, 0]
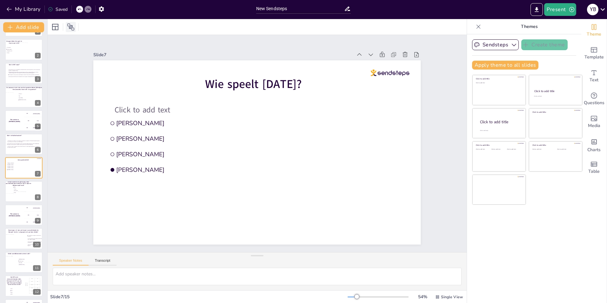
click at [71, 25] on icon at bounding box center [70, 27] width 7 height 7
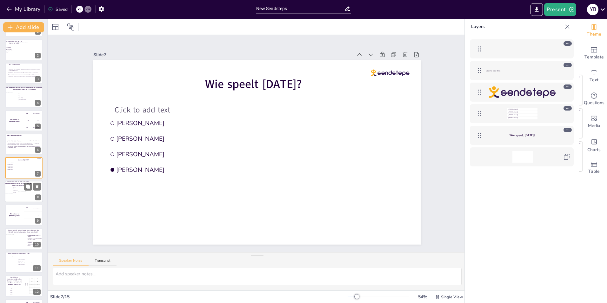
click at [25, 193] on div at bounding box center [30, 197] width 25 height 11
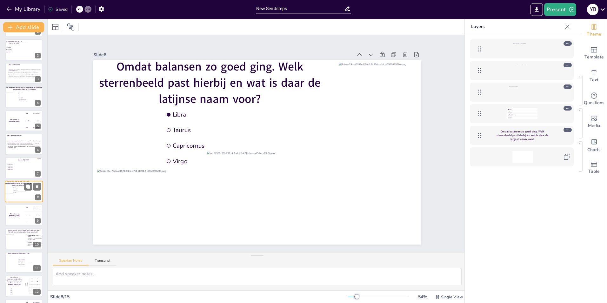
scroll to position [46, 0]
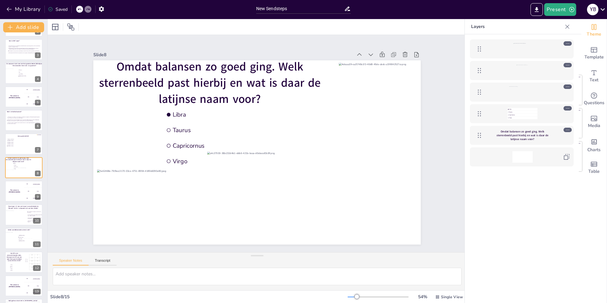
click at [567, 86] on icon at bounding box center [568, 87] width 4 height 4
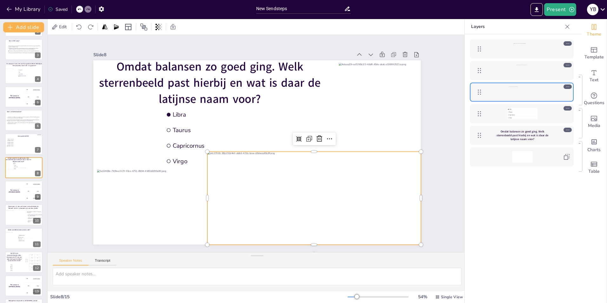
click at [546, 71] on div at bounding box center [522, 70] width 73 height 11
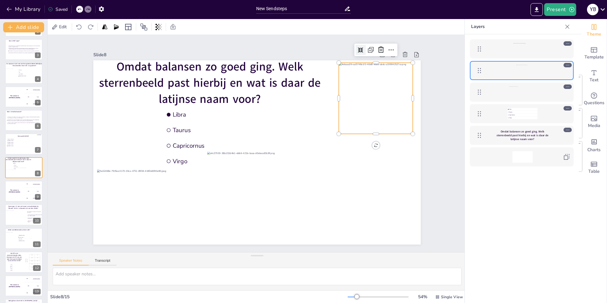
click at [275, 9] on icon at bounding box center [271, 5] width 8 height 8
click at [147, 59] on icon at bounding box center [144, 62] width 6 height 6
click at [569, 65] on icon at bounding box center [568, 65] width 4 height 4
click at [569, 64] on icon at bounding box center [568, 65] width 4 height 4
click at [566, 44] on icon at bounding box center [568, 43] width 4 height 4
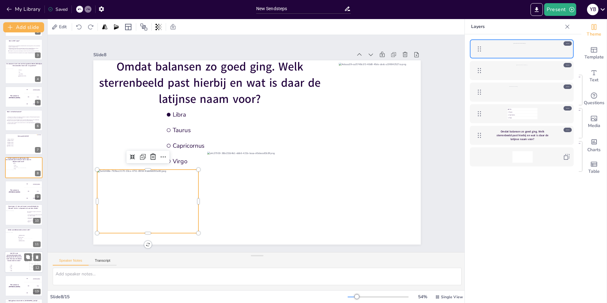
click at [15, 258] on span "Het CPI is de consumentenprijs index. Hiernaast de CPI van een land. Wat was de…" at bounding box center [13, 258] width 15 height 10
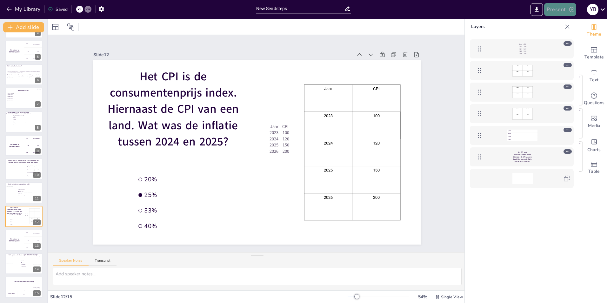
click at [573, 8] on icon "button" at bounding box center [572, 9] width 6 height 6
click at [570, 38] on li "Play presentation" at bounding box center [570, 39] width 50 height 10
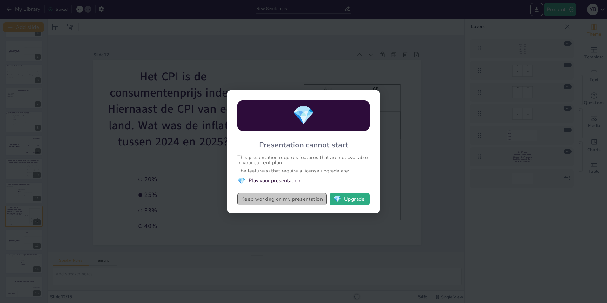
click at [271, 200] on button "Keep working on my presentation" at bounding box center [282, 199] width 89 height 13
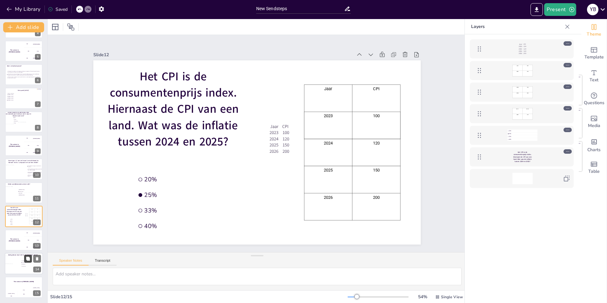
click at [26, 262] on button at bounding box center [28, 259] width 8 height 8
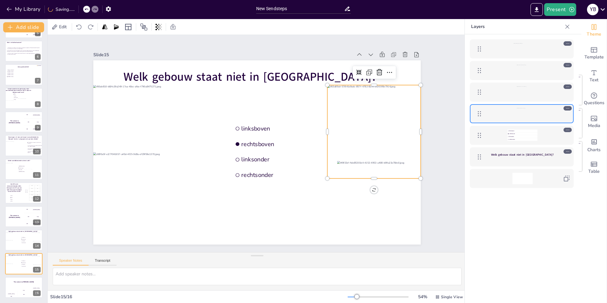
click at [364, 193] on div at bounding box center [305, 252] width 118 height 118
click at [179, 44] on icon at bounding box center [175, 40] width 8 height 8
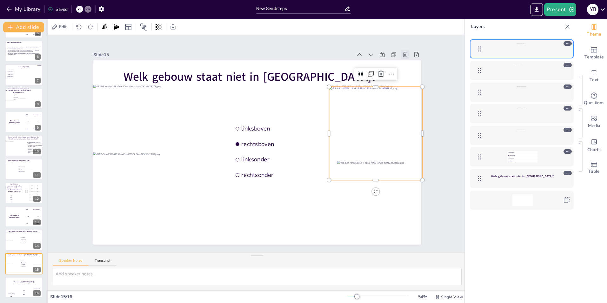
click at [424, 173] on icon at bounding box center [427, 176] width 7 height 7
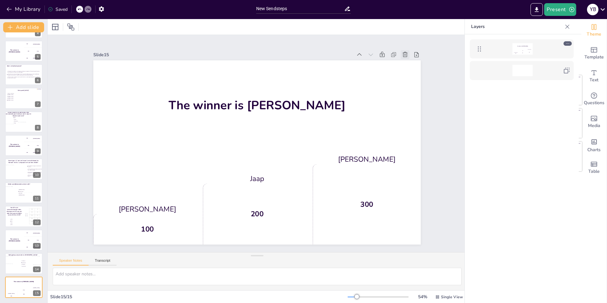
scroll to position [92, 0]
click at [87, 7] on icon at bounding box center [88, 9] width 4 height 4
click at [79, 8] on icon at bounding box center [80, 9] width 4 height 4
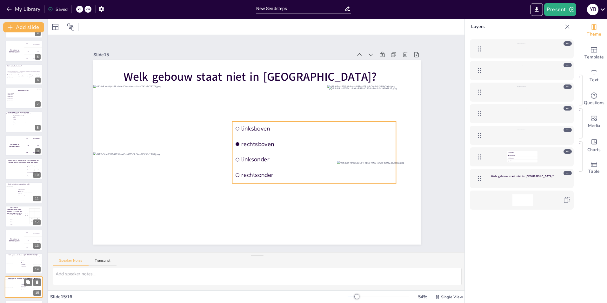
click at [21, 290] on li "rechtsonder" at bounding box center [30, 290] width 19 height 2
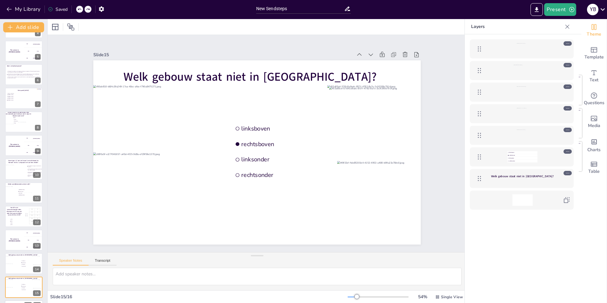
scroll to position [115, 0]
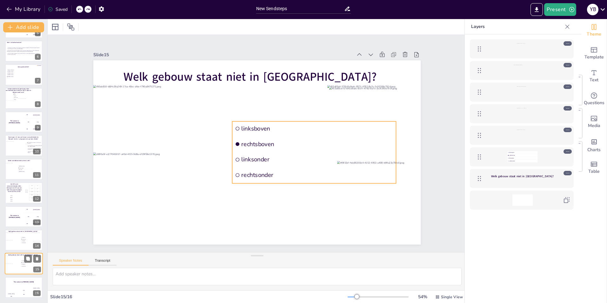
click at [23, 266] on span "rechtsonder" at bounding box center [31, 266] width 18 height 1
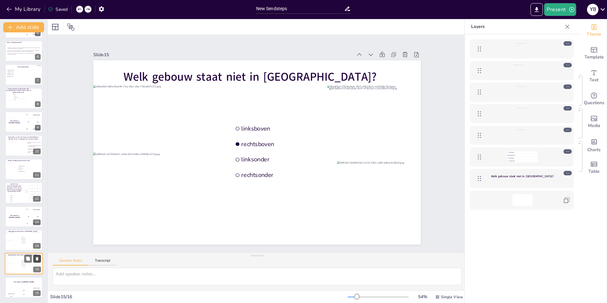
click at [37, 258] on icon at bounding box center [37, 258] width 3 height 3
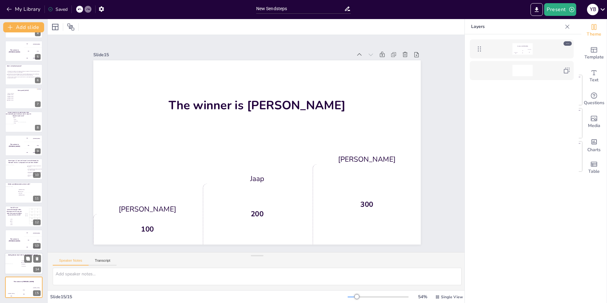
click at [26, 271] on div at bounding box center [24, 264] width 38 height 22
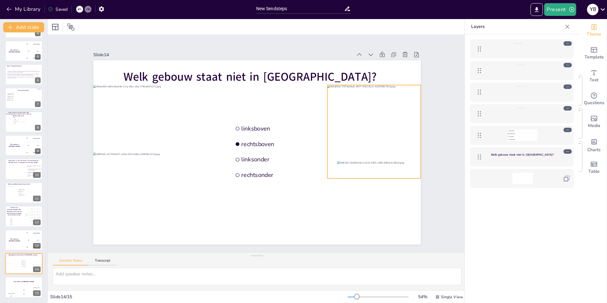
click at [191, 123] on div at bounding box center [139, 143] width 103 height 103
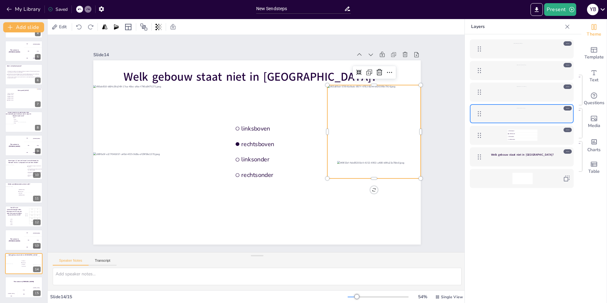
click at [358, 129] on div "Slide 1 10 Countdown - title Slide 2 Morgen lekker het park in maar waar is dit…" at bounding box center [257, 143] width 202 height 363
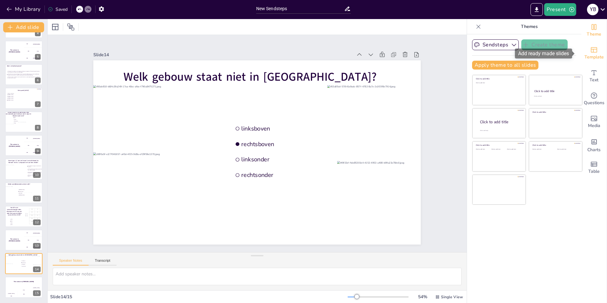
click at [591, 54] on span "Template" at bounding box center [594, 57] width 19 height 7
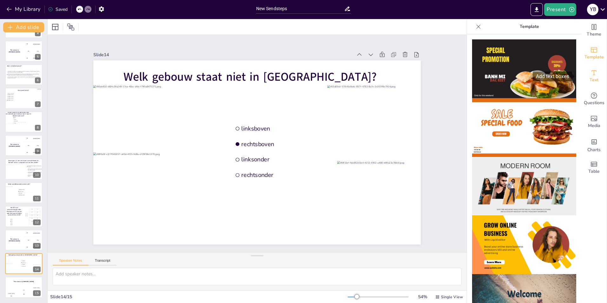
click at [591, 70] on icon "Add text boxes" at bounding box center [595, 73] width 8 height 8
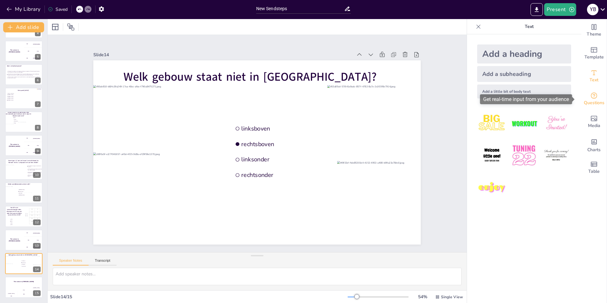
click at [591, 98] on icon "Get real-time input from your audience" at bounding box center [595, 96] width 8 height 8
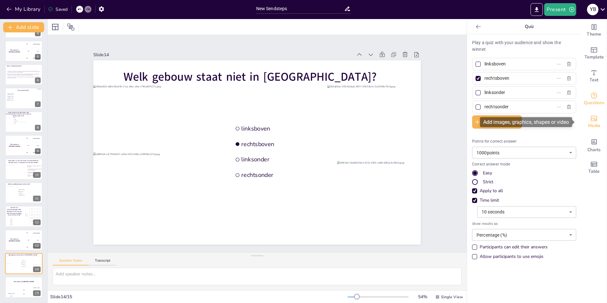
click at [591, 121] on icon "Add images, graphics, shapes or video" at bounding box center [594, 118] width 6 height 5
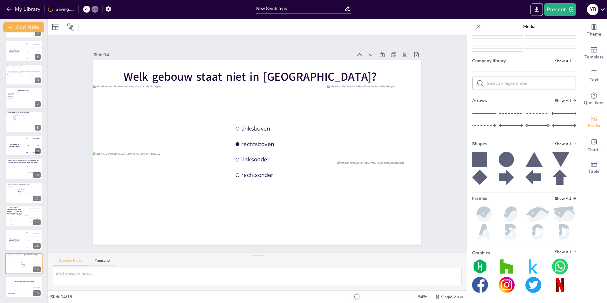
scroll to position [643, 0]
click at [57, 28] on icon at bounding box center [55, 27] width 8 height 8
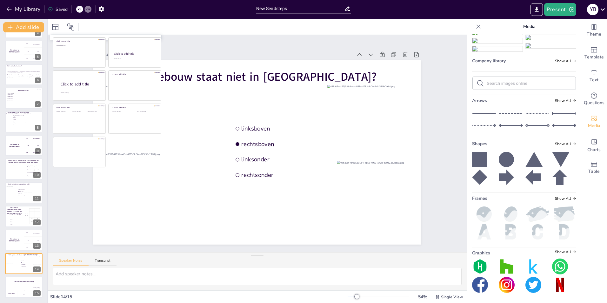
click at [191, 43] on div "Slide 1 10 Countdown - title Slide 2 Morgen lekker het park in maar waar is dit…" at bounding box center [257, 144] width 379 height 370
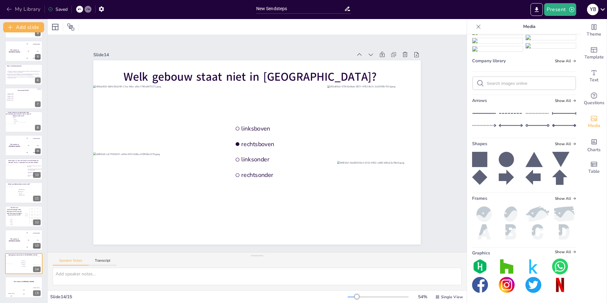
click at [8, 9] on icon "button" at bounding box center [9, 9] width 6 height 6
